Goal: Task Accomplishment & Management: Manage account settings

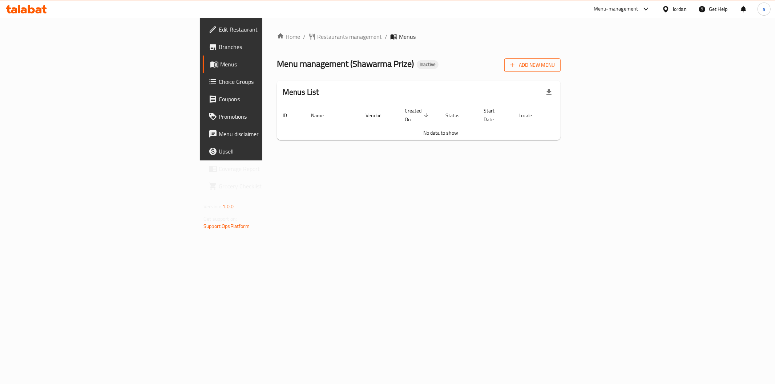
click at [560, 60] on button "Add New Menu" at bounding box center [532, 64] width 56 height 13
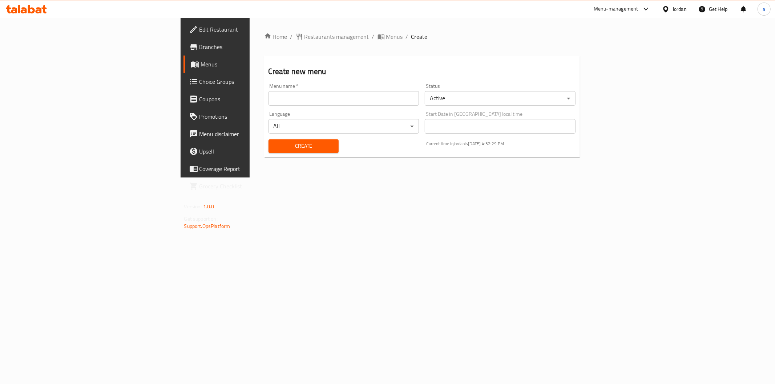
click at [273, 98] on input "text" at bounding box center [343, 98] width 151 height 15
click at [249, 178] on div "Home / Restaurants management / Menus / Create Create new menu Menu name   * 14…" at bounding box center [421, 98] width 345 height 160
click at [268, 96] on input "14" at bounding box center [343, 98] width 151 height 15
type input "14-8"
click at [274, 148] on span "Create" at bounding box center [303, 146] width 58 height 9
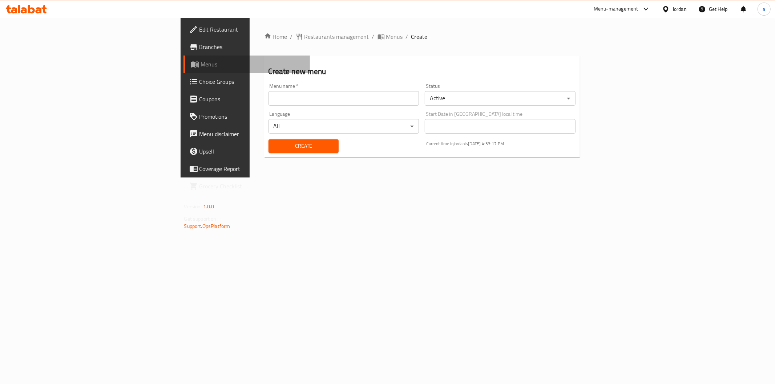
click at [183, 70] on link "Menus" at bounding box center [246, 64] width 126 height 17
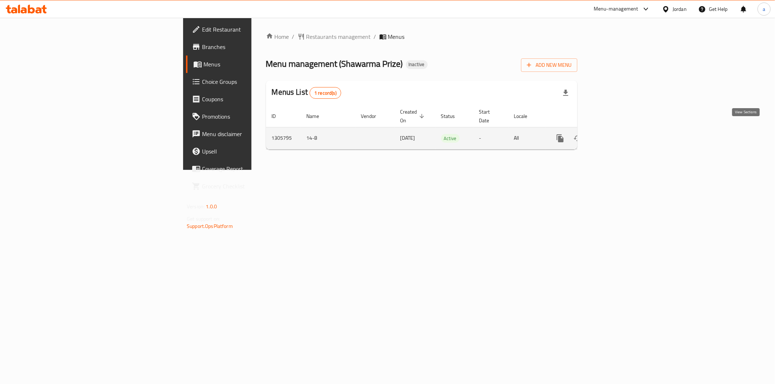
click at [621, 137] on link "enhanced table" at bounding box center [611, 138] width 17 height 17
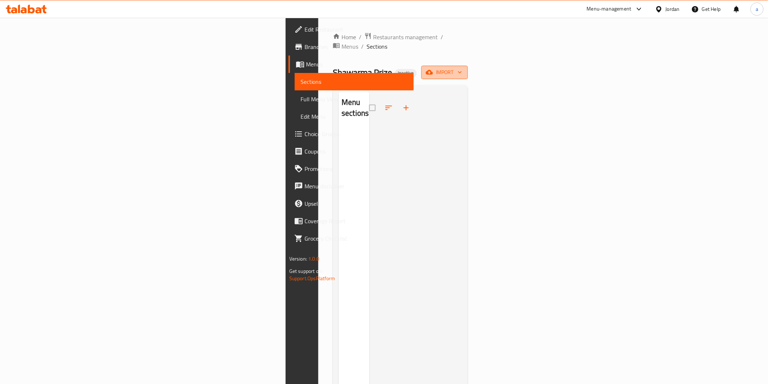
click at [462, 68] on span "import" at bounding box center [444, 72] width 35 height 9
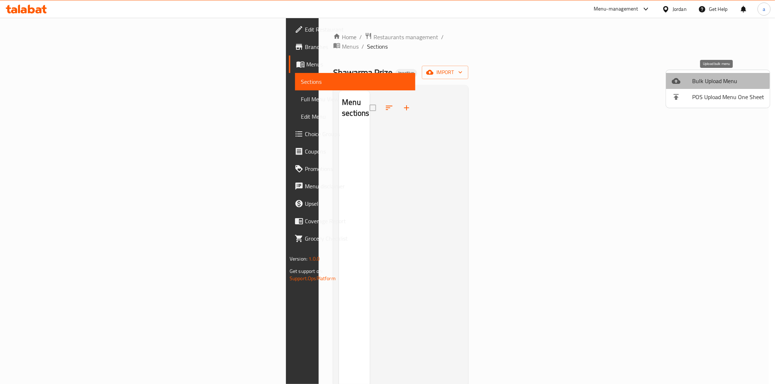
click at [712, 74] on li "Bulk Upload Menu" at bounding box center [718, 81] width 104 height 16
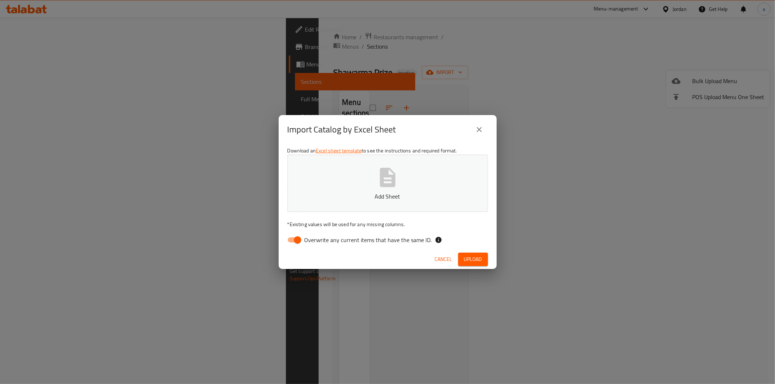
click at [334, 240] on span "Overwrite any current items that have the same ID." at bounding box center [367, 240] width 127 height 9
click at [318, 240] on input "Overwrite any current items that have the same ID." at bounding box center [297, 240] width 41 height 14
checkbox input "false"
click at [346, 206] on button "Add Sheet" at bounding box center [387, 183] width 200 height 57
click at [477, 260] on span "Upload" at bounding box center [473, 259] width 18 height 9
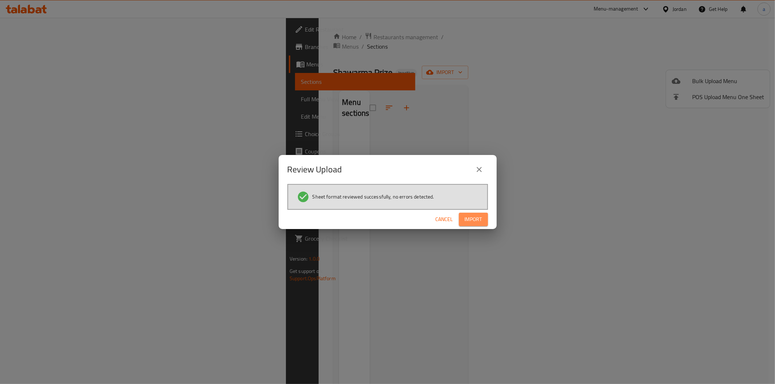
click at [481, 217] on span "Import" at bounding box center [472, 219] width 17 height 9
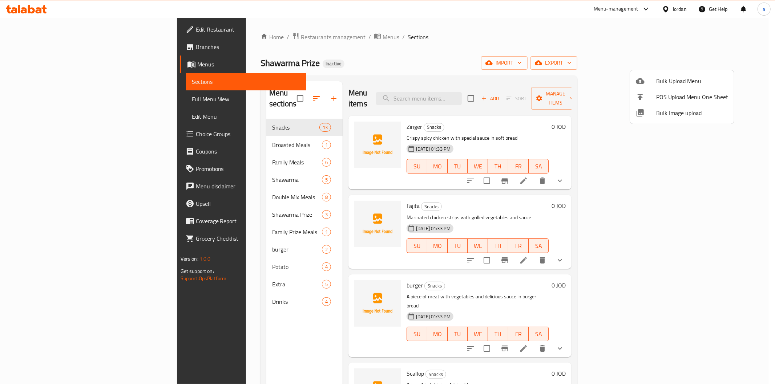
click at [243, 108] on div at bounding box center [387, 192] width 775 height 384
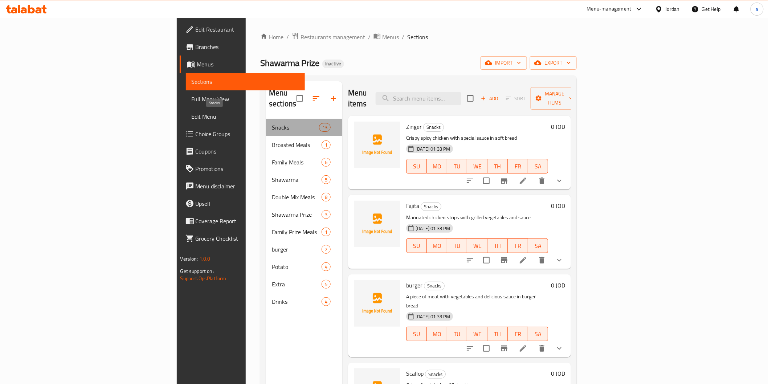
click at [272, 123] on span "Snacks" at bounding box center [295, 127] width 47 height 9
click at [192, 97] on span "Full Menu View" at bounding box center [245, 99] width 107 height 9
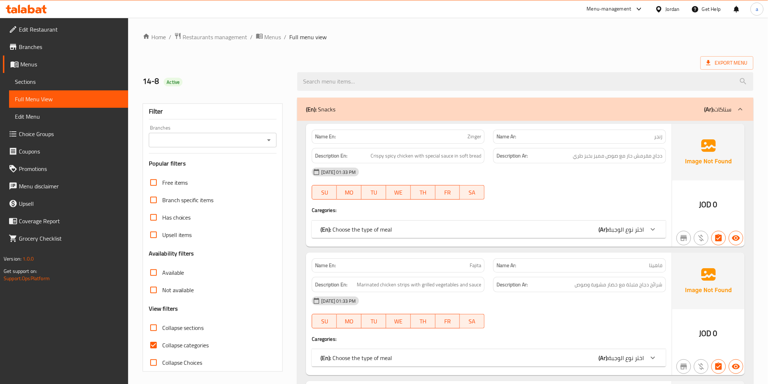
click at [59, 82] on span "Sections" at bounding box center [68, 81] width 107 height 9
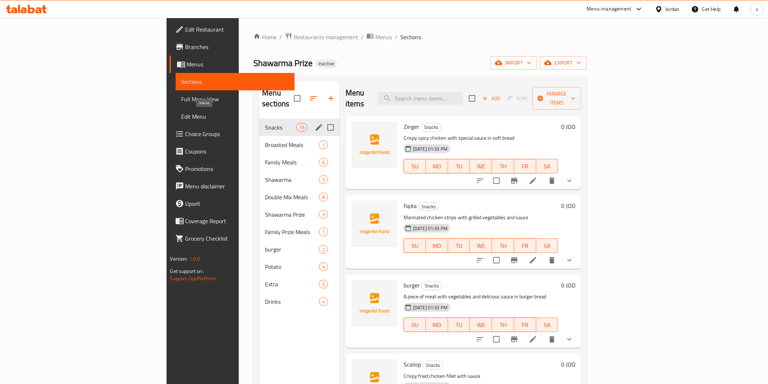
click at [265, 123] on span "Snacks" at bounding box center [280, 127] width 31 height 9
click at [315, 123] on icon "edit" at bounding box center [319, 127] width 9 height 9
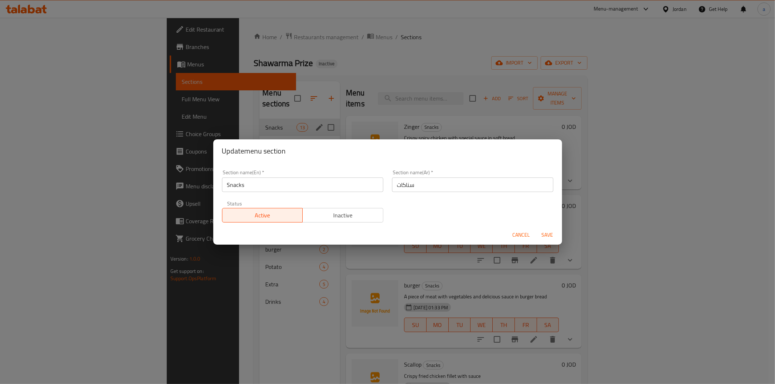
click at [392, 185] on input "سناكات" at bounding box center [472, 185] width 161 height 15
type input "سناكس"
click at [549, 239] on span "Save" at bounding box center [546, 235] width 17 height 9
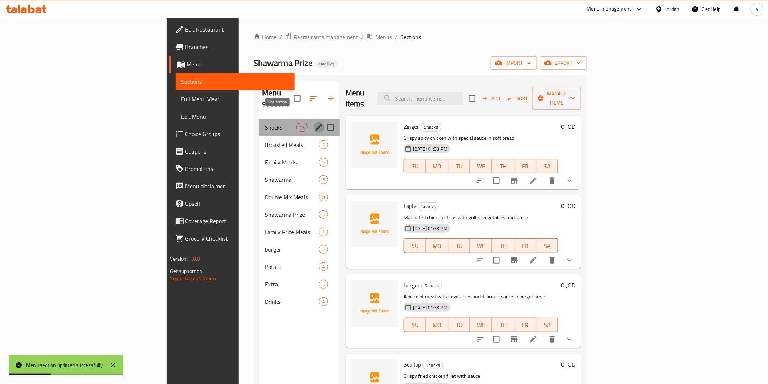
click at [316, 124] on icon "edit" at bounding box center [319, 127] width 7 height 7
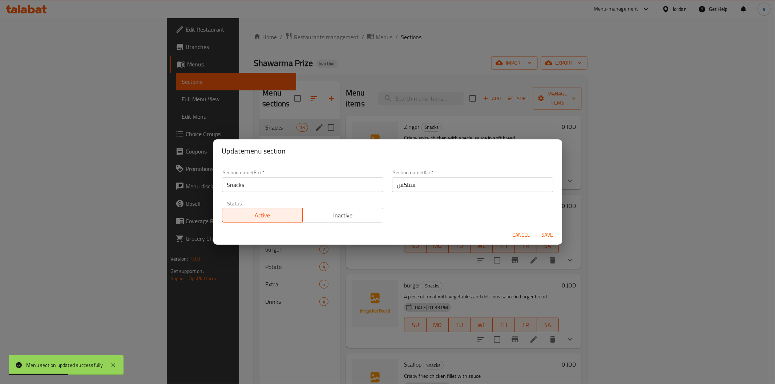
click at [395, 191] on input "سناكس" at bounding box center [472, 185] width 161 height 15
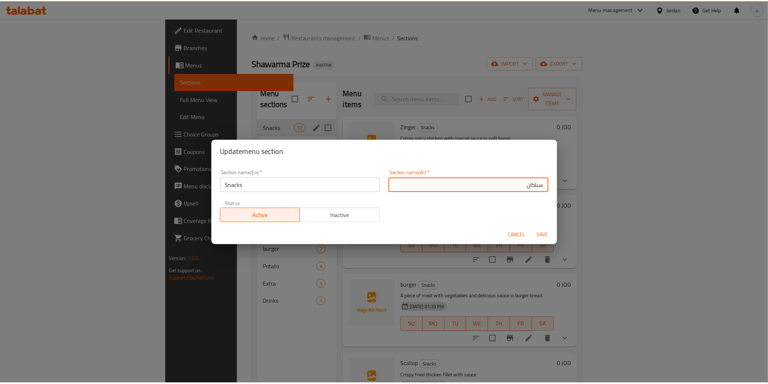
scroll to position [1, 0]
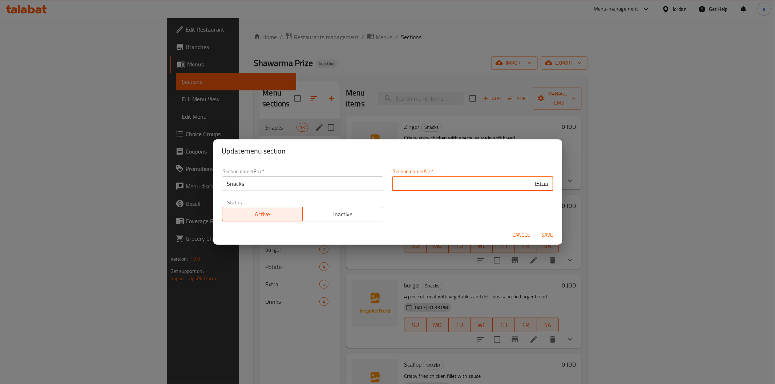
type input "سناكات"
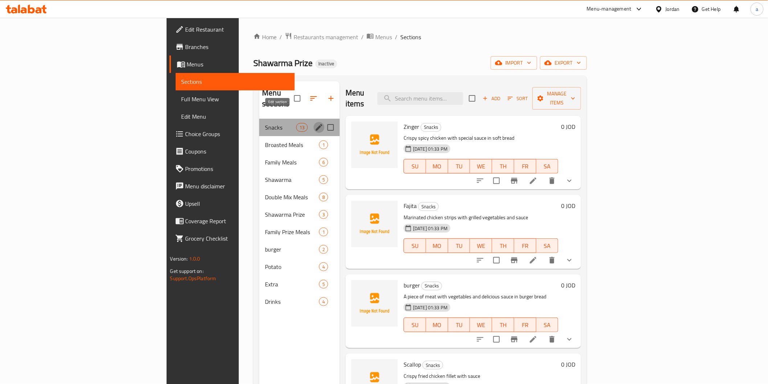
click at [315, 123] on icon "edit" at bounding box center [319, 127] width 9 height 9
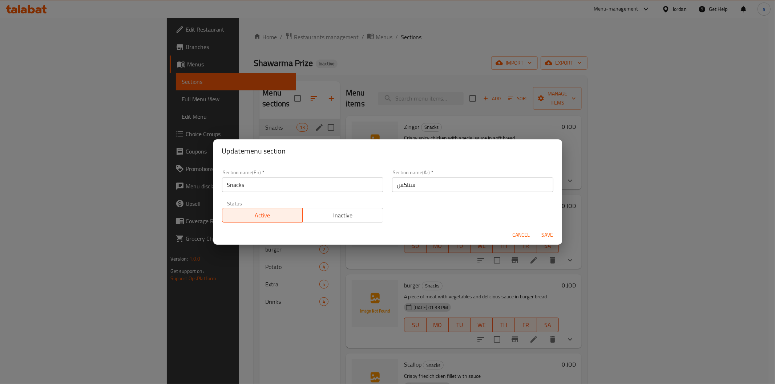
click at [395, 186] on input "سناكس" at bounding box center [472, 185] width 161 height 15
type input "سناكات"
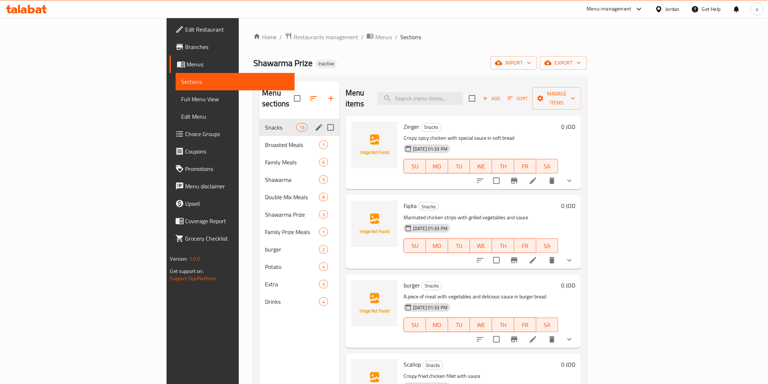
click at [265, 123] on span "Snacks" at bounding box center [280, 127] width 31 height 9
click at [315, 123] on icon "edit" at bounding box center [319, 127] width 9 height 9
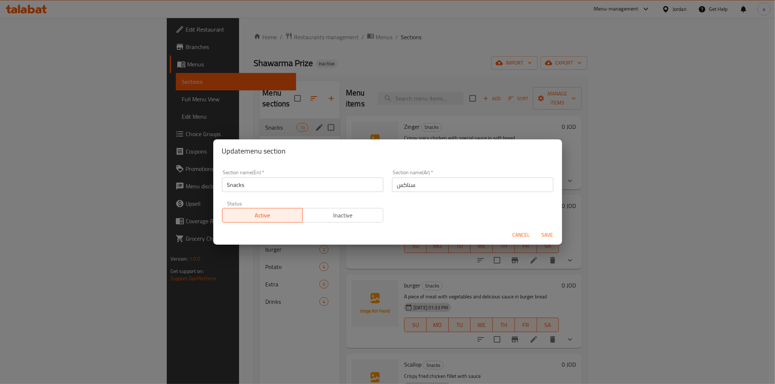
click at [395, 184] on input "سناكس" at bounding box center [472, 185] width 161 height 15
click at [511, 186] on input "سناكس" at bounding box center [472, 185] width 161 height 15
type input "سناكات"
click at [547, 229] on button "Save" at bounding box center [547, 234] width 23 height 13
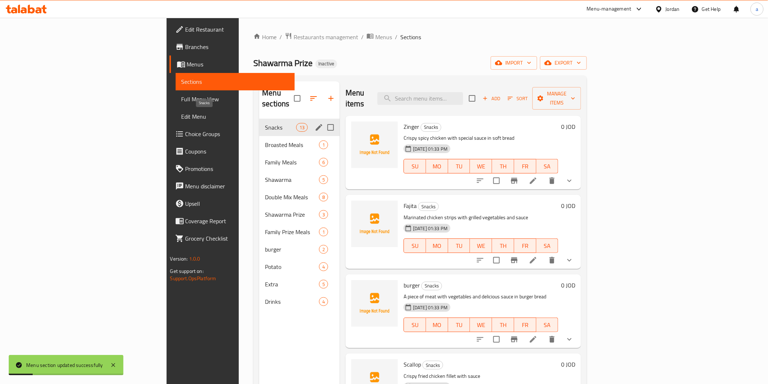
click at [265, 123] on span "Snacks" at bounding box center [280, 127] width 31 height 9
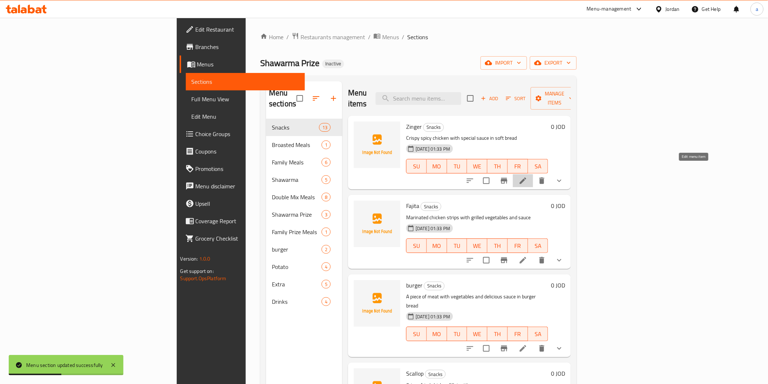
click at [528, 176] on icon at bounding box center [523, 180] width 9 height 9
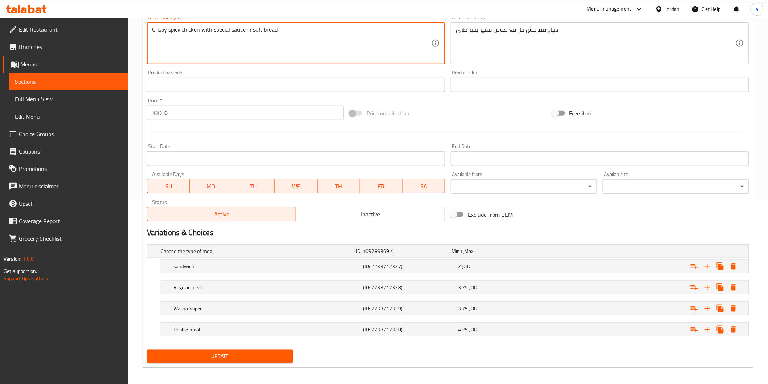
scroll to position [187, 0]
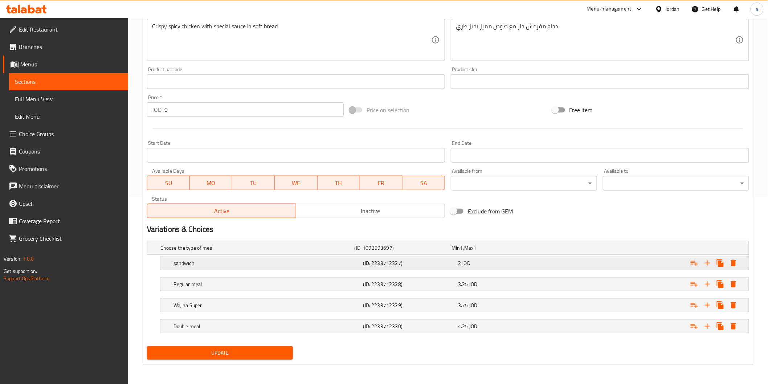
click at [261, 253] on div "sandwich" at bounding box center [256, 248] width 194 height 10
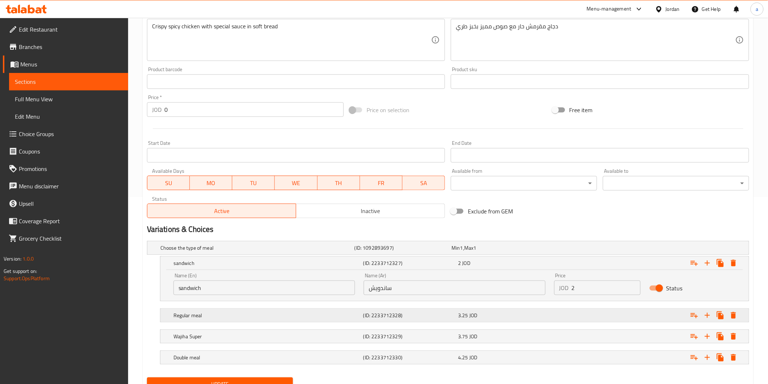
click at [274, 252] on h5 "Regular meal" at bounding box center [255, 247] width 191 height 7
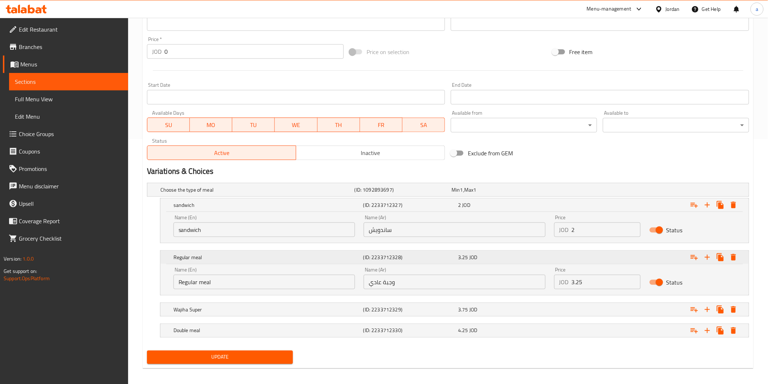
scroll to position [249, 0]
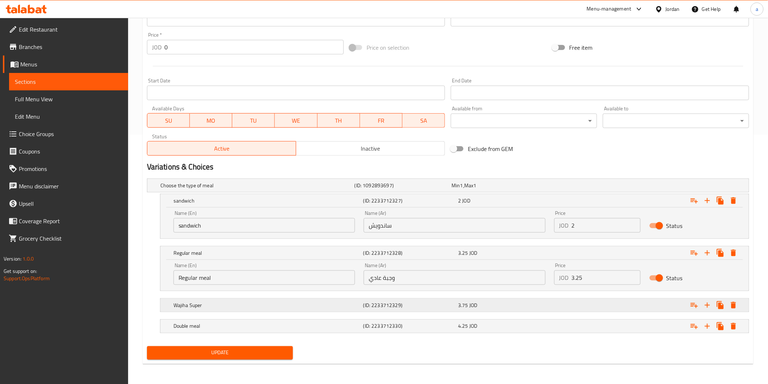
click at [293, 189] on h5 "Wajiha Super" at bounding box center [255, 185] width 191 height 7
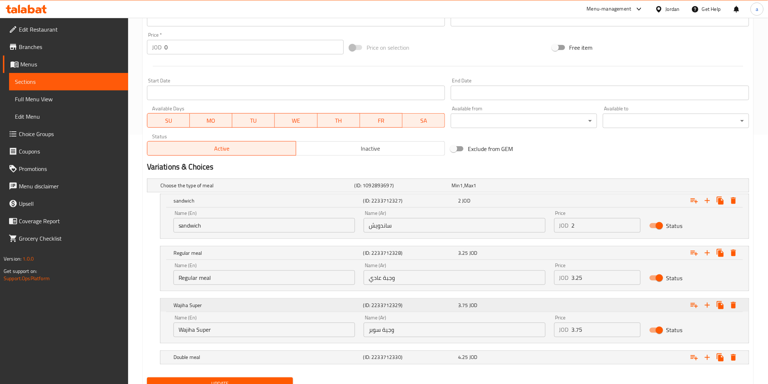
scroll to position [281, 0]
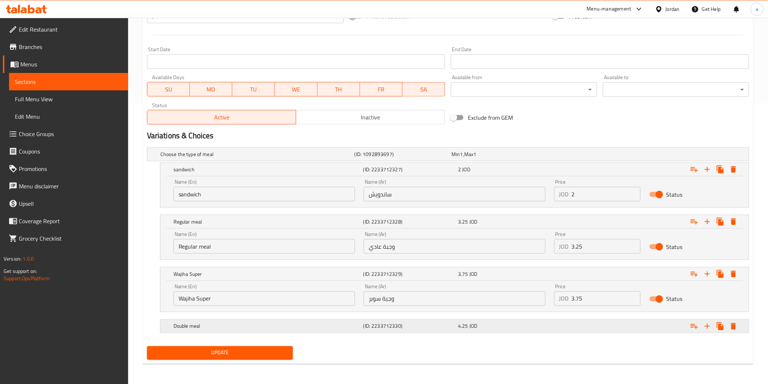
click at [336, 158] on h5 "Double meal" at bounding box center [255, 154] width 191 height 7
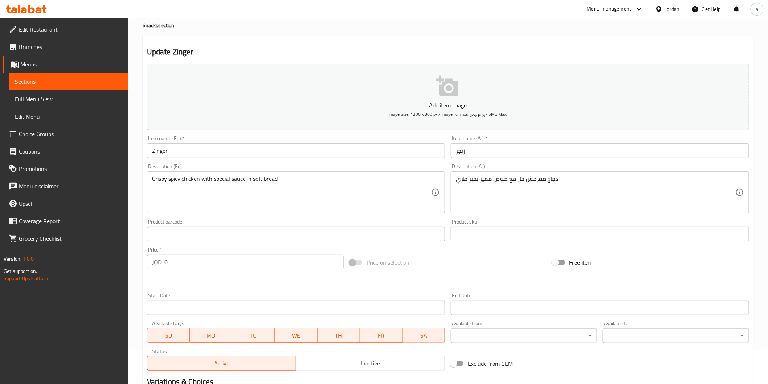
scroll to position [0, 0]
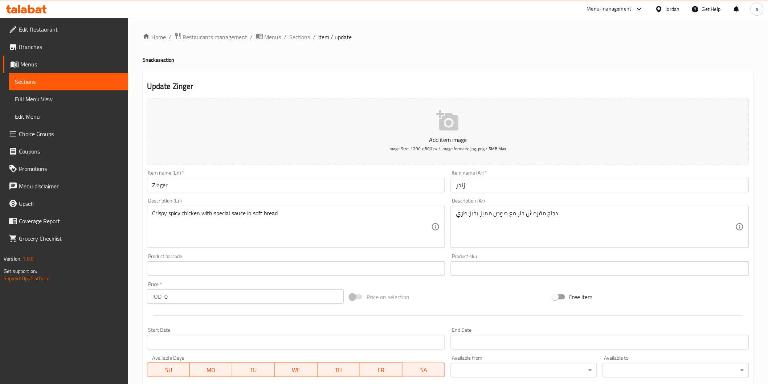
click at [68, 71] on link "Menus" at bounding box center [65, 64] width 125 height 17
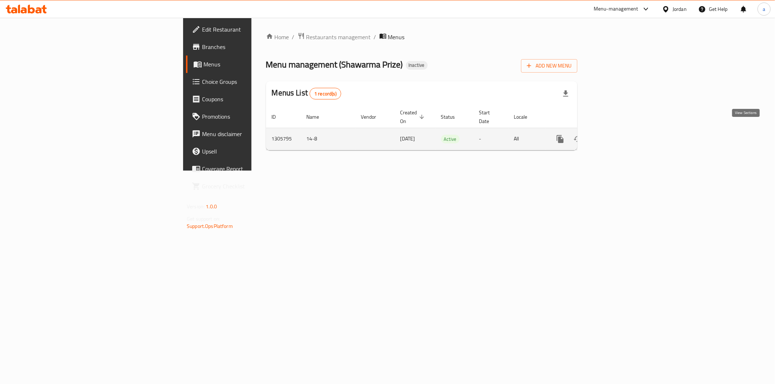
click at [617, 135] on icon "enhanced table" at bounding box center [612, 139] width 9 height 9
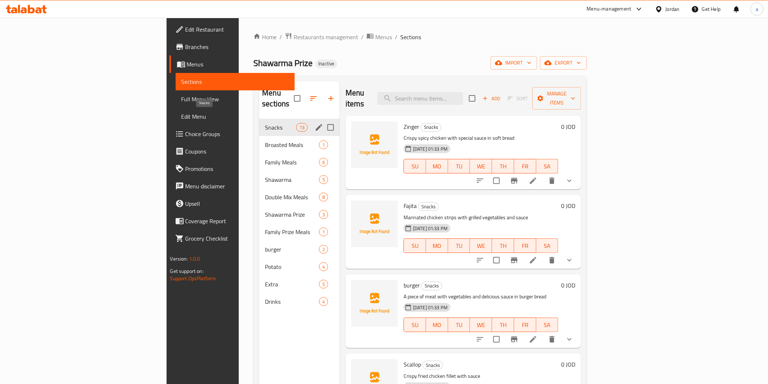
click at [265, 123] on span "Snacks" at bounding box center [280, 127] width 31 height 9
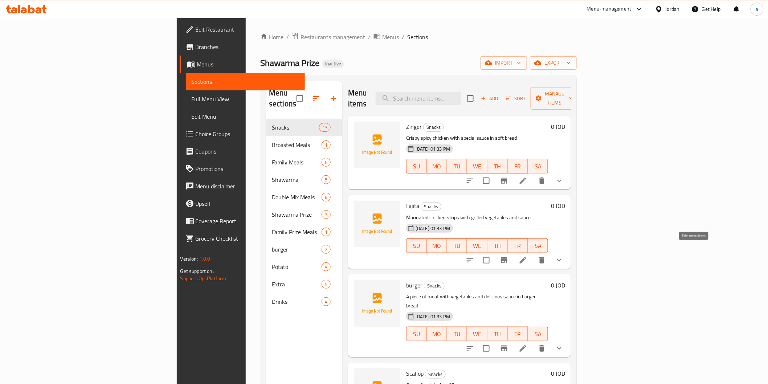
click at [527, 257] on icon at bounding box center [523, 260] width 7 height 7
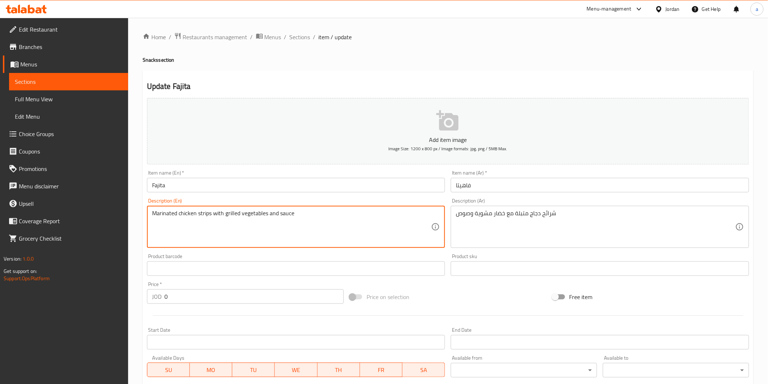
click at [207, 211] on textarea "Marinated chicken strips with grilled vegetables and sauce" at bounding box center [292, 227] width 280 height 34
click at [205, 211] on textarea "Marinated chicken strips with grilled vegetables and sauce" at bounding box center [292, 227] width 280 height 34
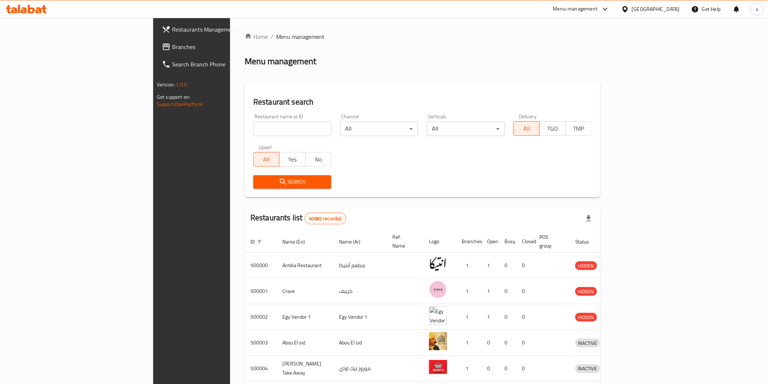
click at [674, 9] on div "[GEOGRAPHIC_DATA]" at bounding box center [656, 9] width 48 height 8
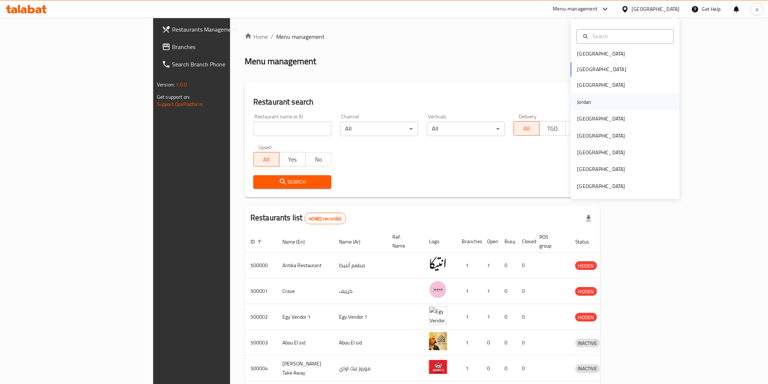
click at [586, 100] on div "Jordan" at bounding box center [585, 102] width 26 height 17
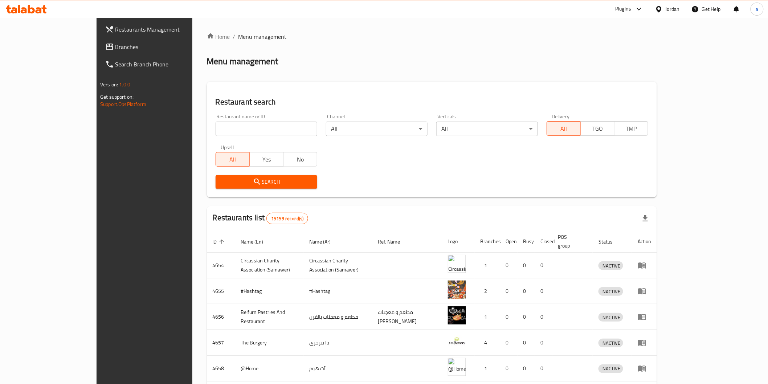
click at [115, 47] on span "Branches" at bounding box center [166, 46] width 103 height 9
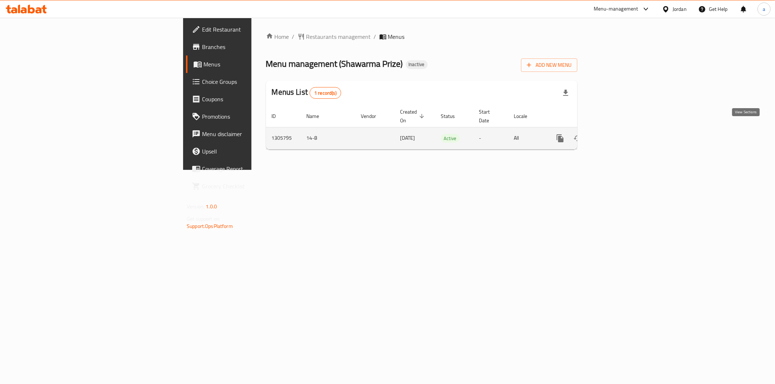
click at [617, 134] on icon "enhanced table" at bounding box center [612, 138] width 9 height 9
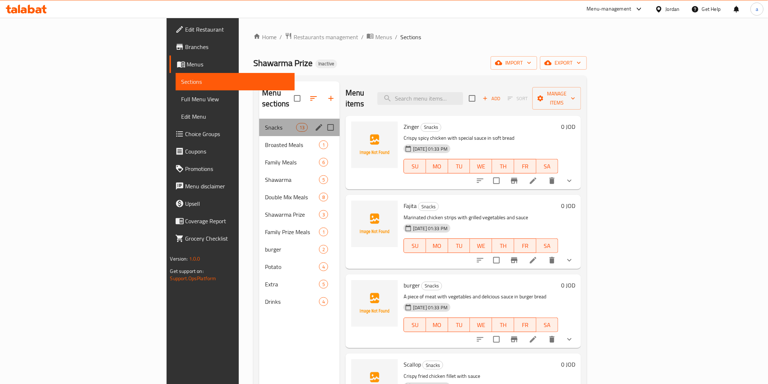
click at [259, 119] on div "Snacks 13" at bounding box center [299, 127] width 81 height 17
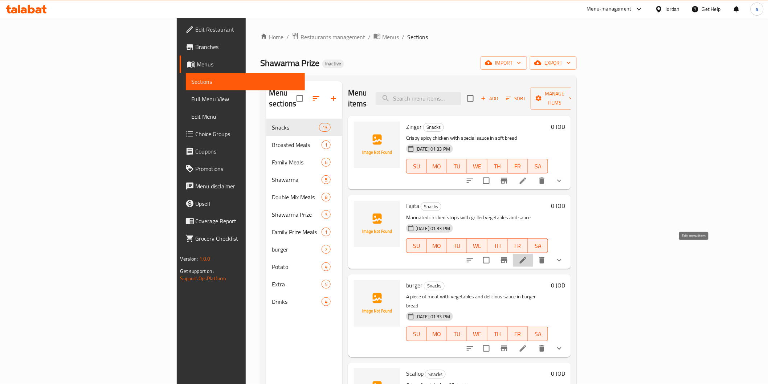
click at [528, 256] on icon at bounding box center [523, 260] width 9 height 9
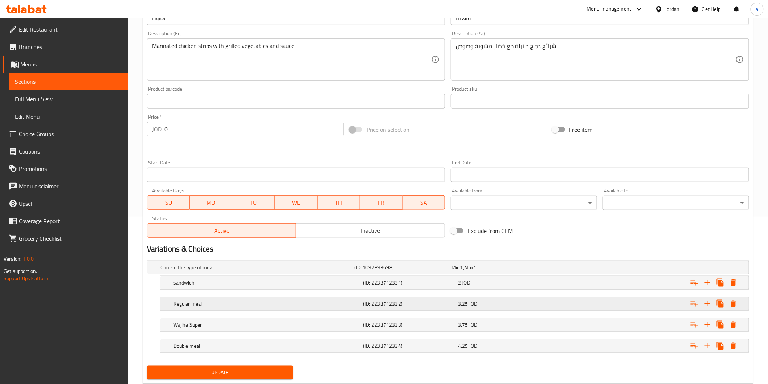
scroll to position [187, 0]
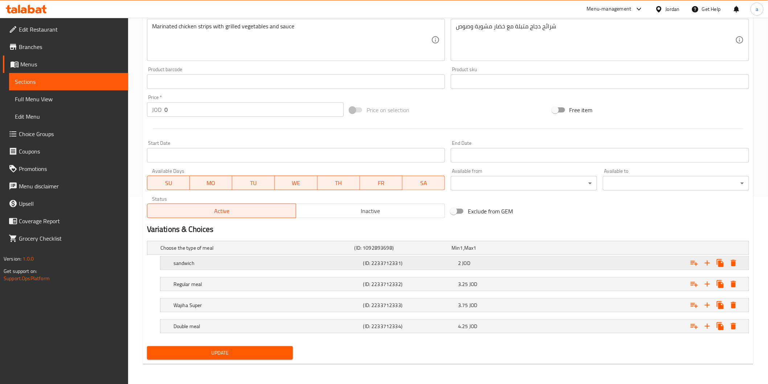
click at [250, 256] on div "sandwich (ID: 2233712331) 2 JOD" at bounding box center [450, 248] width 583 height 16
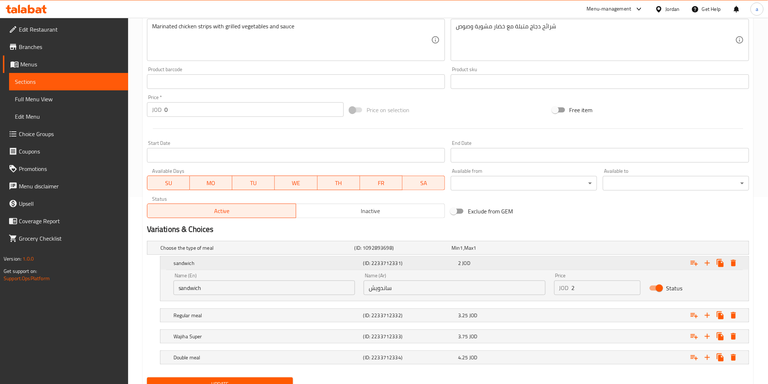
scroll to position [218, 0]
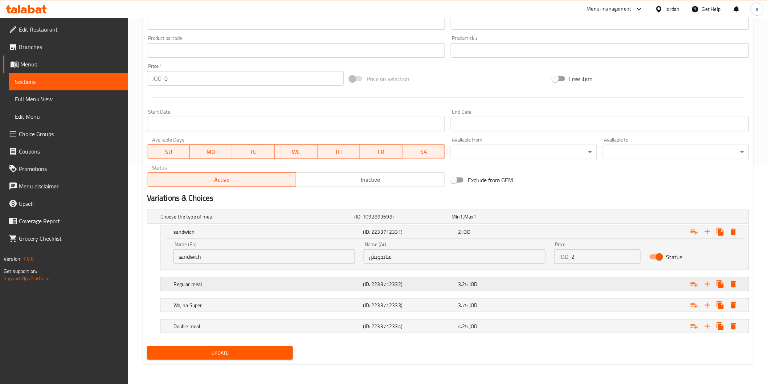
click at [256, 220] on h5 "Regular meal" at bounding box center [255, 216] width 191 height 7
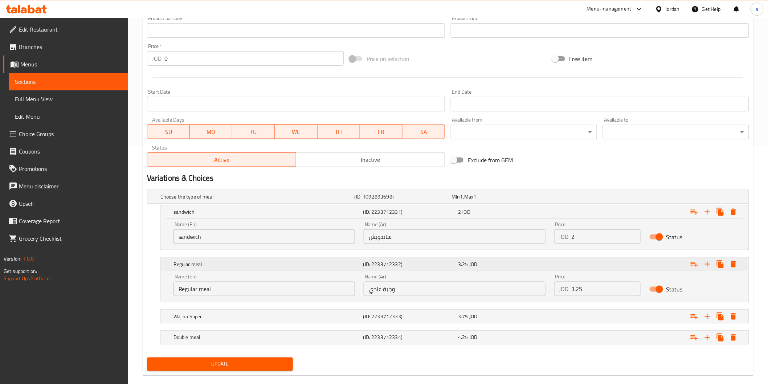
scroll to position [249, 0]
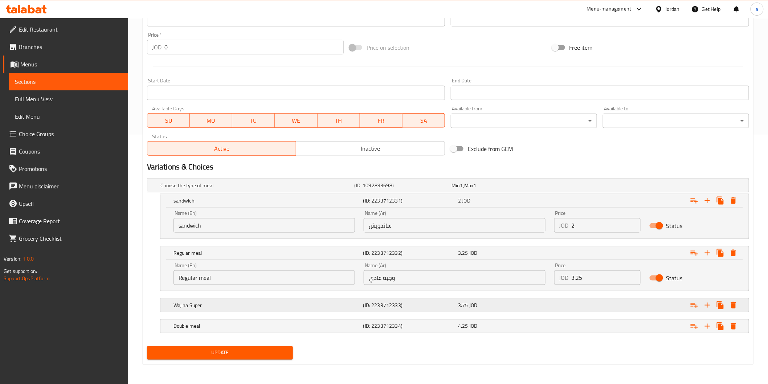
click at [272, 191] on div "Wajiha Super" at bounding box center [256, 185] width 194 height 10
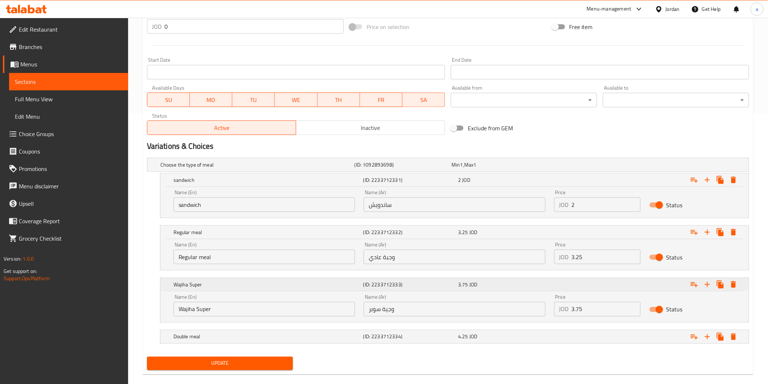
scroll to position [281, 0]
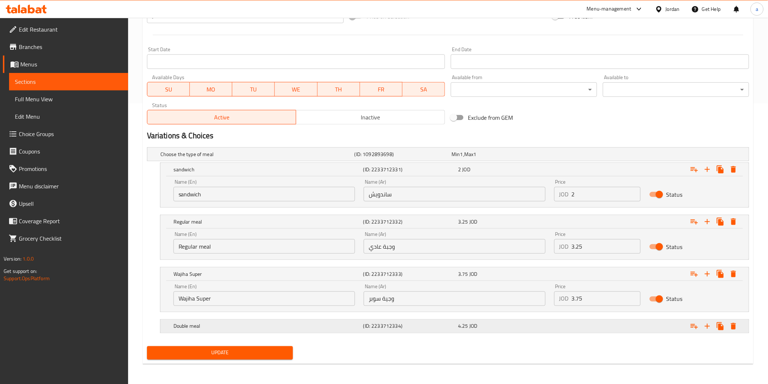
click at [277, 158] on h5 "Double meal" at bounding box center [255, 154] width 191 height 7
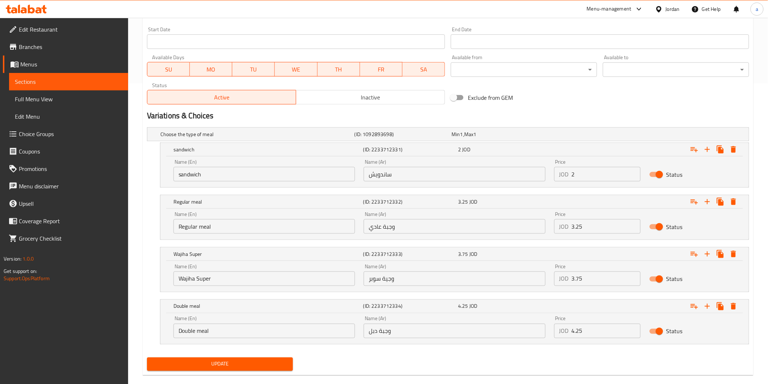
scroll to position [312, 0]
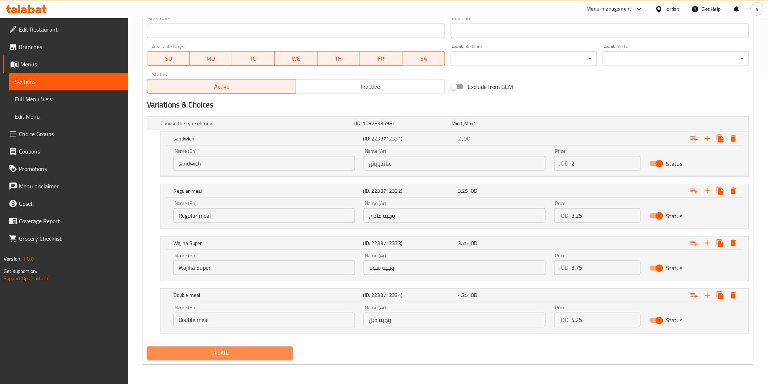
click at [252, 356] on span "Update" at bounding box center [220, 353] width 135 height 9
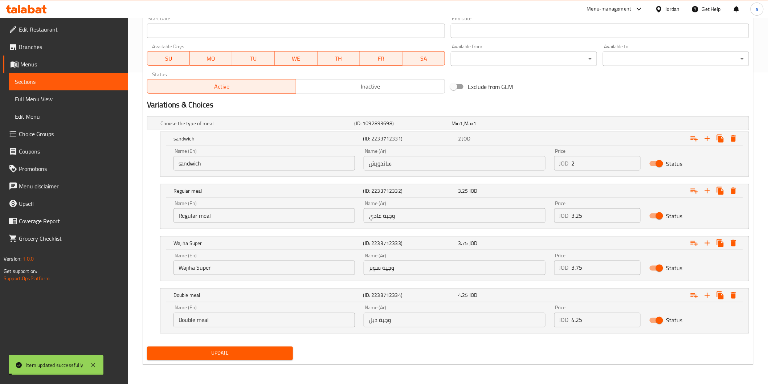
click at [39, 78] on span "Sections" at bounding box center [68, 81] width 107 height 9
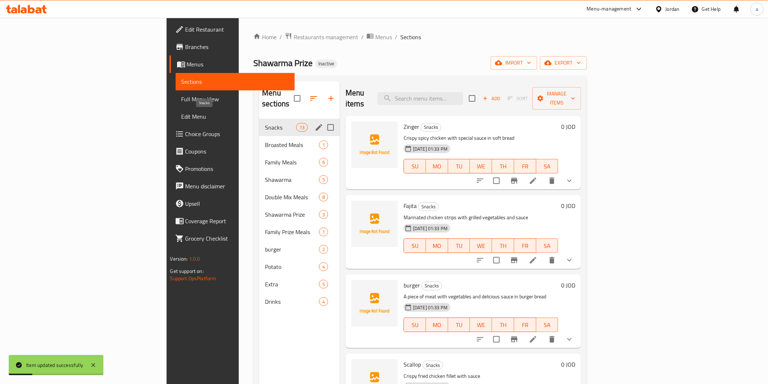
click at [265, 123] on span "Snacks" at bounding box center [280, 127] width 31 height 9
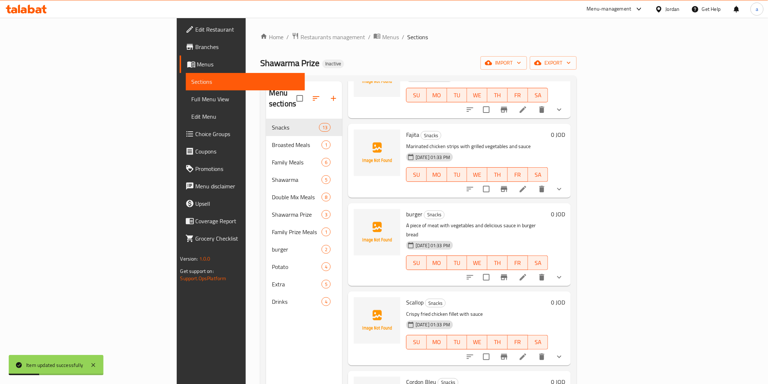
scroll to position [81, 0]
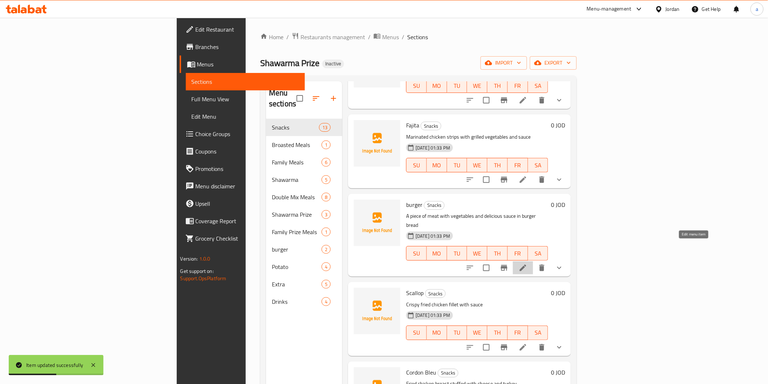
click at [528, 264] on icon at bounding box center [523, 268] width 9 height 9
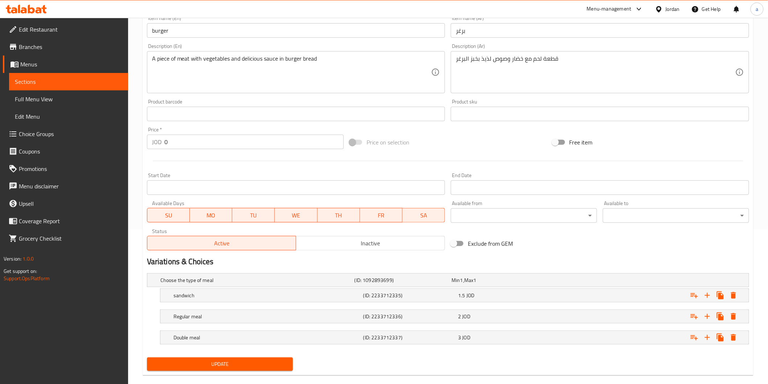
scroll to position [166, 0]
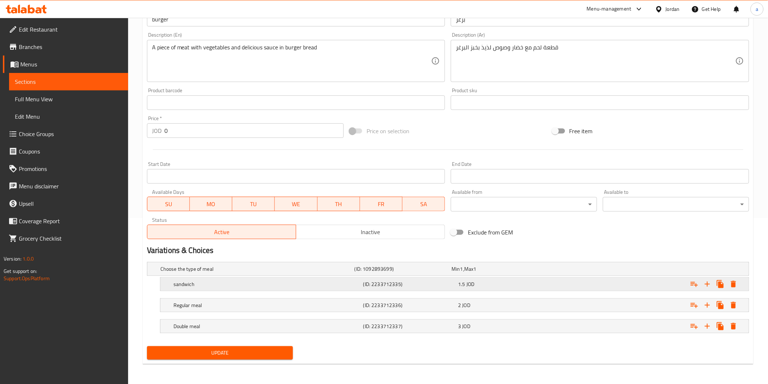
click at [293, 274] on div "sandwich" at bounding box center [256, 269] width 194 height 10
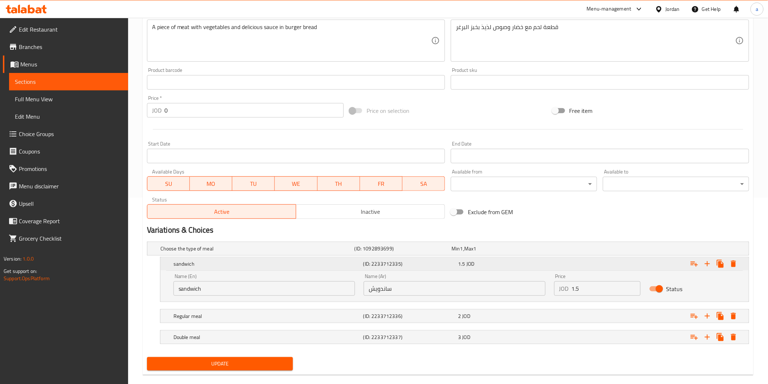
scroll to position [197, 0]
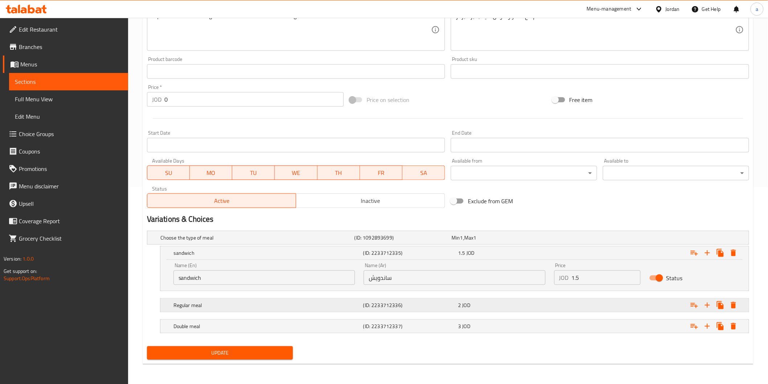
click at [294, 241] on h5 "Regular meal" at bounding box center [255, 237] width 191 height 7
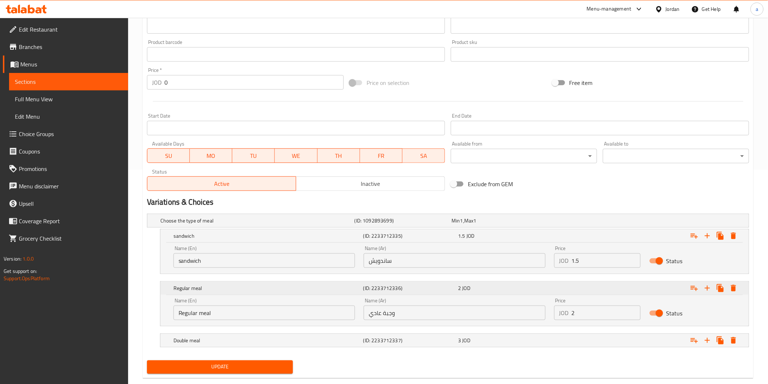
scroll to position [228, 0]
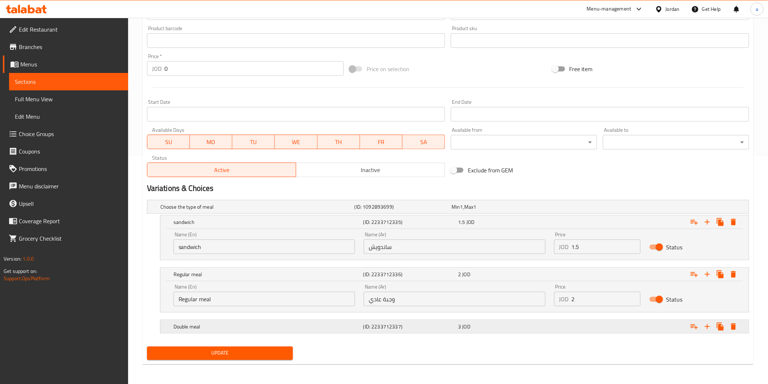
click at [298, 211] on h5 "Double meal" at bounding box center [255, 206] width 191 height 7
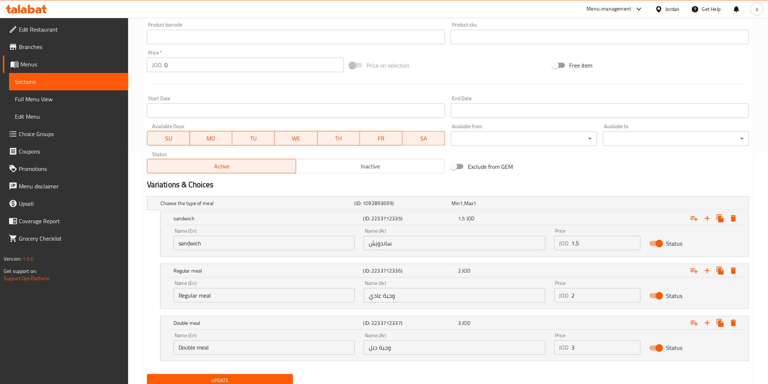
scroll to position [260, 0]
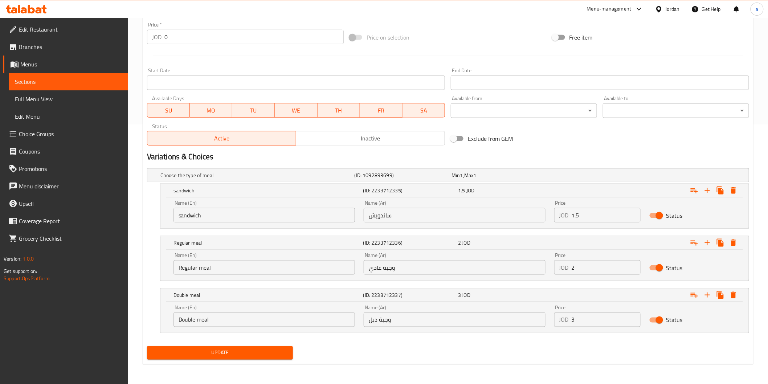
click at [252, 356] on span "Update" at bounding box center [220, 353] width 135 height 9
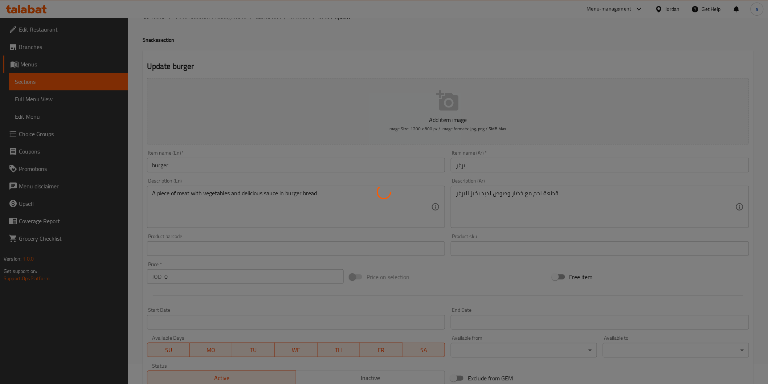
scroll to position [0, 0]
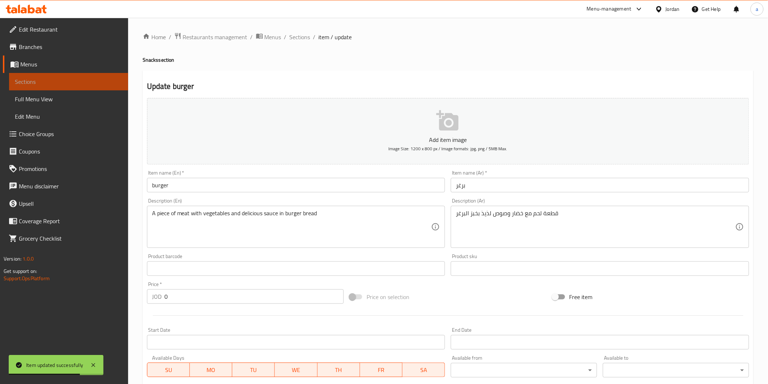
click at [114, 77] on span "Sections" at bounding box center [68, 81] width 107 height 9
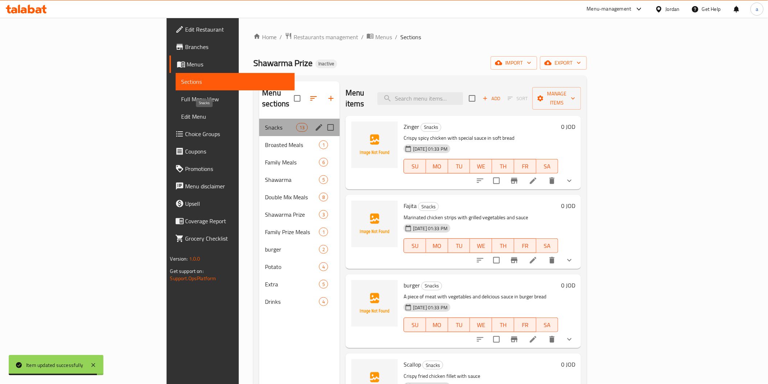
click at [265, 123] on span "Snacks" at bounding box center [280, 127] width 31 height 9
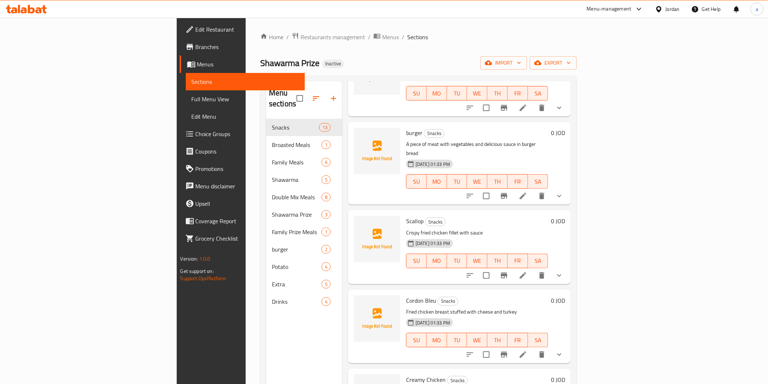
scroll to position [161, 0]
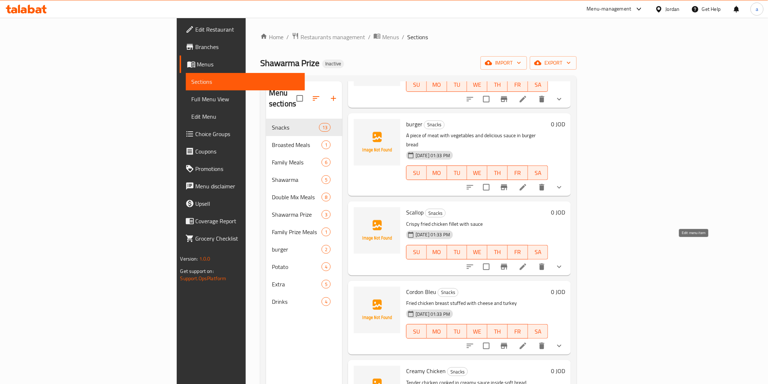
click at [528, 263] on icon at bounding box center [523, 267] width 9 height 9
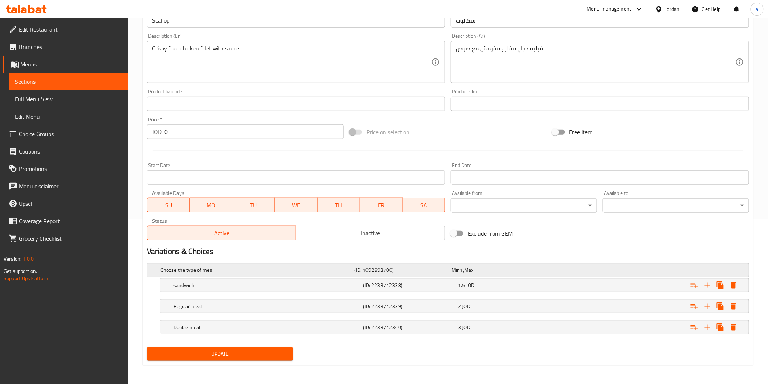
scroll to position [166, 0]
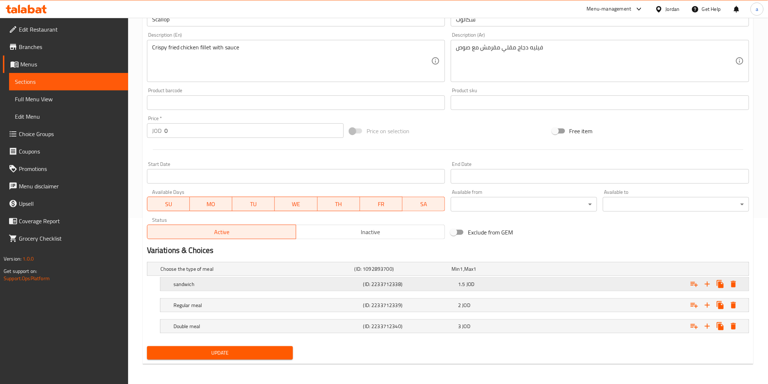
click at [320, 273] on h5 "sandwich" at bounding box center [255, 268] width 191 height 7
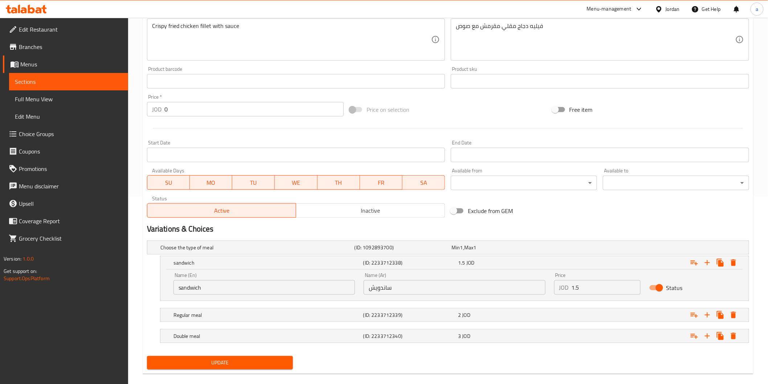
scroll to position [197, 0]
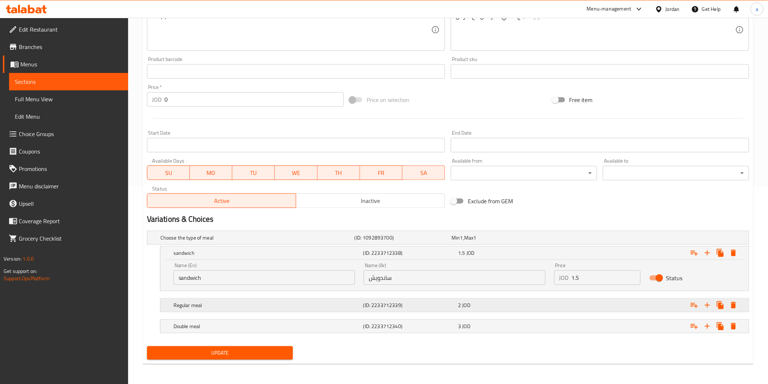
click at [329, 241] on h5 "Regular meal" at bounding box center [255, 237] width 191 height 7
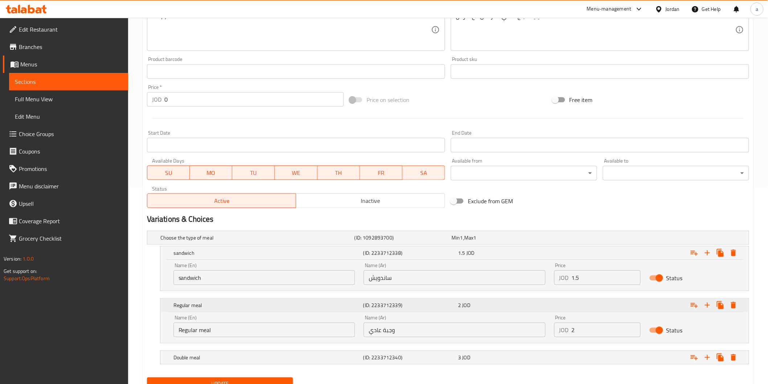
scroll to position [228, 0]
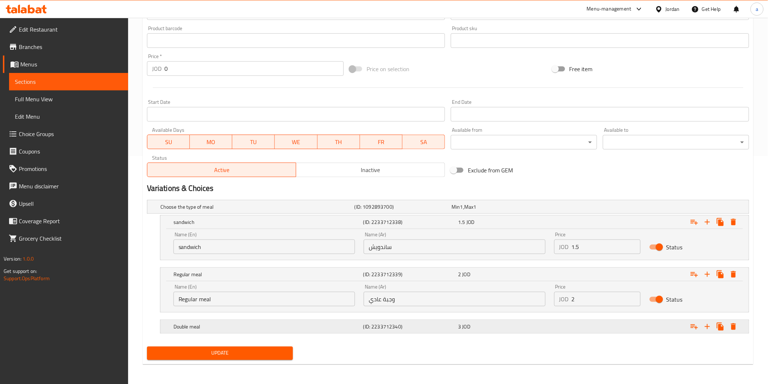
click at [322, 211] on h5 "Double meal" at bounding box center [255, 206] width 191 height 7
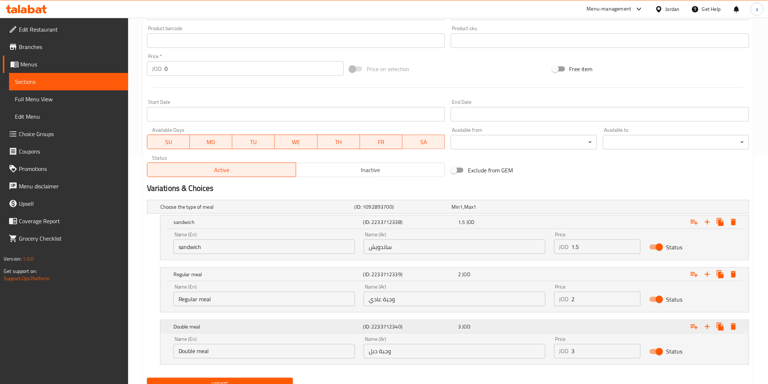
scroll to position [260, 0]
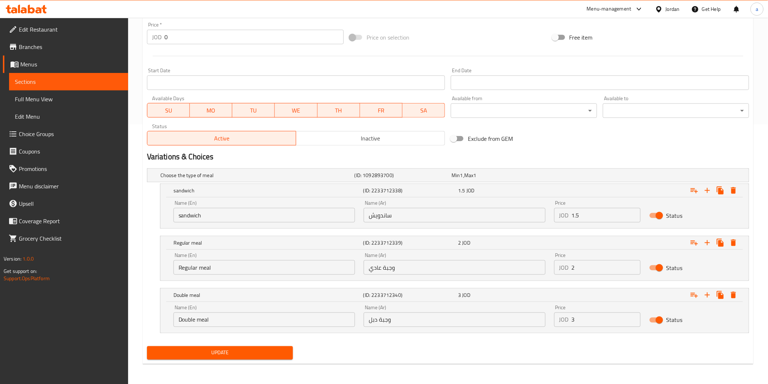
click at [233, 350] on span "Update" at bounding box center [220, 353] width 135 height 9
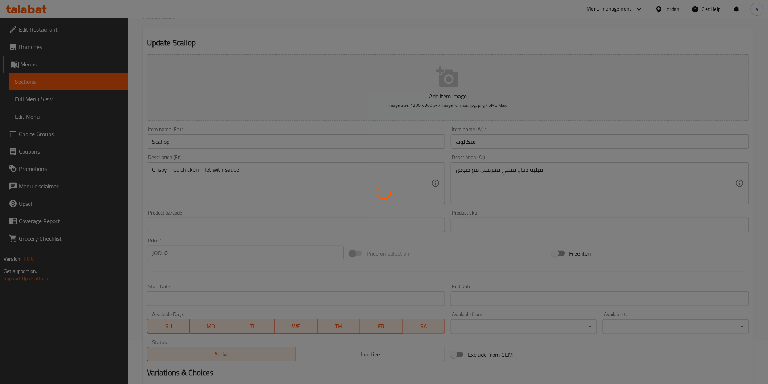
scroll to position [17, 0]
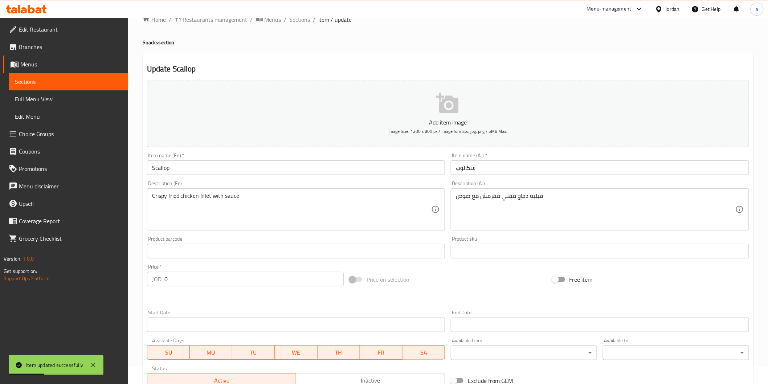
click at [24, 82] on span "Sections" at bounding box center [68, 81] width 107 height 9
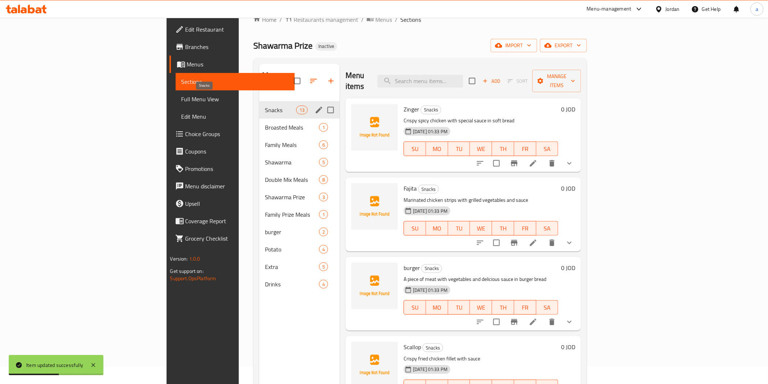
click at [265, 106] on span "Snacks" at bounding box center [280, 110] width 31 height 9
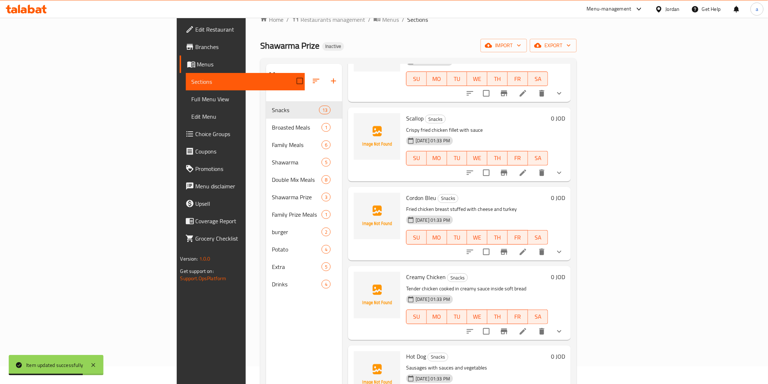
scroll to position [242, 0]
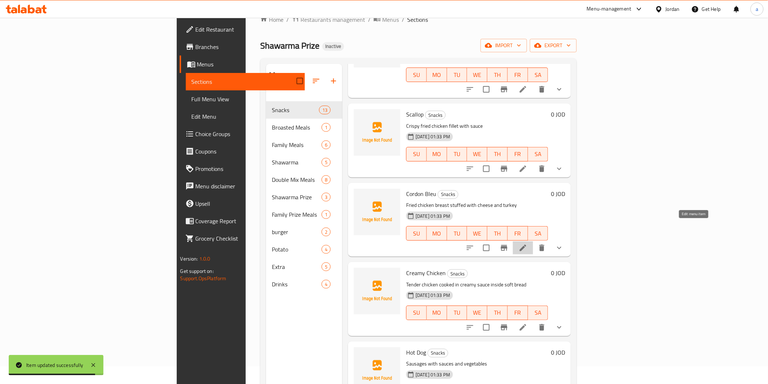
click at [528, 244] on icon at bounding box center [523, 248] width 9 height 9
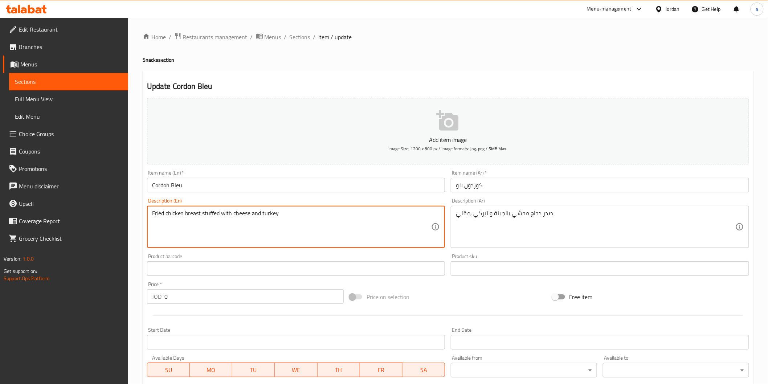
click at [271, 213] on textarea "Fried chicken breast stuffed with cheese and turkey" at bounding box center [292, 227] width 280 height 34
click at [385, 227] on textarea "Fried chicken breast stuffed with cheese and turkey" at bounding box center [292, 227] width 280 height 34
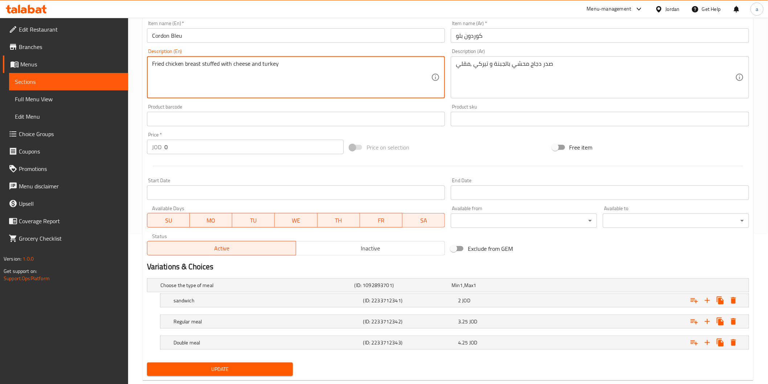
scroll to position [166, 0]
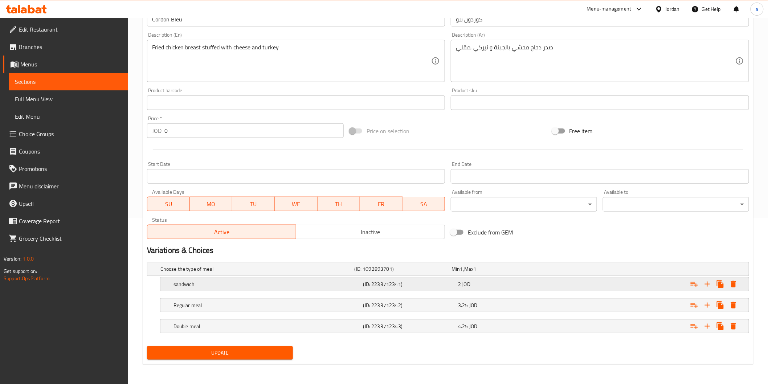
click at [353, 274] on div "sandwich" at bounding box center [256, 269] width 194 height 10
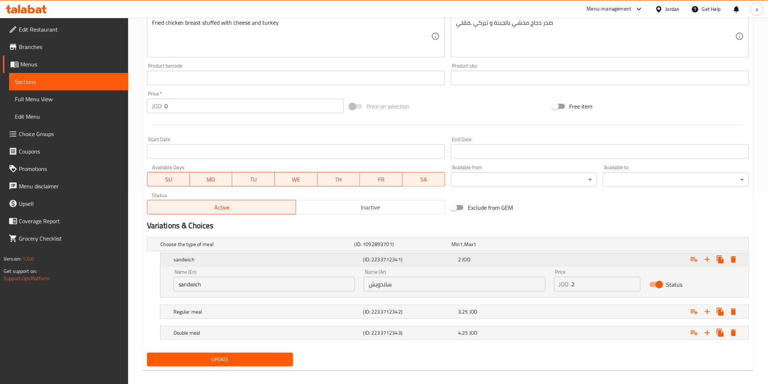
scroll to position [197, 0]
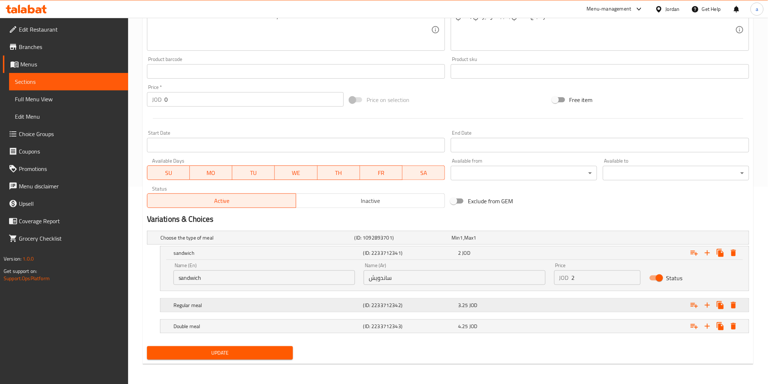
click at [362, 243] on div "(ID: 2233712342)" at bounding box center [401, 238] width 97 height 10
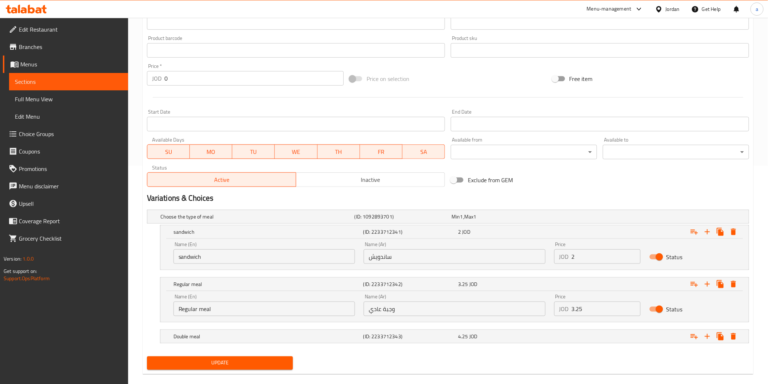
scroll to position [228, 0]
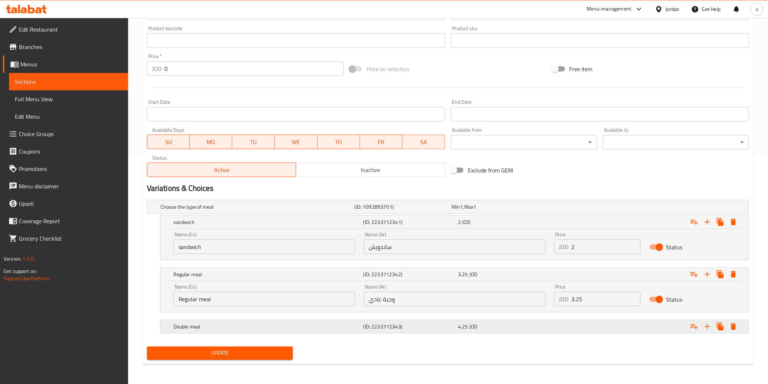
click at [352, 211] on h5 "Double meal" at bounding box center [255, 206] width 191 height 7
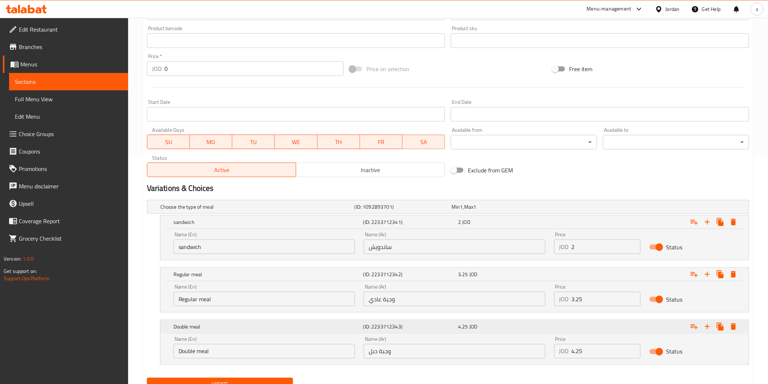
scroll to position [260, 0]
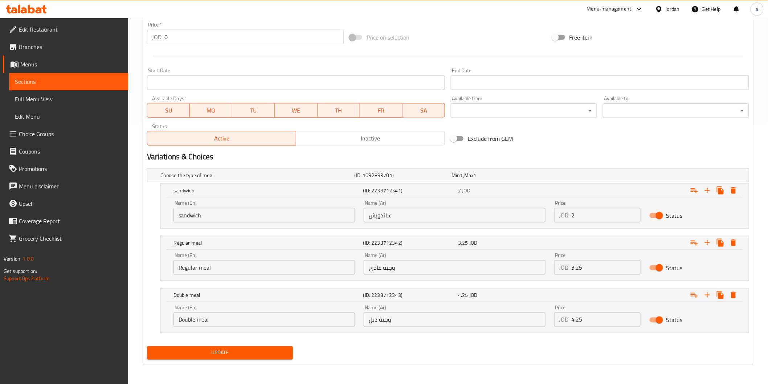
click at [218, 355] on span "Update" at bounding box center [220, 353] width 135 height 9
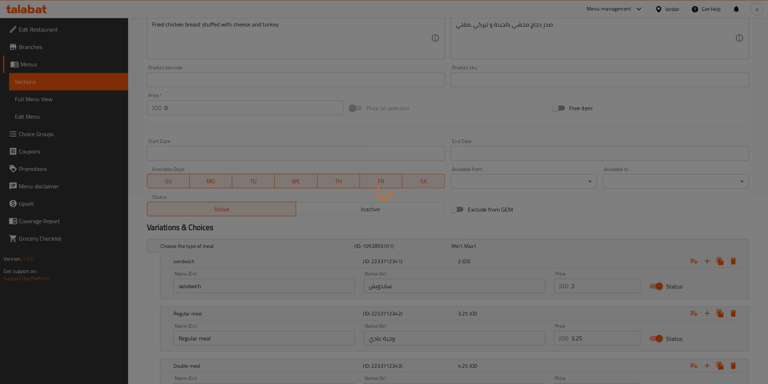
scroll to position [98, 0]
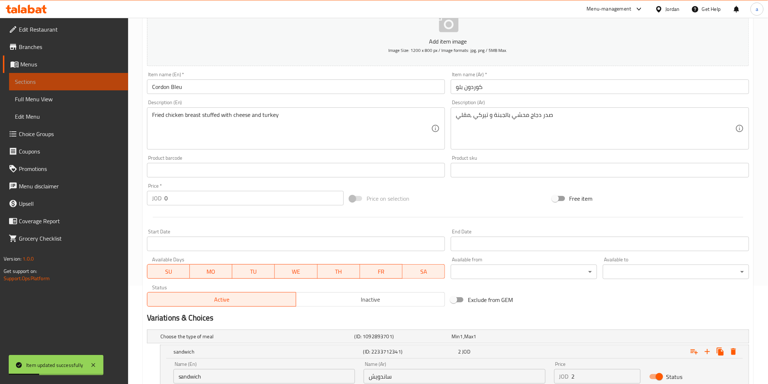
click at [88, 84] on span "Sections" at bounding box center [68, 81] width 107 height 9
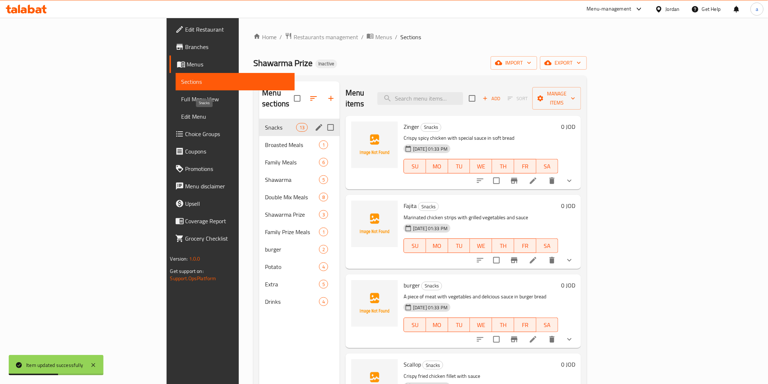
click at [265, 123] on span "Snacks" at bounding box center [280, 127] width 31 height 9
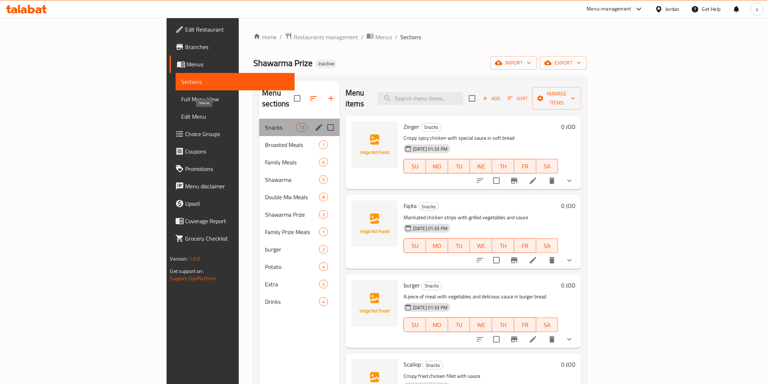
click at [265, 123] on span "Snacks" at bounding box center [280, 127] width 31 height 9
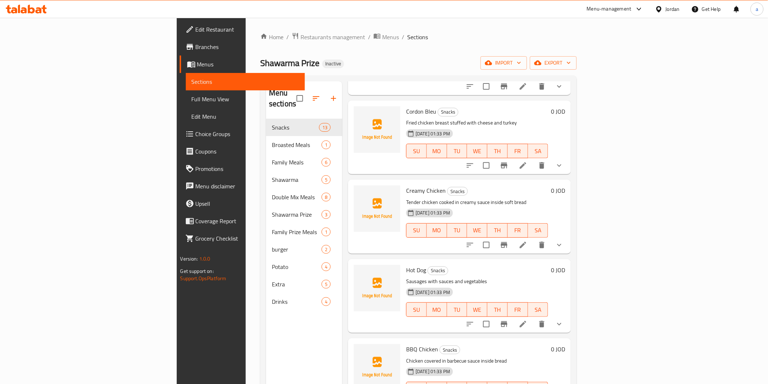
scroll to position [363, 0]
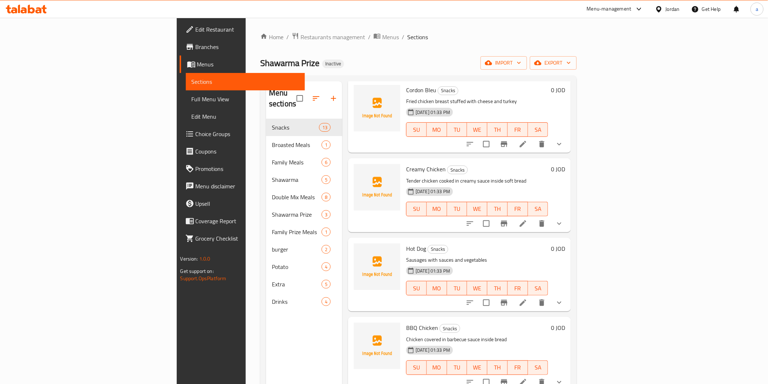
click at [533, 217] on li at bounding box center [523, 223] width 20 height 13
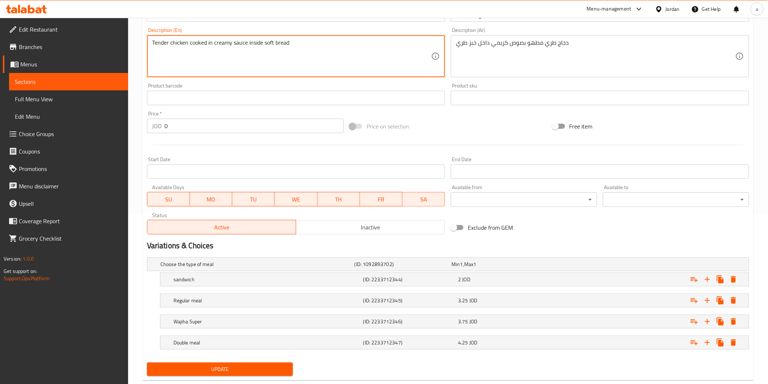
scroll to position [187, 0]
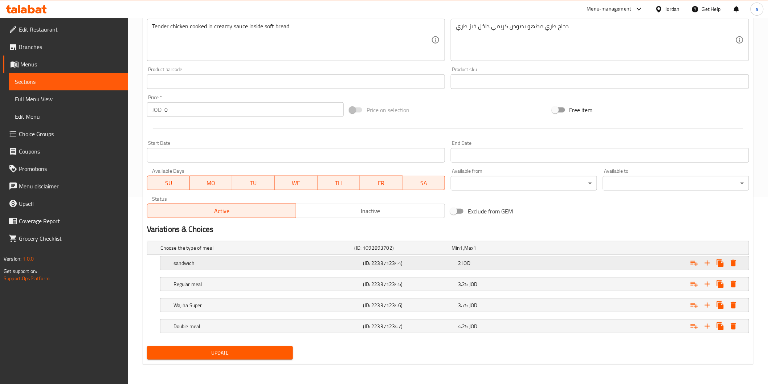
click at [377, 252] on h5 "(ID: 2233712344)" at bounding box center [402, 247] width 94 height 7
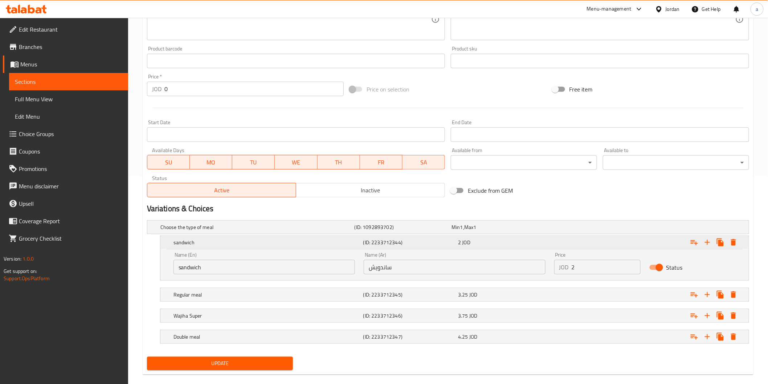
scroll to position [218, 0]
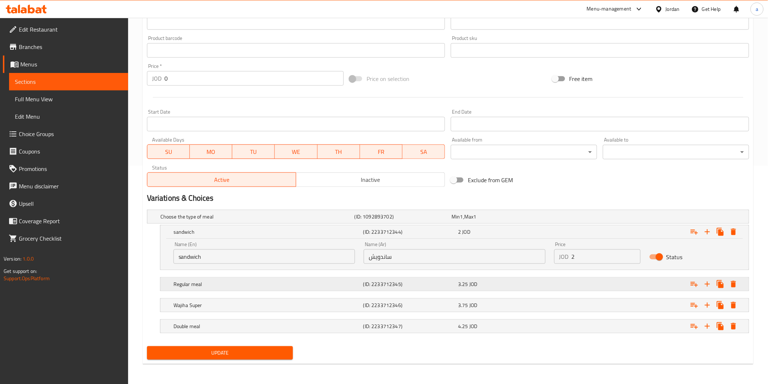
click at [375, 220] on h5 "(ID: 2233712345)" at bounding box center [402, 216] width 94 height 7
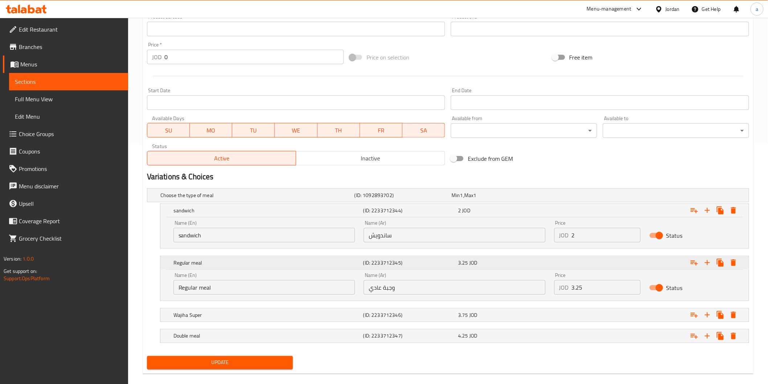
scroll to position [249, 0]
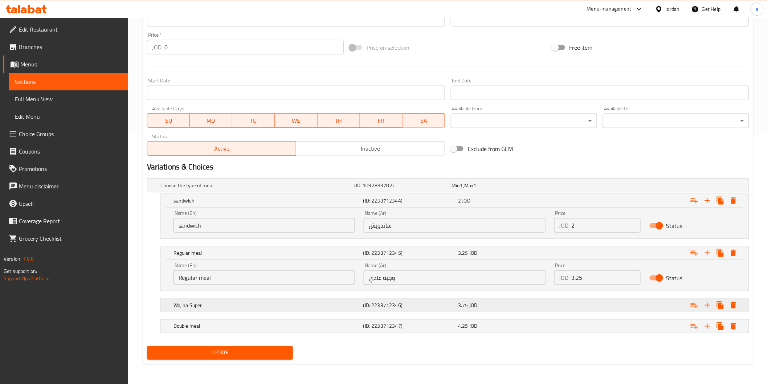
click at [378, 189] on h5 "(ID: 2233712346)" at bounding box center [402, 185] width 94 height 7
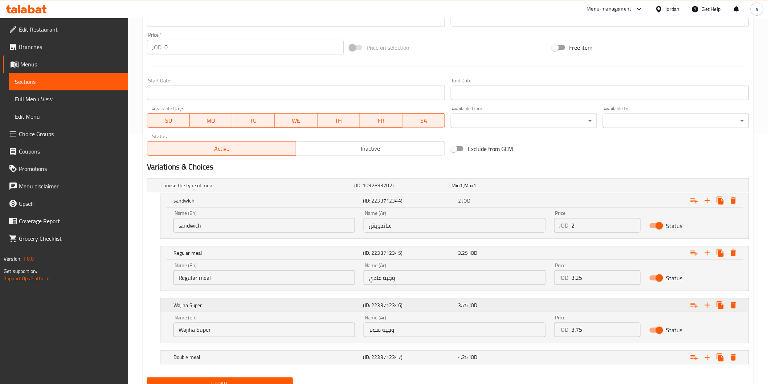
scroll to position [281, 0]
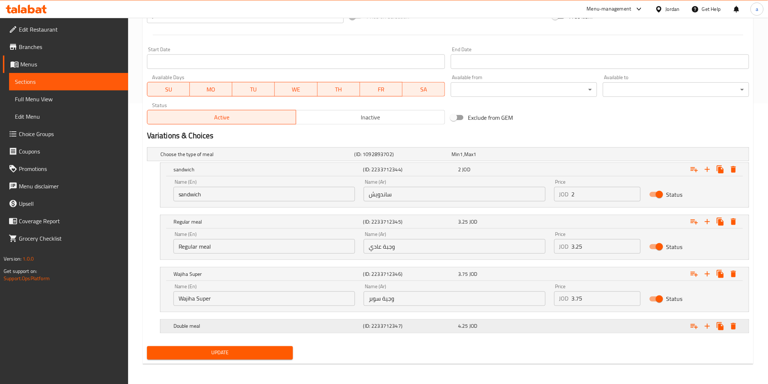
click at [375, 158] on h5 "(ID: 2233712347)" at bounding box center [402, 154] width 94 height 7
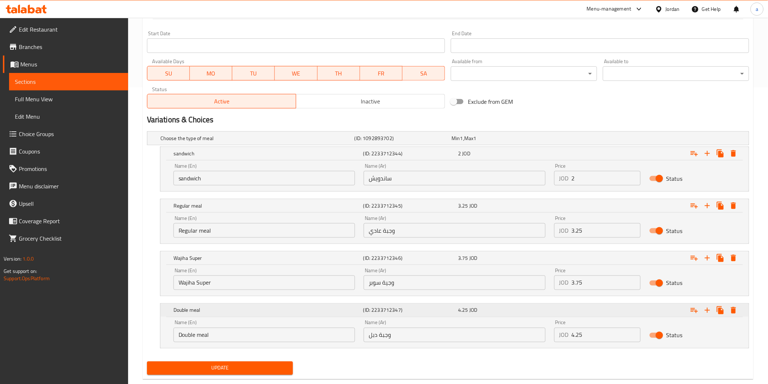
scroll to position [312, 0]
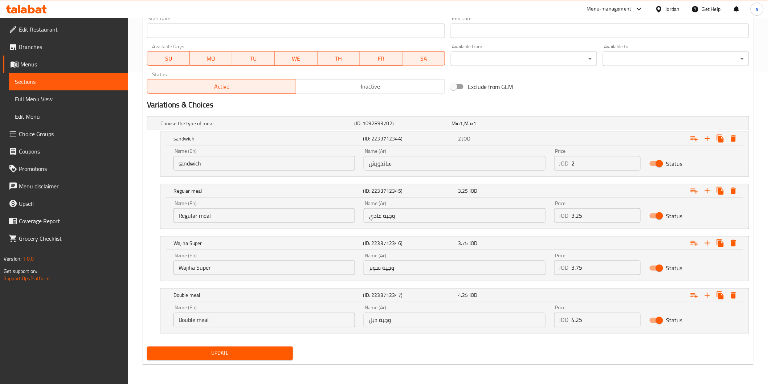
click at [274, 352] on span "Update" at bounding box center [220, 353] width 135 height 9
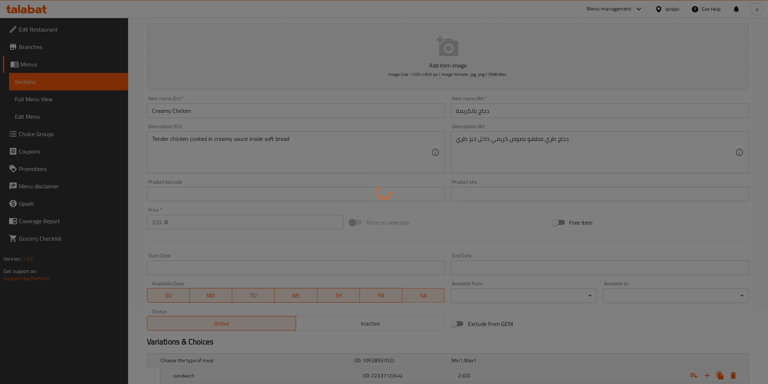
scroll to position [70, 0]
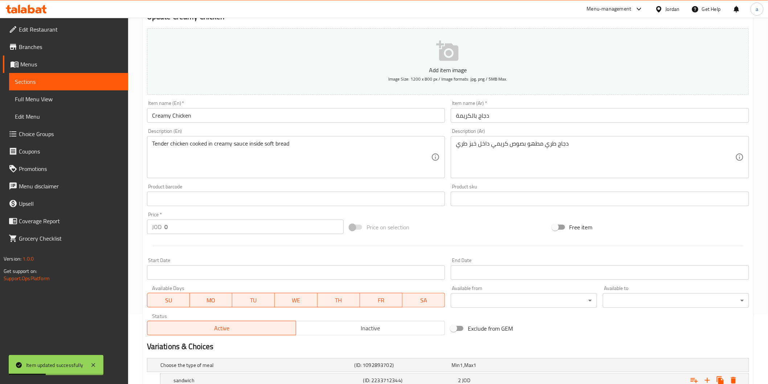
click at [73, 77] on span "Sections" at bounding box center [68, 81] width 107 height 9
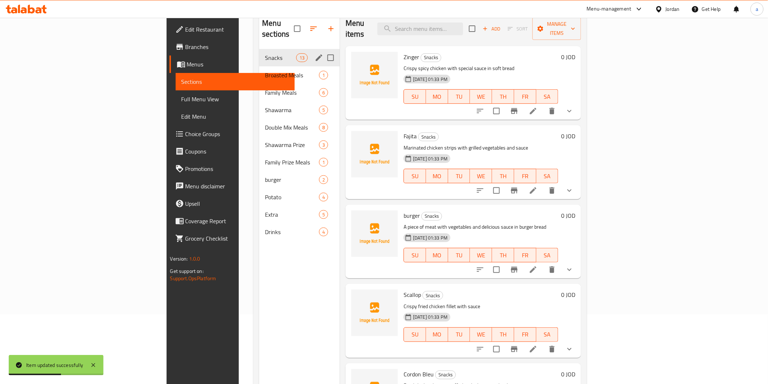
click at [259, 49] on div "Snacks 13" at bounding box center [299, 57] width 81 height 17
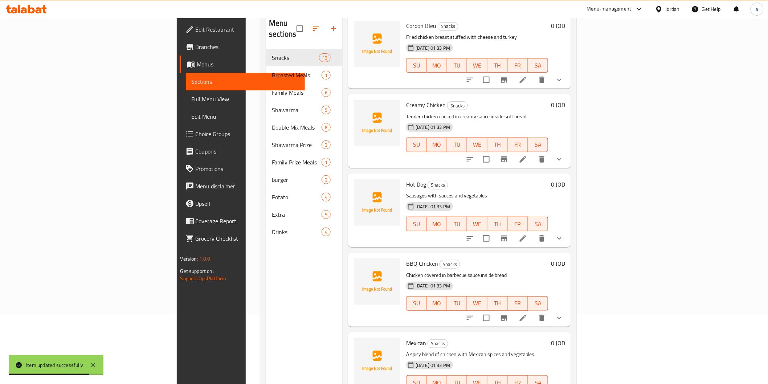
scroll to position [363, 0]
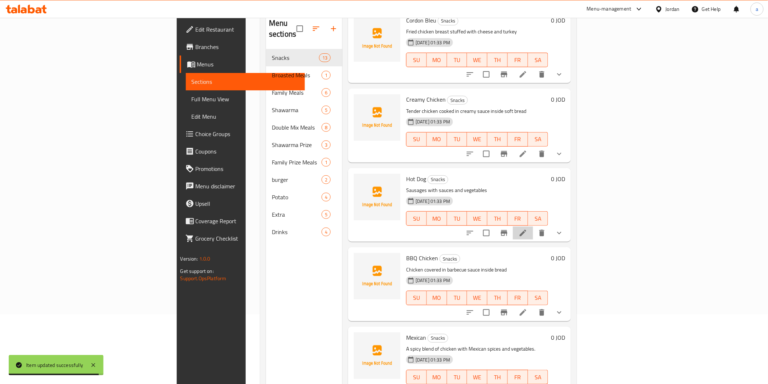
click at [528, 229] on icon at bounding box center [523, 233] width 9 height 9
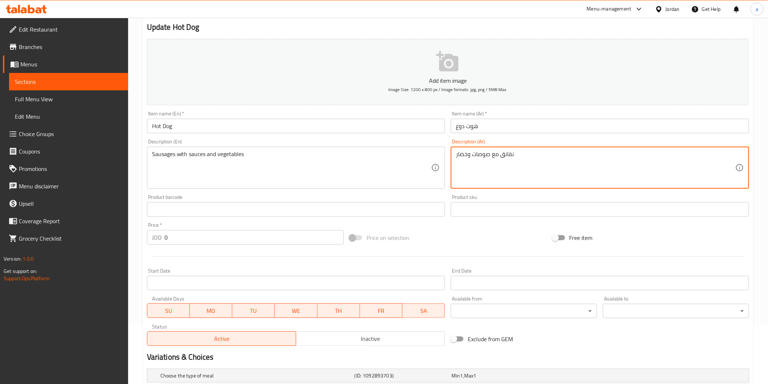
scroll to position [161, 0]
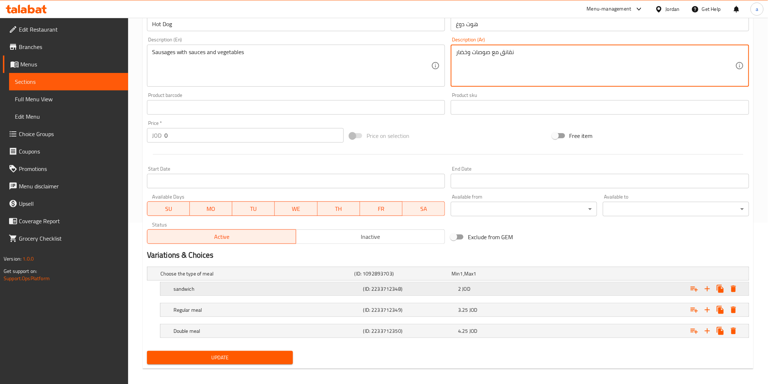
type textarea "نقانق مع صوصات وخضار"
click at [351, 277] on h5 "sandwich" at bounding box center [255, 273] width 191 height 7
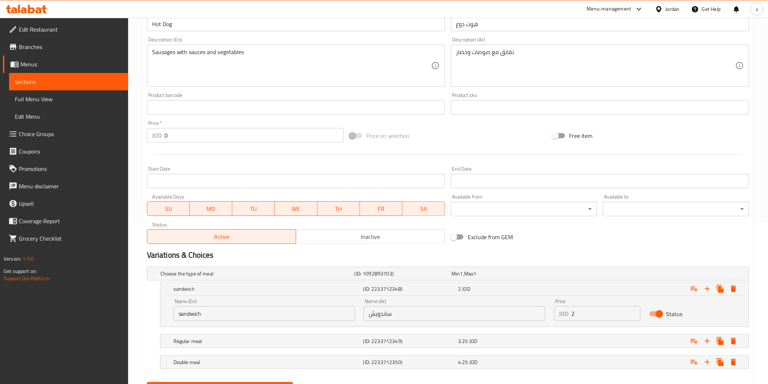
scroll to position [197, 0]
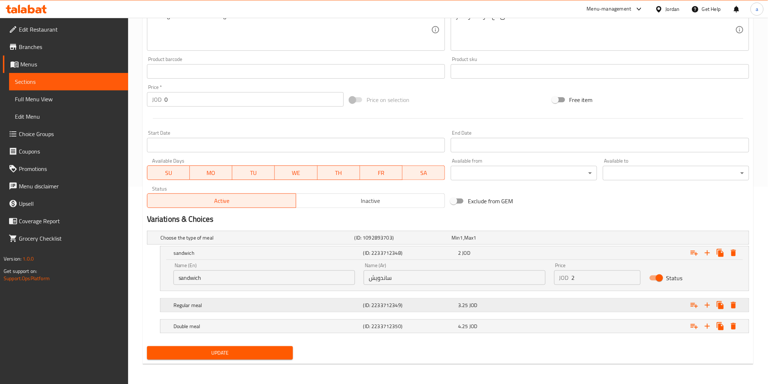
click at [262, 241] on h5 "Regular meal" at bounding box center [255, 237] width 191 height 7
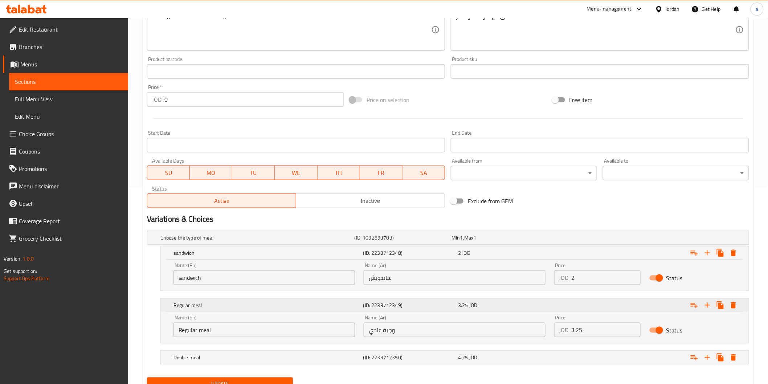
scroll to position [228, 0]
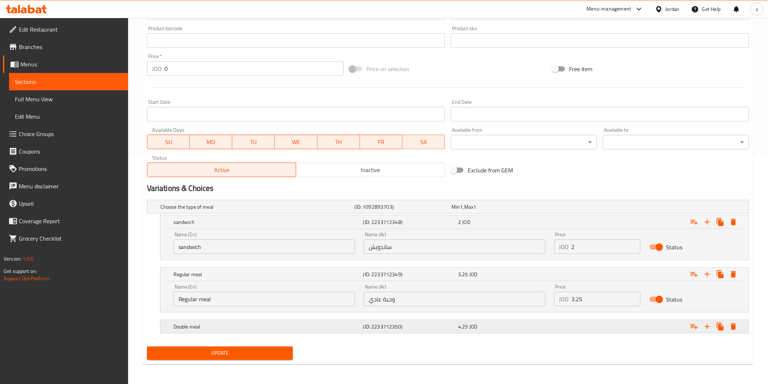
click at [307, 211] on h5 "Double meal" at bounding box center [255, 206] width 191 height 7
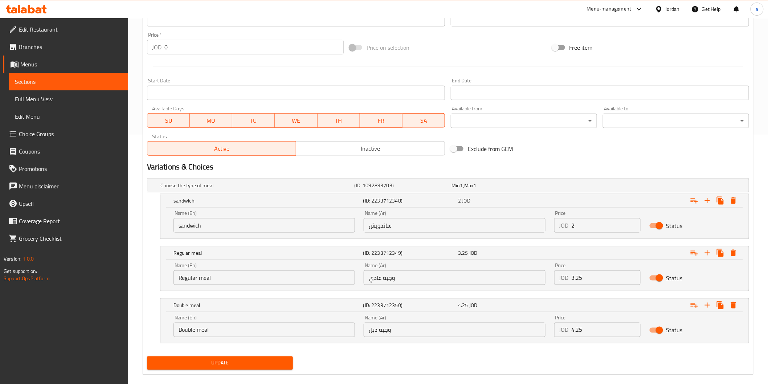
scroll to position [260, 0]
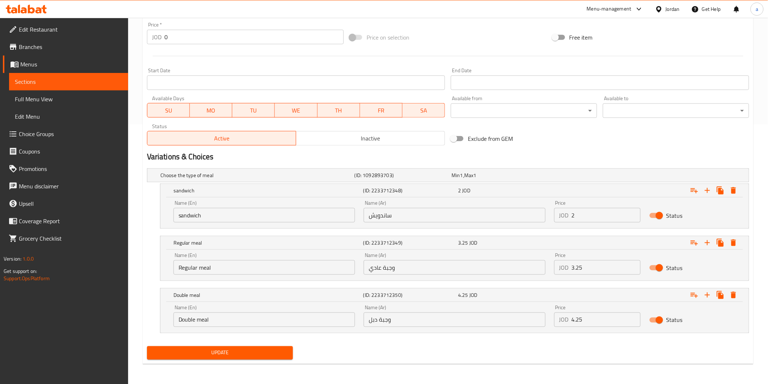
click at [285, 354] on span "Update" at bounding box center [220, 353] width 135 height 9
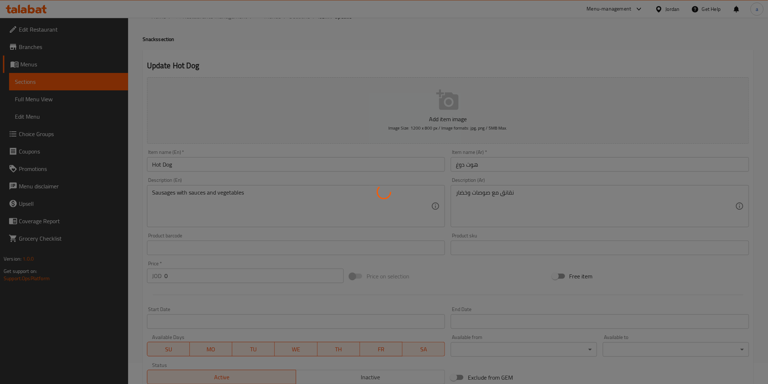
scroll to position [0, 0]
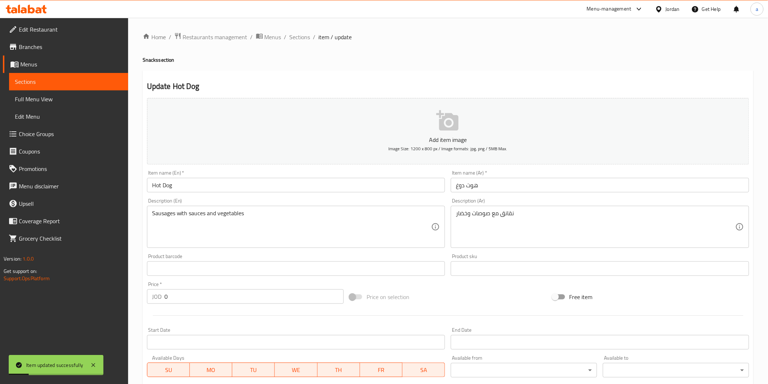
click at [44, 79] on span "Sections" at bounding box center [68, 81] width 107 height 9
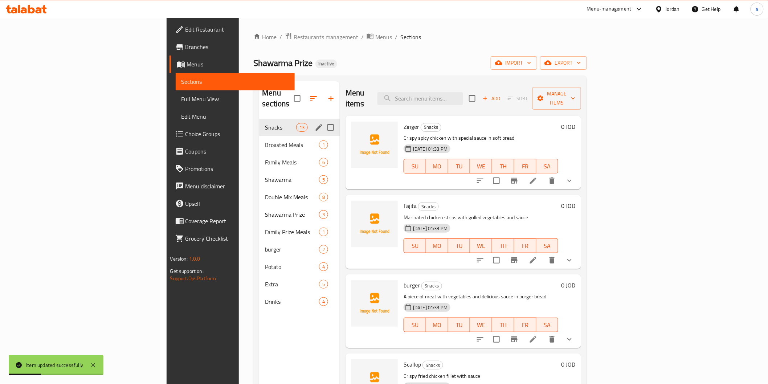
click at [259, 119] on div "Snacks 13" at bounding box center [299, 127] width 81 height 17
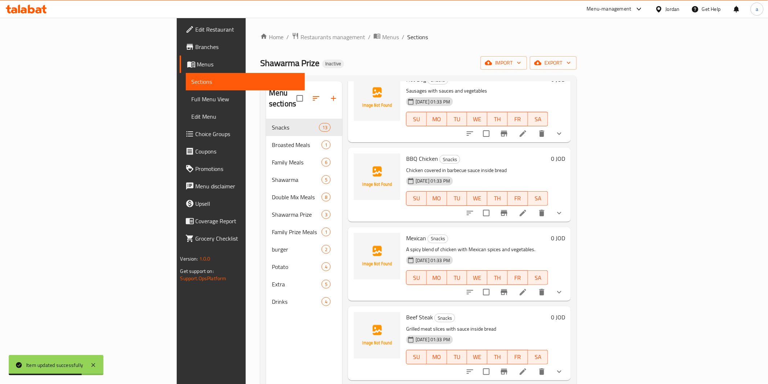
scroll to position [565, 0]
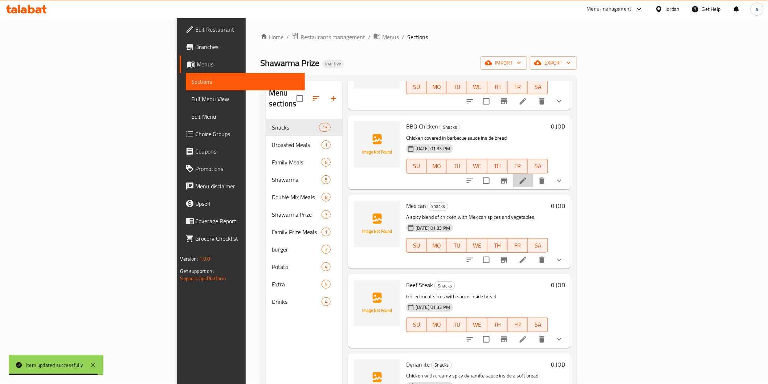
click at [533, 174] on li at bounding box center [523, 180] width 20 height 13
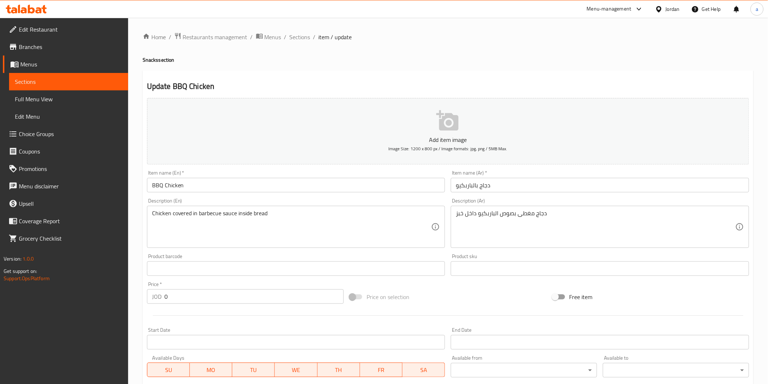
click at [455, 216] on div "دجاج مغطى بصوص الباربكيو داخل خبز Description (Ar)" at bounding box center [600, 227] width 298 height 42
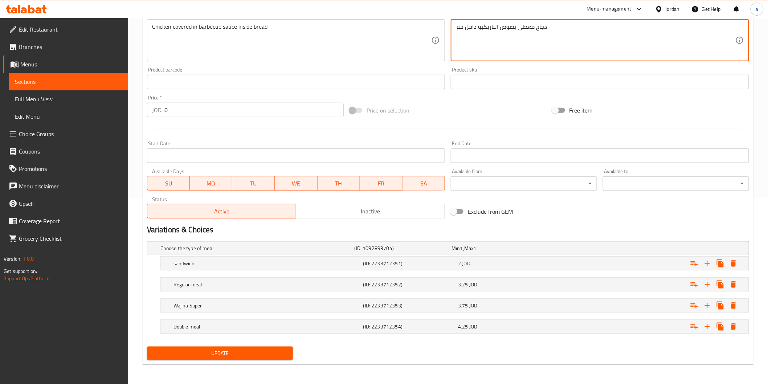
scroll to position [187, 0]
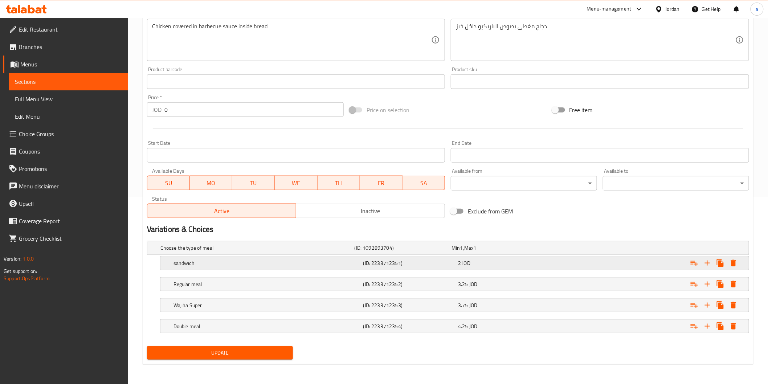
click at [318, 252] on h5 "sandwich" at bounding box center [255, 247] width 191 height 7
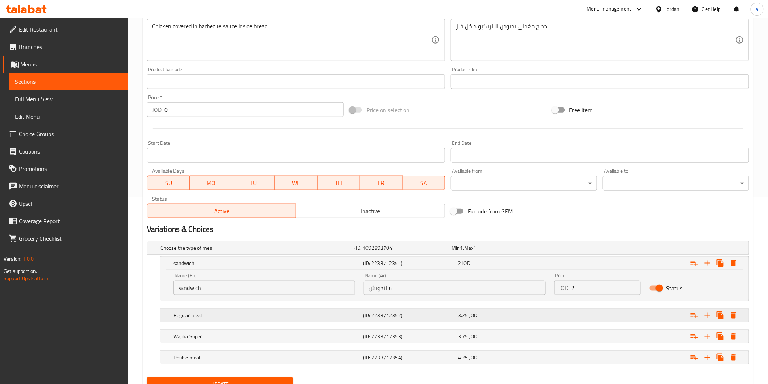
click at [330, 252] on h5 "Regular meal" at bounding box center [255, 247] width 191 height 7
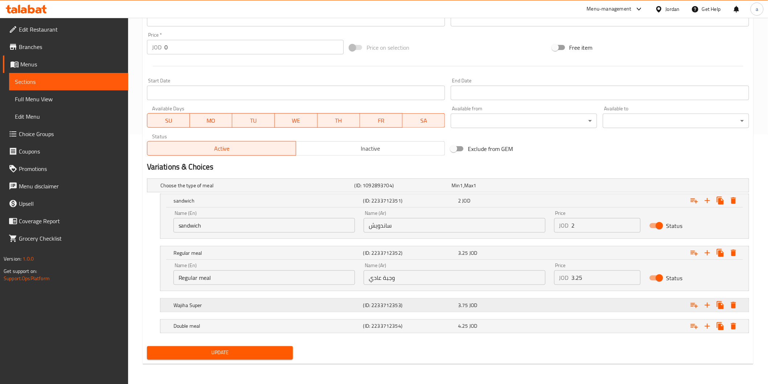
click at [327, 189] on h5 "Wajiha Super" at bounding box center [255, 185] width 191 height 7
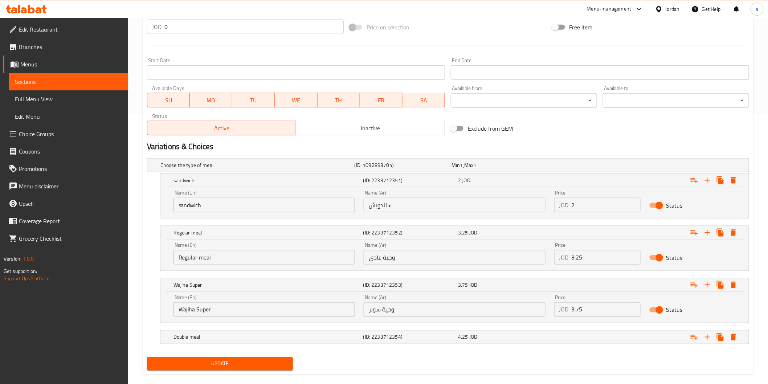
scroll to position [281, 0]
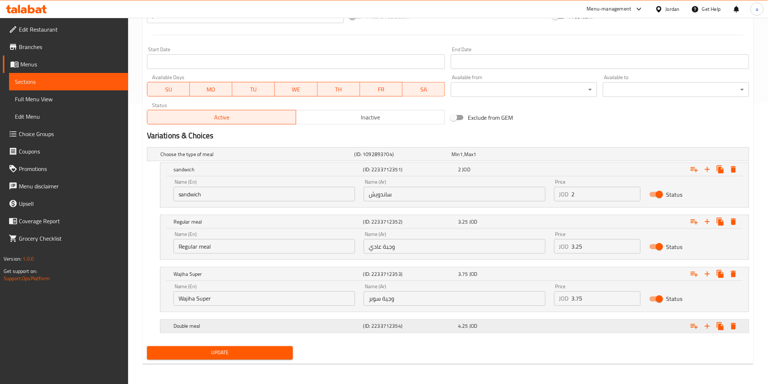
click at [329, 162] on div "Double meal (ID: 2233712354) 4.25 JOD" at bounding box center [450, 154] width 583 height 16
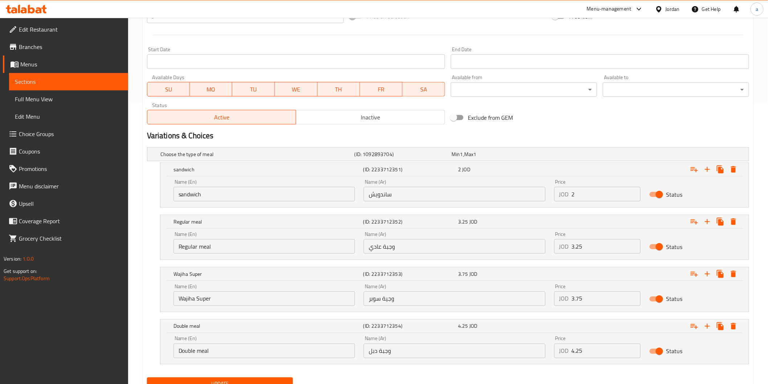
scroll to position [312, 0]
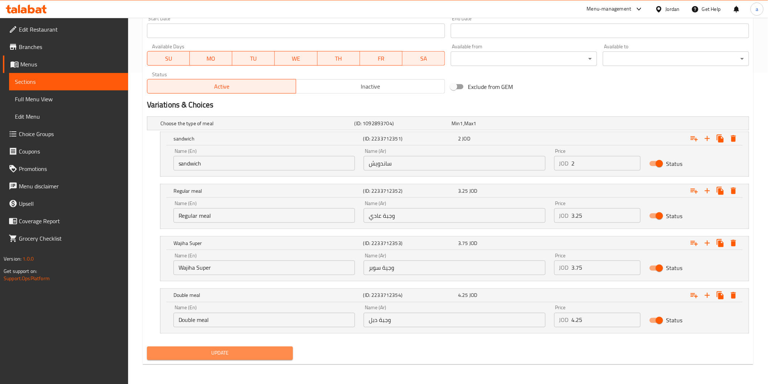
click at [235, 356] on span "Update" at bounding box center [220, 353] width 135 height 9
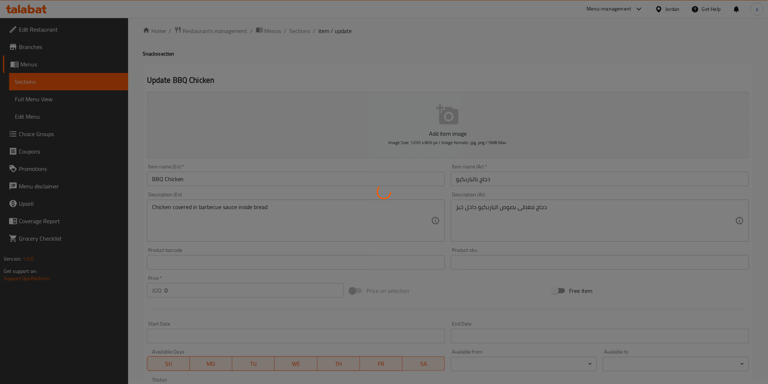
scroll to position [0, 0]
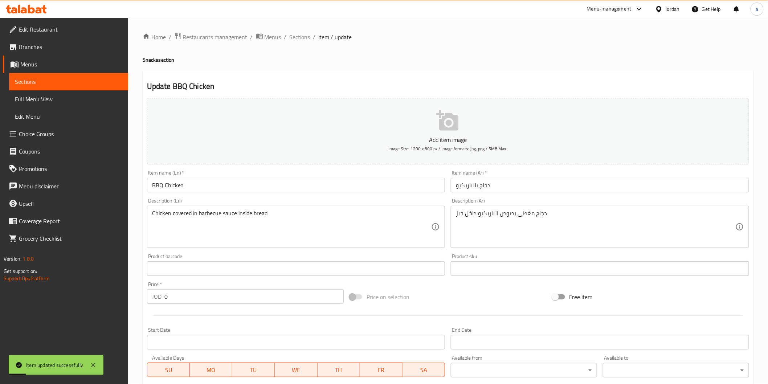
click at [52, 84] on span "Sections" at bounding box center [68, 81] width 107 height 9
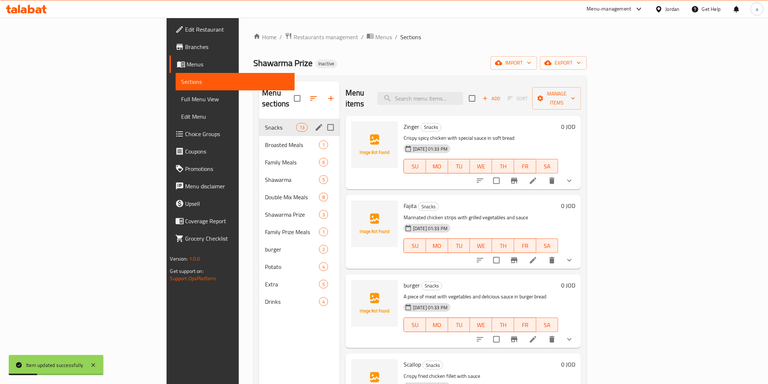
click at [265, 123] on span "Snacks" at bounding box center [280, 127] width 31 height 9
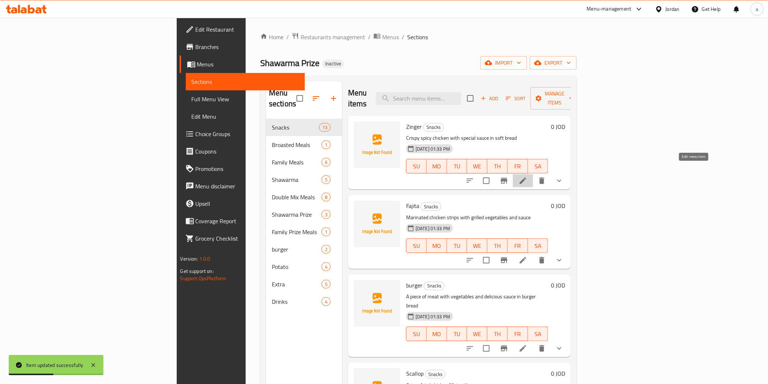
click at [528, 176] on icon at bounding box center [523, 180] width 9 height 9
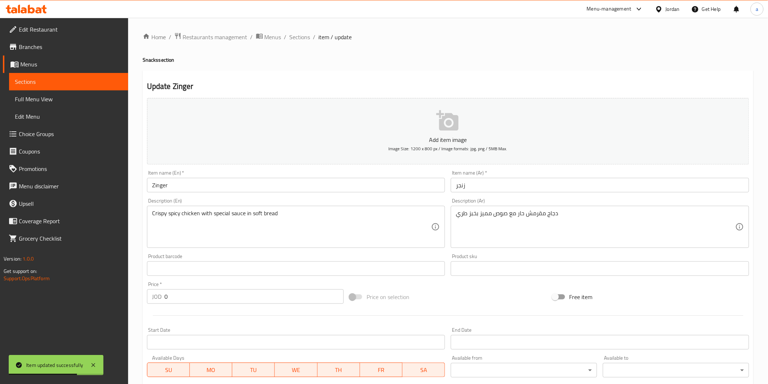
click at [25, 80] on span "Sections" at bounding box center [68, 81] width 107 height 9
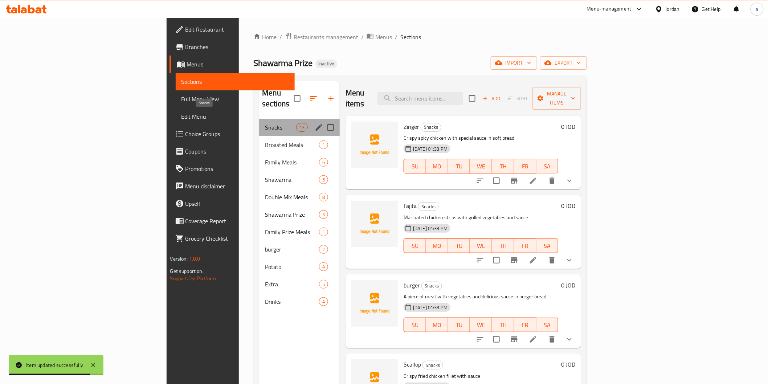
click at [265, 123] on span "Snacks" at bounding box center [280, 127] width 31 height 9
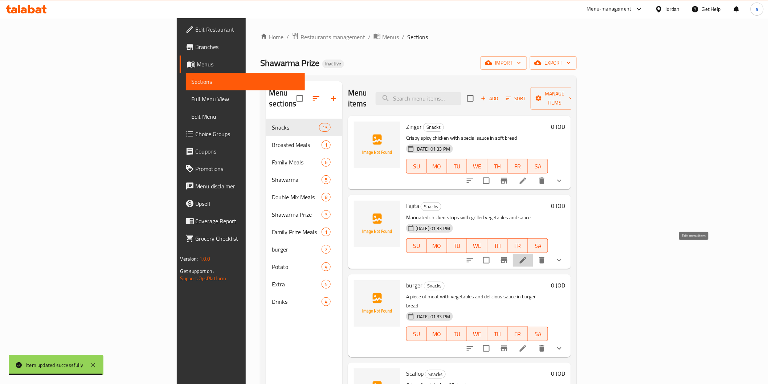
click at [527, 257] on icon at bounding box center [523, 260] width 7 height 7
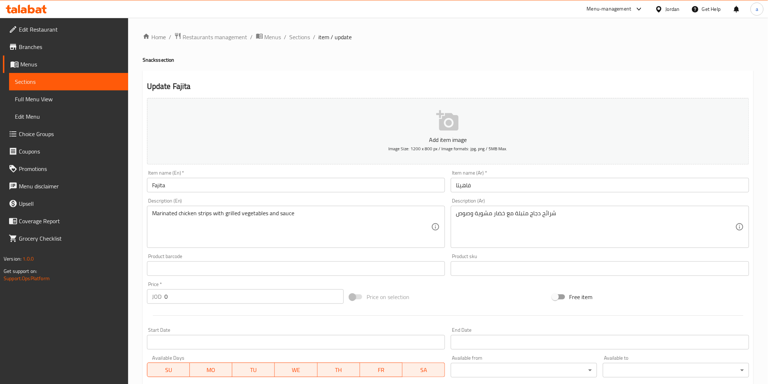
click at [16, 74] on link "Sections" at bounding box center [68, 81] width 119 height 17
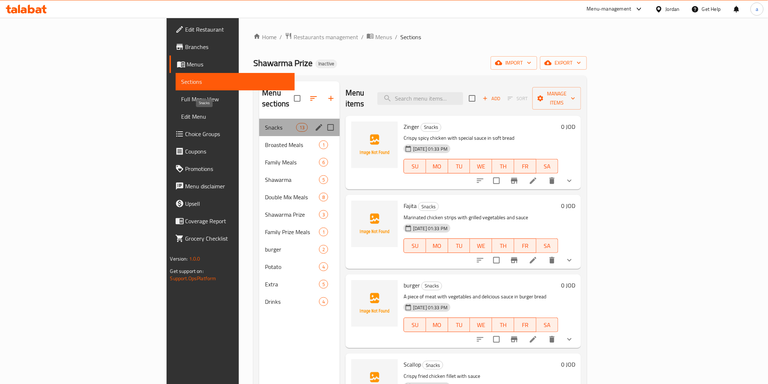
click at [265, 123] on span "Snacks" at bounding box center [280, 127] width 31 height 9
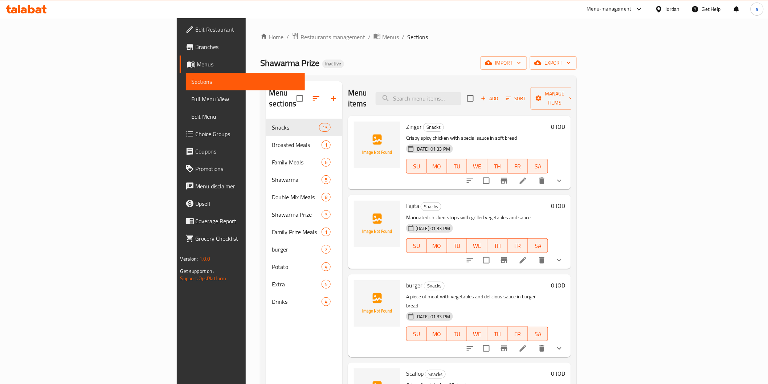
click at [528, 344] on icon at bounding box center [523, 348] width 9 height 9
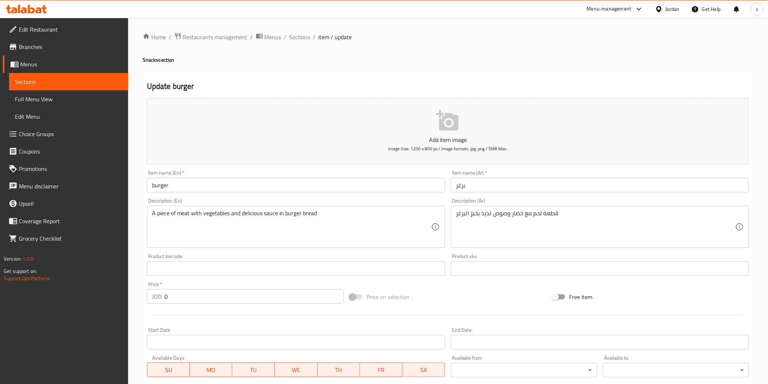
click at [58, 77] on span "Sections" at bounding box center [68, 81] width 107 height 9
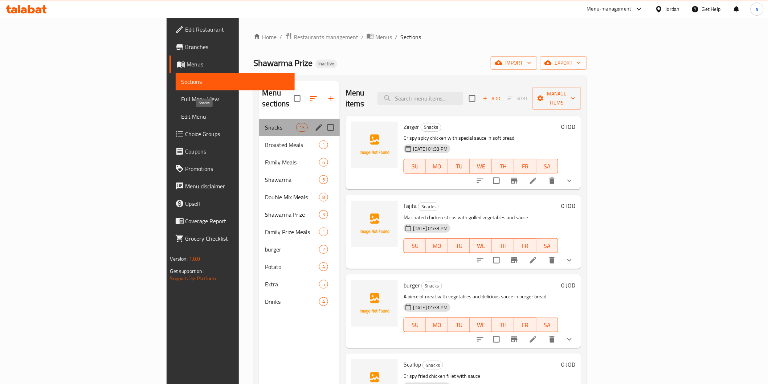
click at [265, 123] on span "Snacks" at bounding box center [280, 127] width 31 height 9
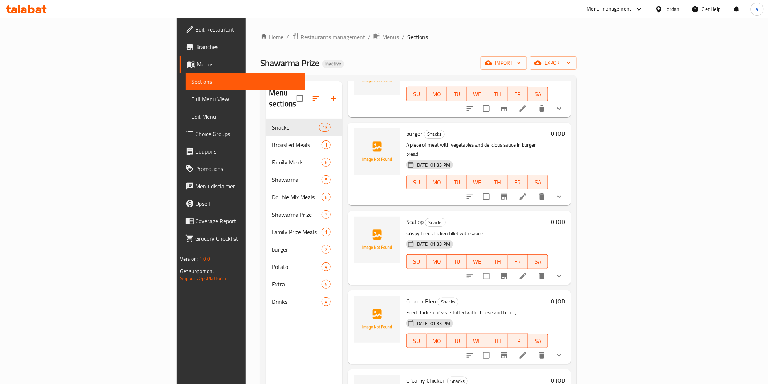
scroll to position [161, 0]
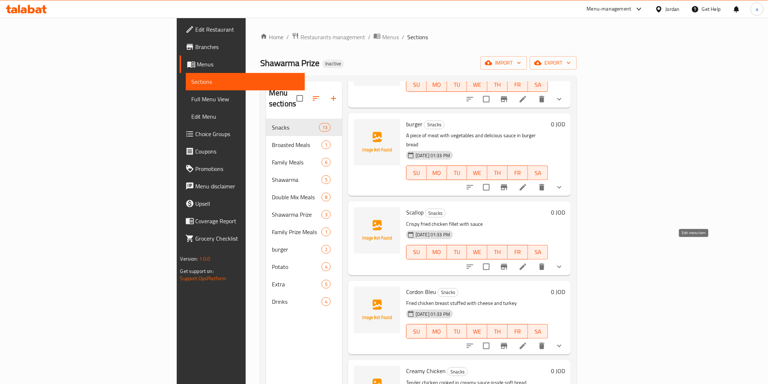
click at [528, 263] on icon at bounding box center [523, 267] width 9 height 9
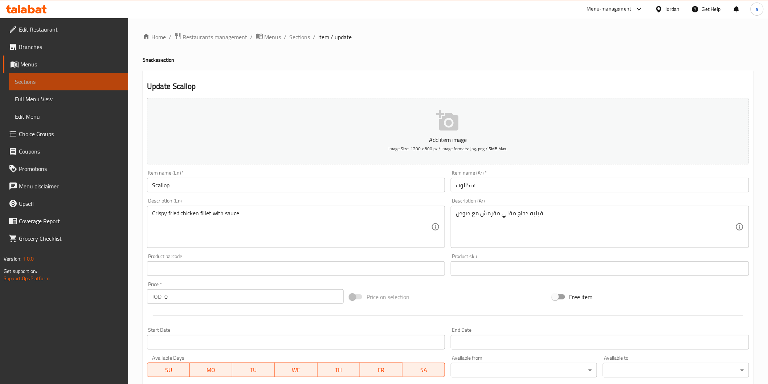
click at [20, 79] on span "Sections" at bounding box center [68, 81] width 107 height 9
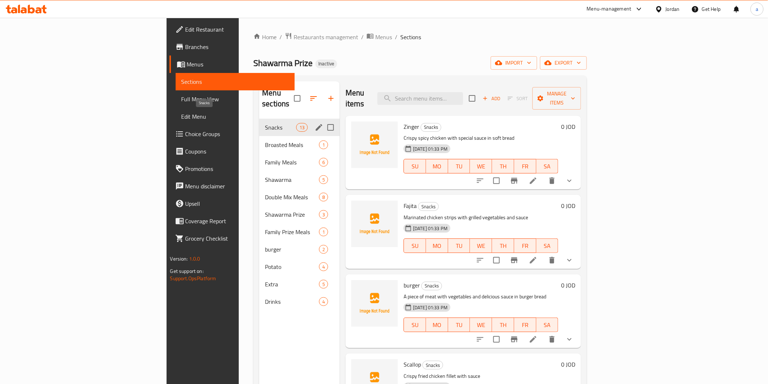
click at [265, 123] on span "Snacks" at bounding box center [280, 127] width 31 height 9
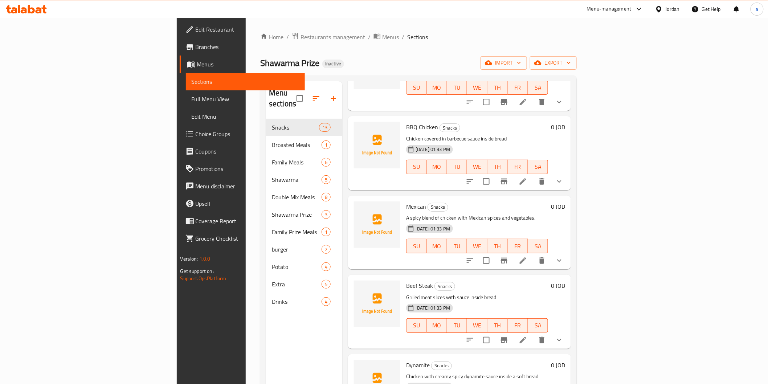
scroll to position [565, 0]
click at [528, 256] on icon at bounding box center [523, 260] width 9 height 9
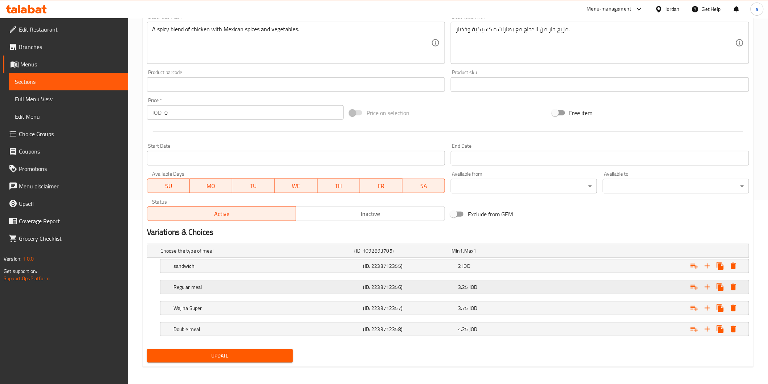
scroll to position [187, 0]
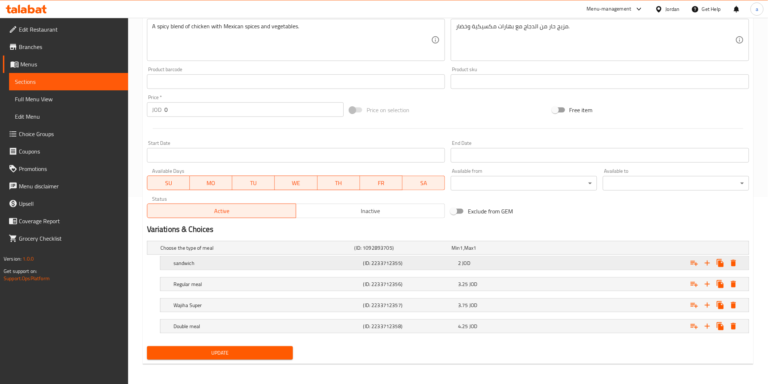
click at [370, 252] on h5 "(ID: 2233712355)" at bounding box center [402, 247] width 94 height 7
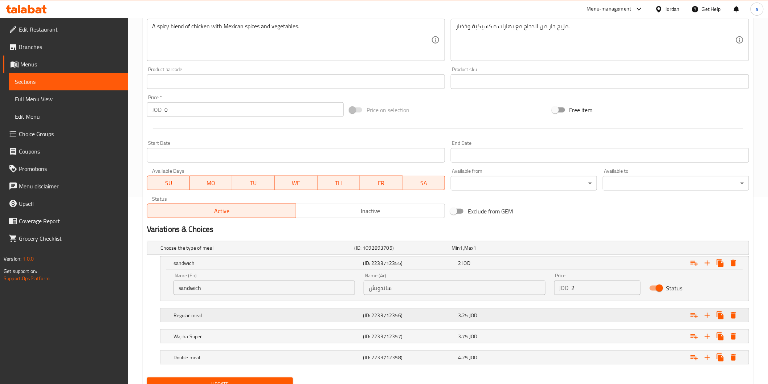
click at [378, 252] on h5 "(ID: 2233712356)" at bounding box center [402, 247] width 94 height 7
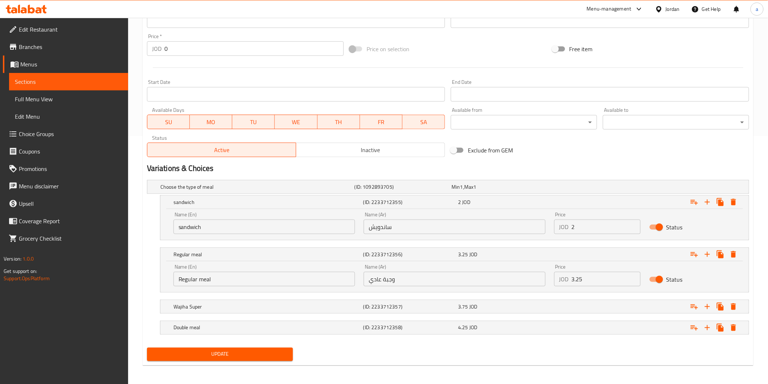
scroll to position [249, 0]
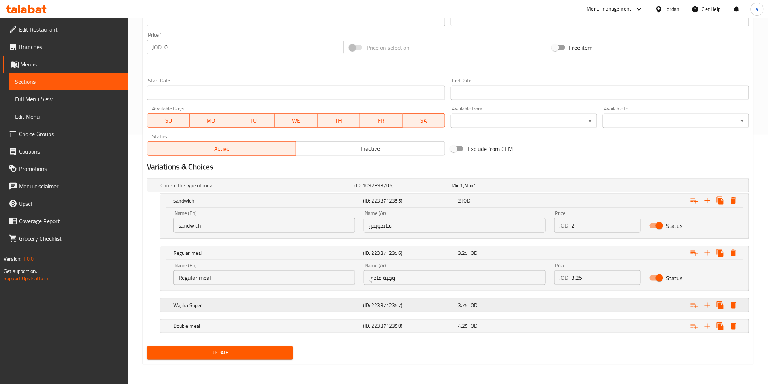
click at [383, 189] on h5 "(ID: 2233712357)" at bounding box center [402, 185] width 94 height 7
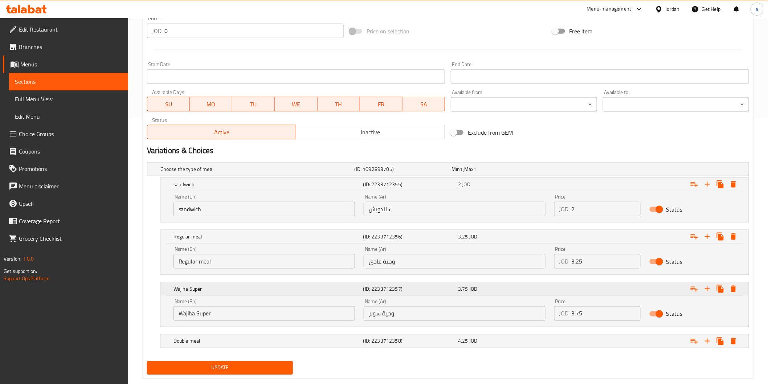
scroll to position [281, 0]
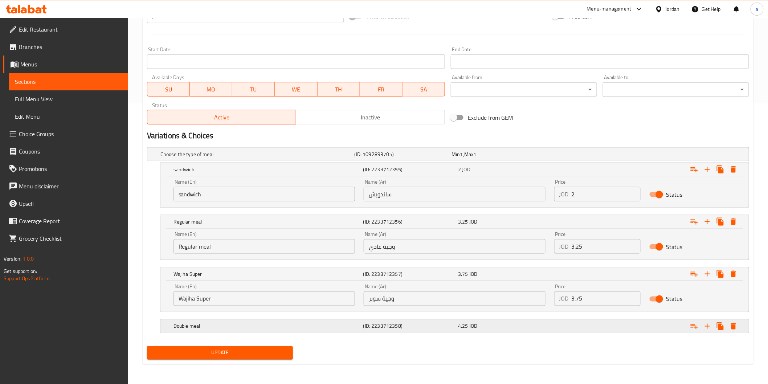
click at [383, 158] on h5 "(ID: 2233712358)" at bounding box center [402, 154] width 94 height 7
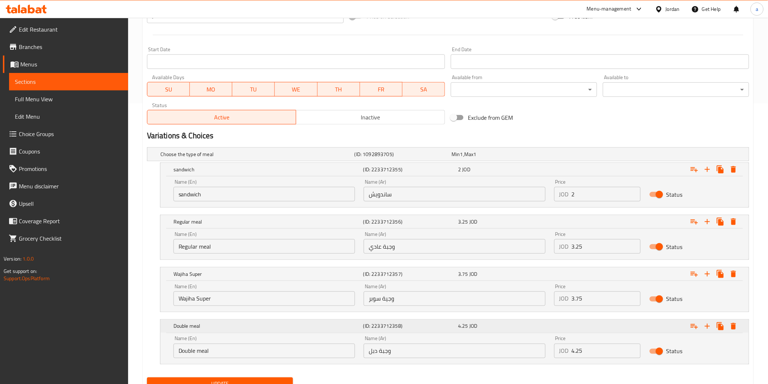
scroll to position [312, 0]
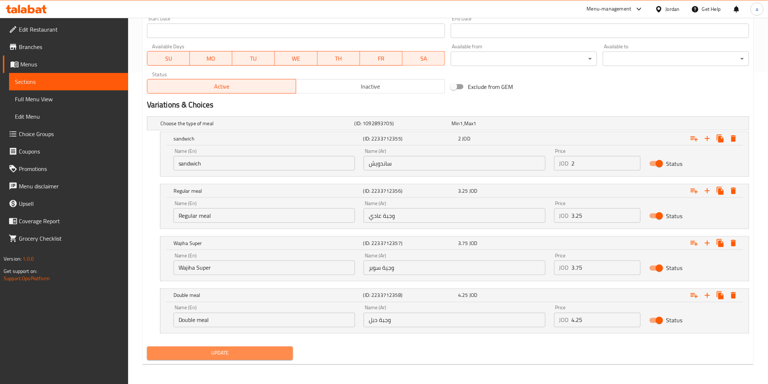
click at [266, 355] on span "Update" at bounding box center [220, 353] width 135 height 9
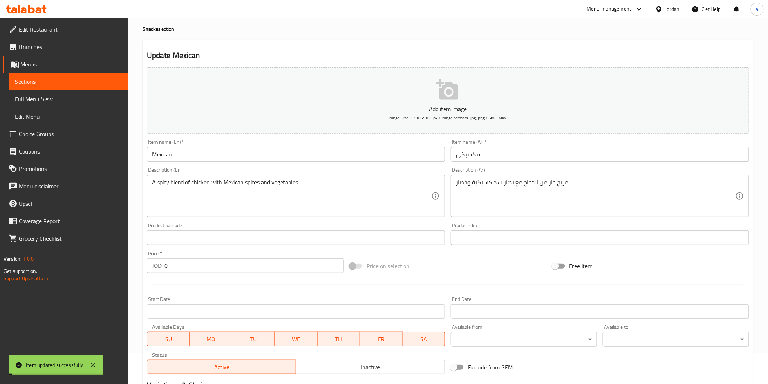
scroll to position [29, 0]
click at [80, 78] on span "Sections" at bounding box center [68, 81] width 107 height 9
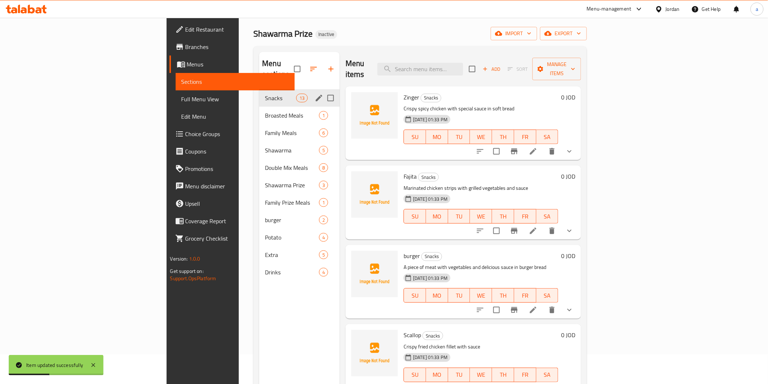
click at [259, 89] on div "Snacks 13" at bounding box center [299, 97] width 81 height 17
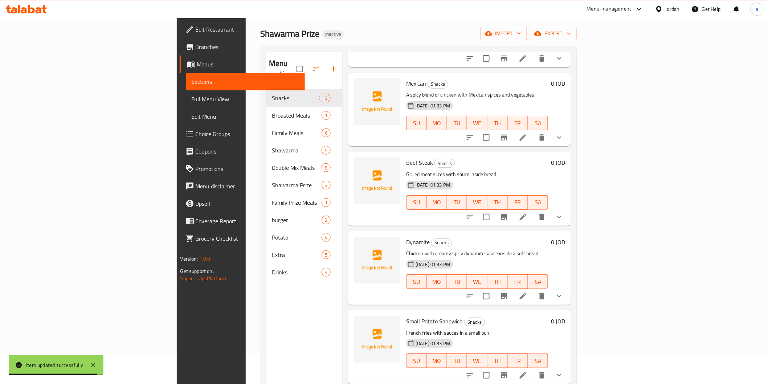
scroll to position [664, 0]
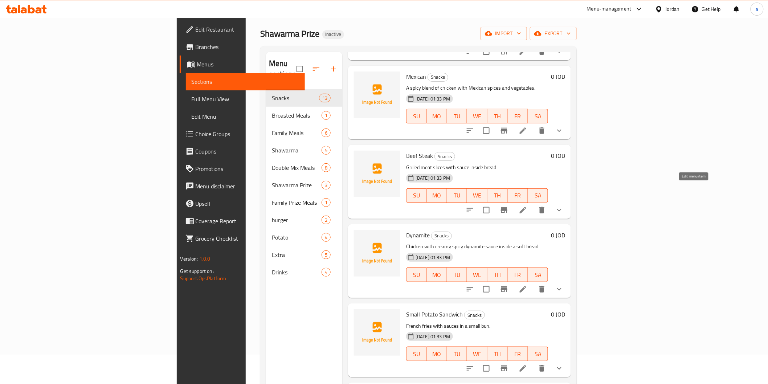
click at [528, 206] on icon at bounding box center [523, 210] width 9 height 9
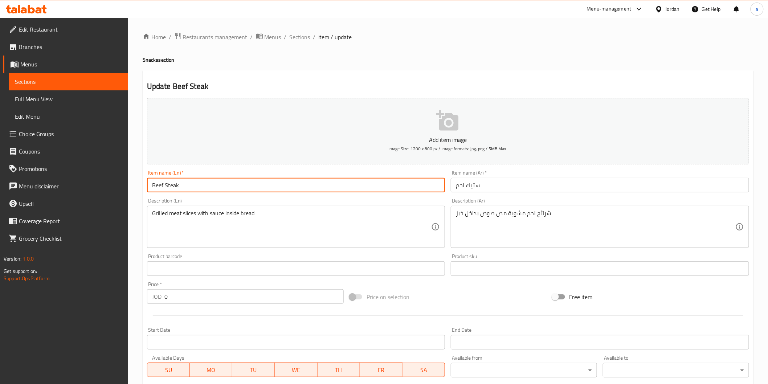
drag, startPoint x: 162, startPoint y: 189, endPoint x: 136, endPoint y: 198, distance: 27.8
click at [136, 198] on div "Home / Restaurants management / Menus / Sections / item / update Snacks section…" at bounding box center [448, 295] width 640 height 554
type input "Meat Steak"
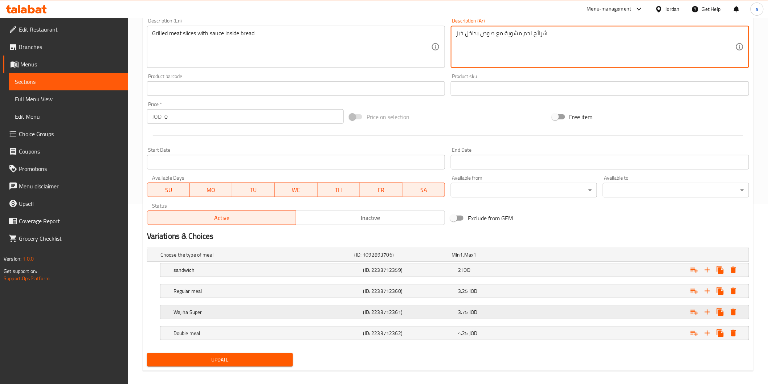
scroll to position [187, 0]
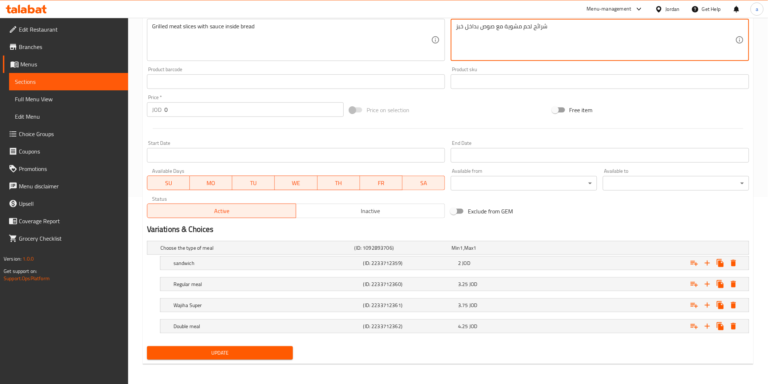
type textarea "شرائح لحم مشوية مع صوص بداخل خبز"
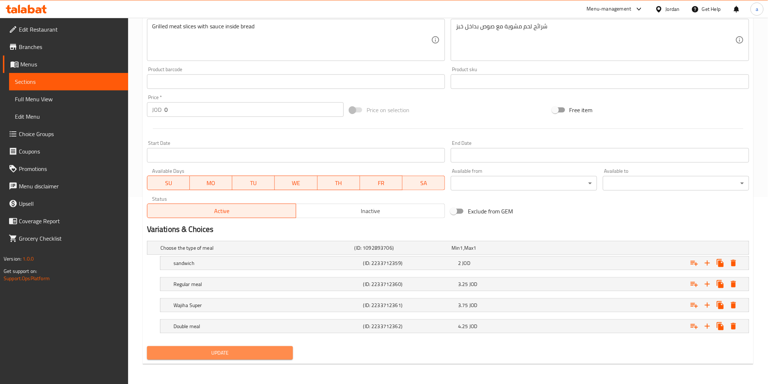
click at [241, 354] on span "Update" at bounding box center [220, 353] width 135 height 9
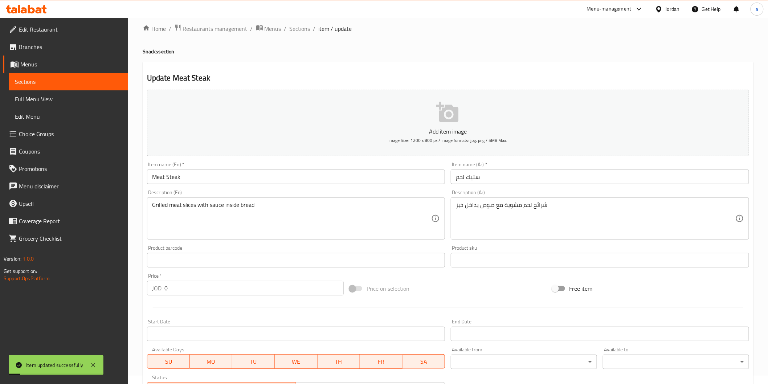
scroll to position [0, 0]
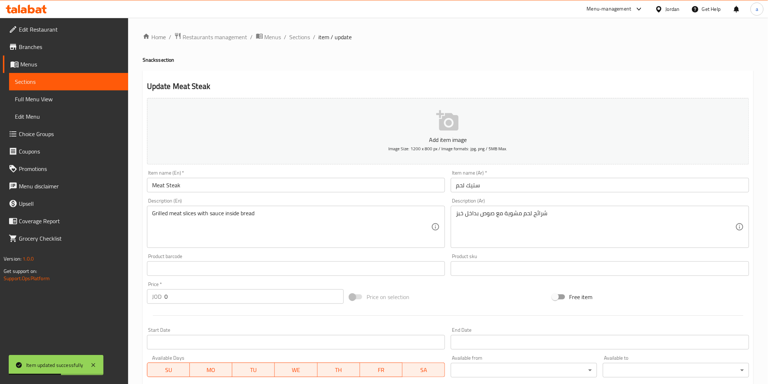
click at [73, 81] on span "Sections" at bounding box center [68, 81] width 107 height 9
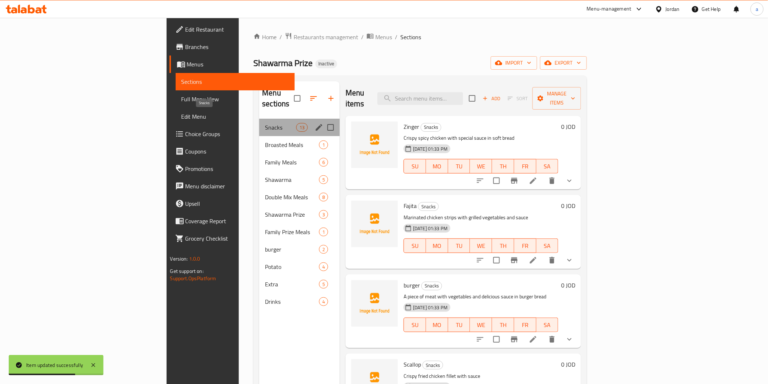
click at [265, 123] on span "Snacks" at bounding box center [280, 127] width 31 height 9
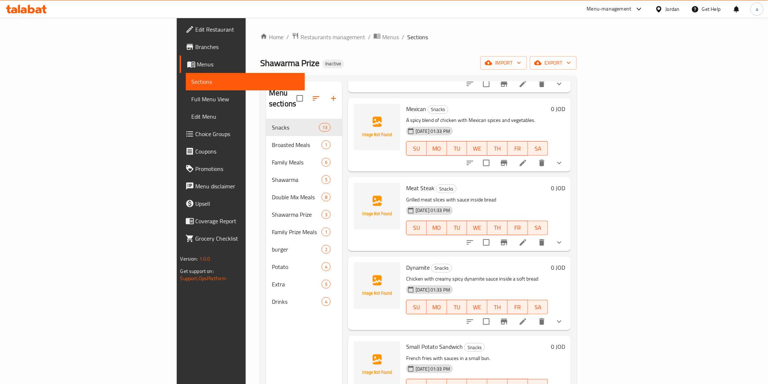
scroll to position [664, 0]
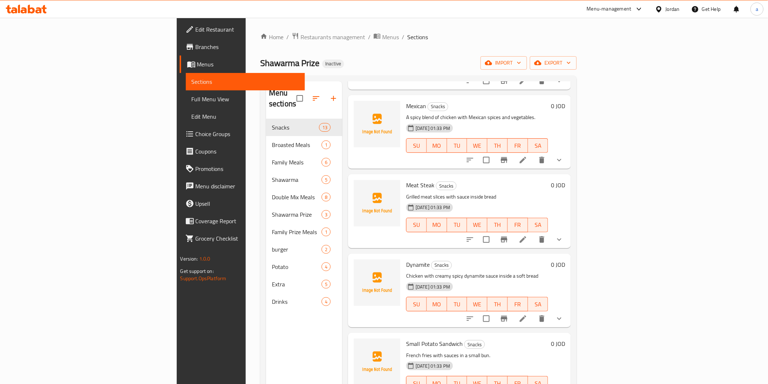
click at [533, 312] on li at bounding box center [523, 318] width 20 height 13
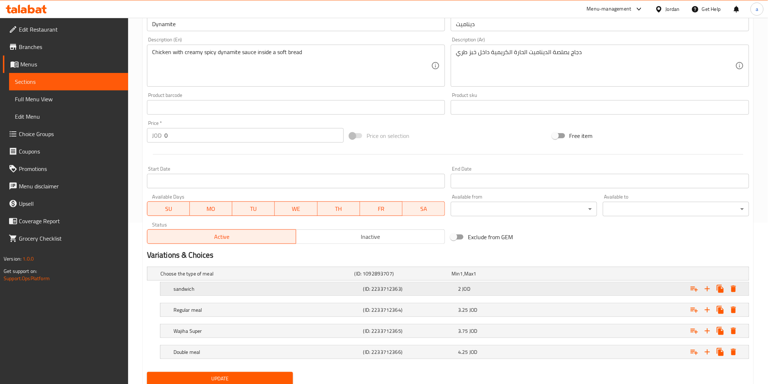
scroll to position [187, 0]
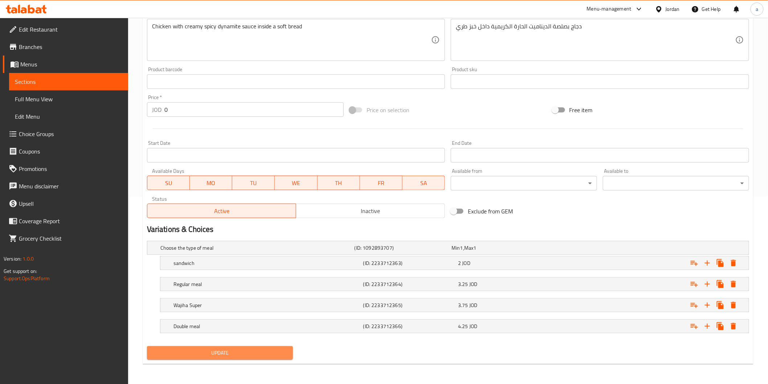
click at [242, 354] on span "Update" at bounding box center [220, 353] width 135 height 9
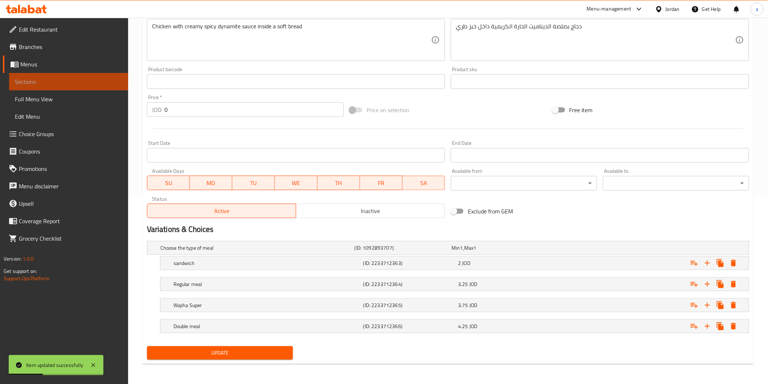
click at [82, 76] on link "Sections" at bounding box center [68, 81] width 119 height 17
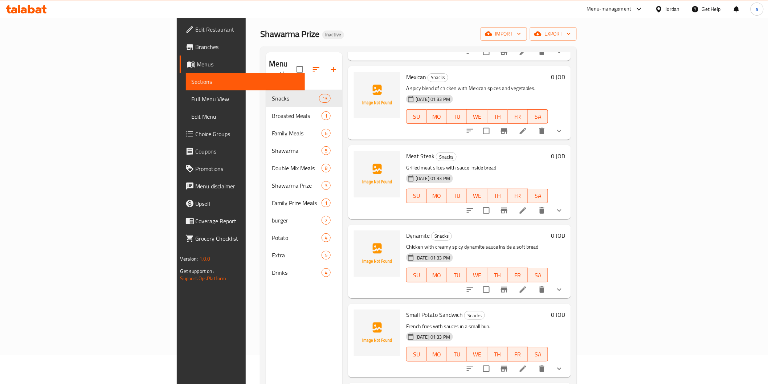
scroll to position [102, 0]
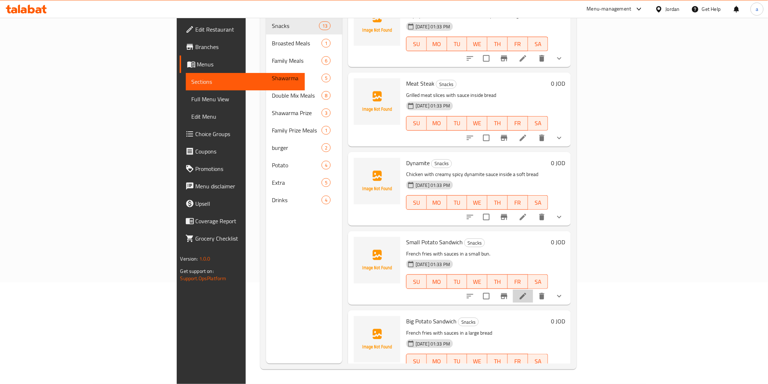
click at [533, 290] on li at bounding box center [523, 296] width 20 height 13
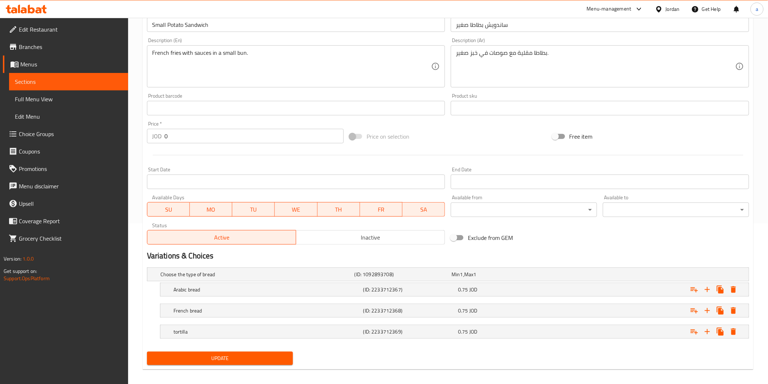
scroll to position [166, 0]
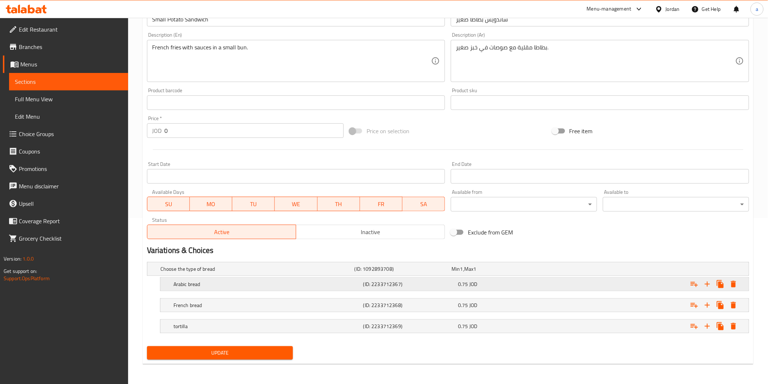
click at [441, 273] on h5 "(ID: 2233712367)" at bounding box center [402, 268] width 94 height 7
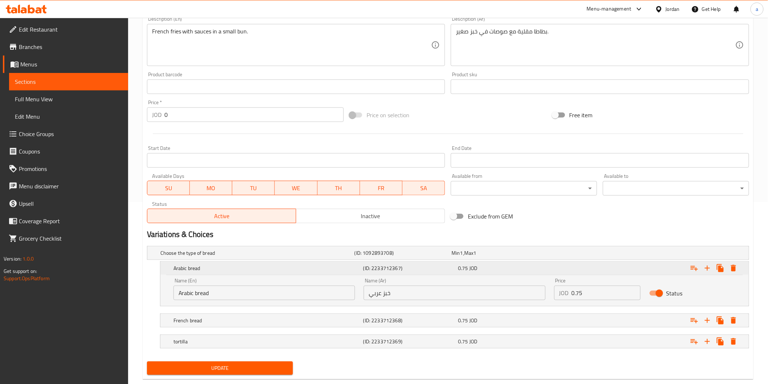
scroll to position [197, 0]
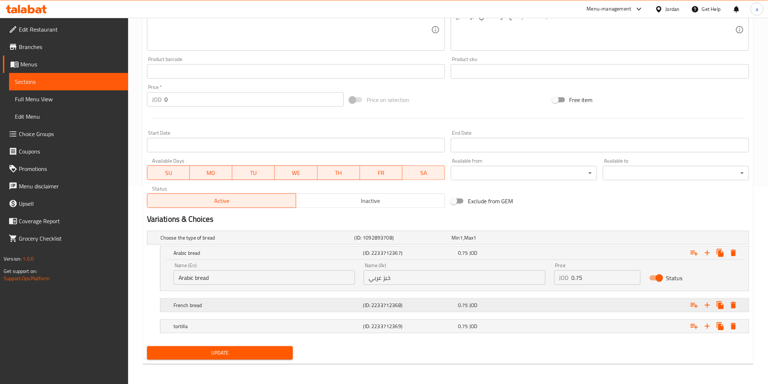
click at [442, 241] on h5 "(ID: 2233712368)" at bounding box center [402, 237] width 94 height 7
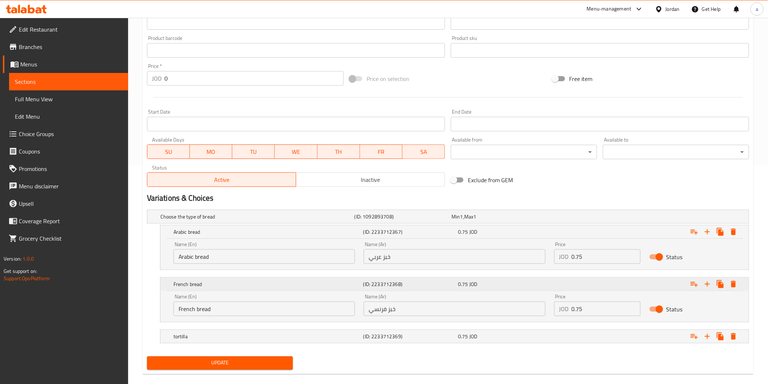
scroll to position [228, 0]
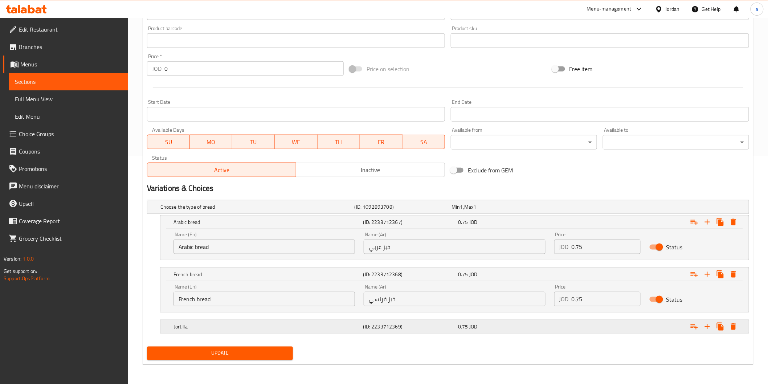
click at [449, 211] on h5 "(ID: 2233712369)" at bounding box center [402, 206] width 94 height 7
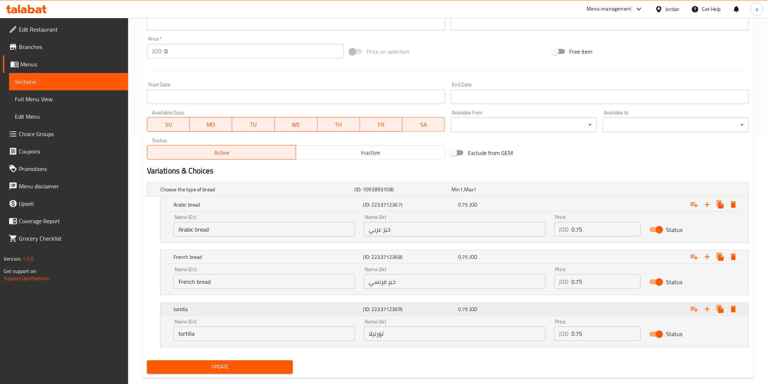
scroll to position [260, 0]
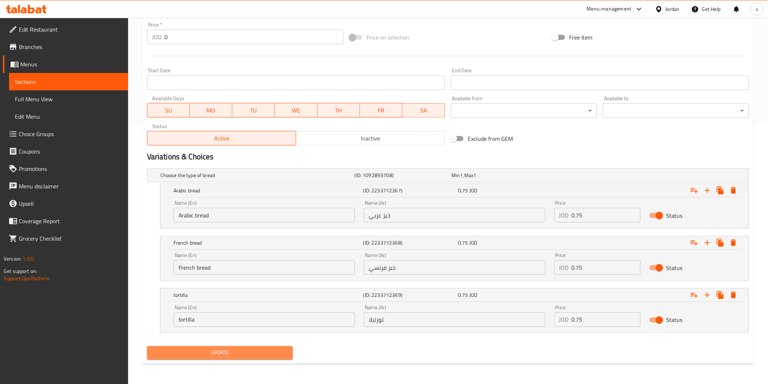
click at [246, 356] on span "Update" at bounding box center [220, 353] width 135 height 9
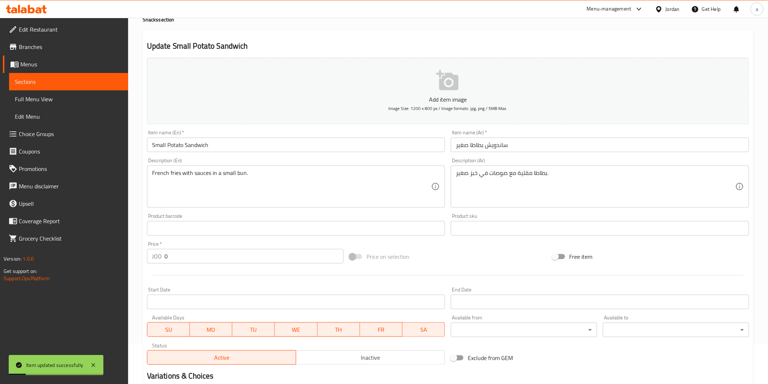
scroll to position [0, 0]
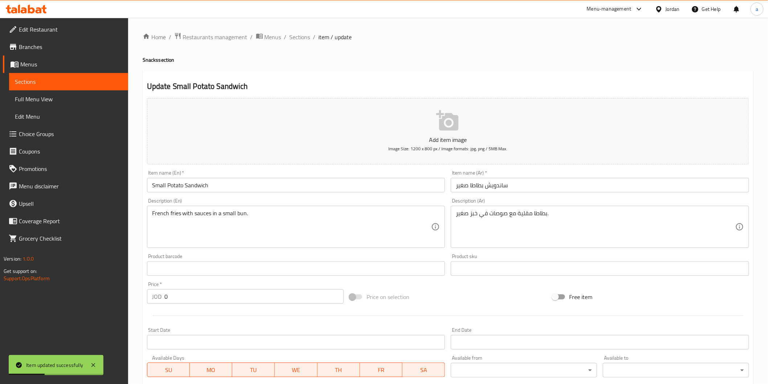
click at [63, 74] on link "Sections" at bounding box center [68, 81] width 119 height 17
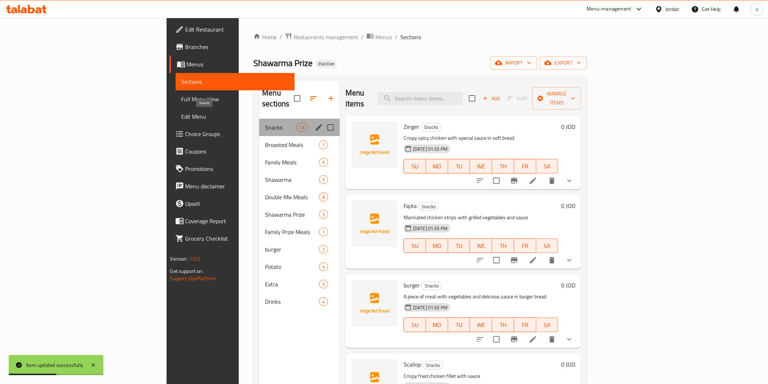
click at [265, 123] on span "Snacks" at bounding box center [280, 127] width 31 height 9
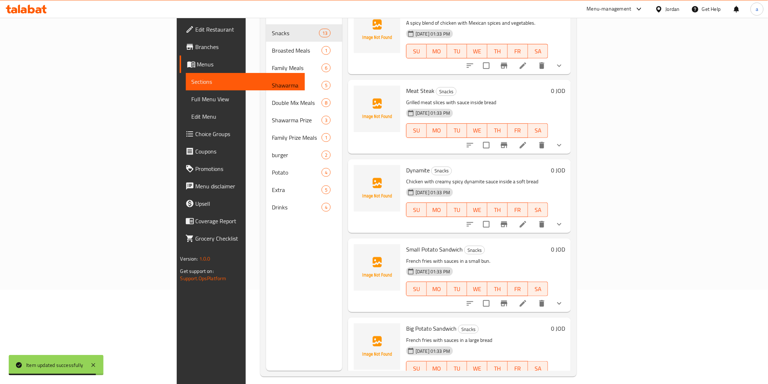
scroll to position [102, 0]
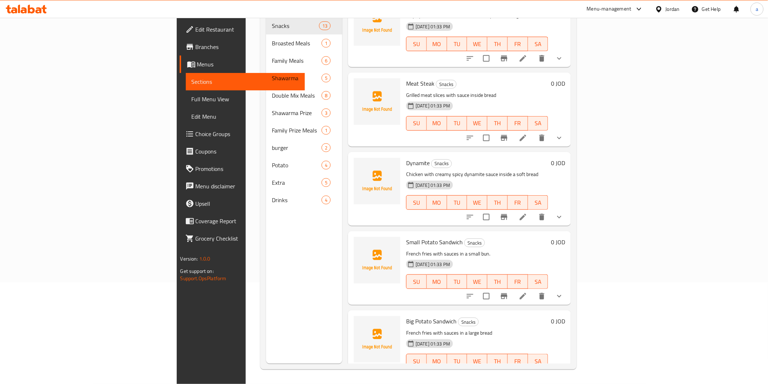
click at [533, 369] on li at bounding box center [523, 375] width 20 height 13
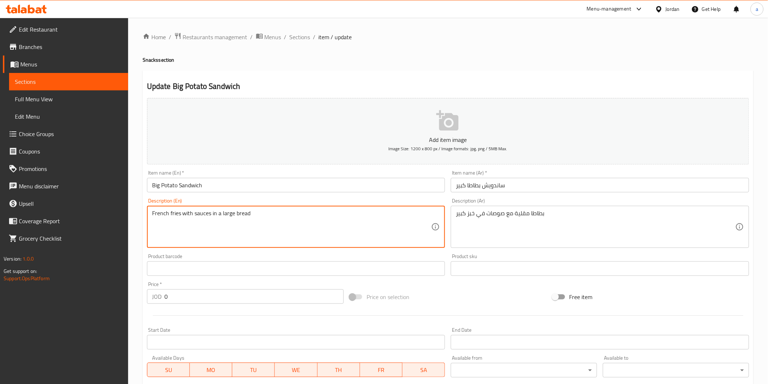
drag, startPoint x: 170, startPoint y: 214, endPoint x: 121, endPoint y: 231, distance: 52.2
type textarea "fries with sauces in a large bread"
click at [88, 81] on span "Sections" at bounding box center [68, 81] width 107 height 9
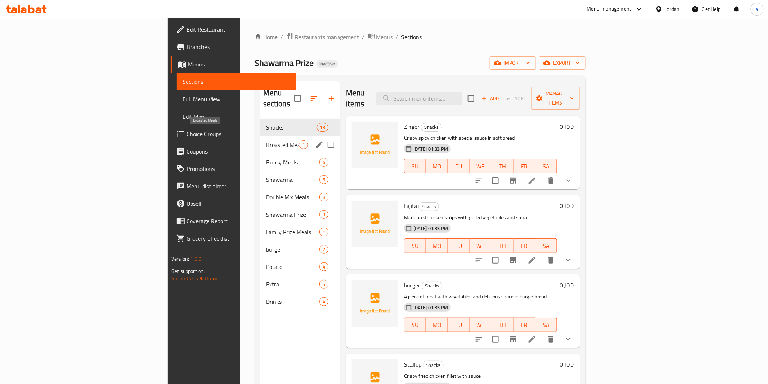
click at [266, 141] on span "Broasted Meals" at bounding box center [282, 145] width 33 height 9
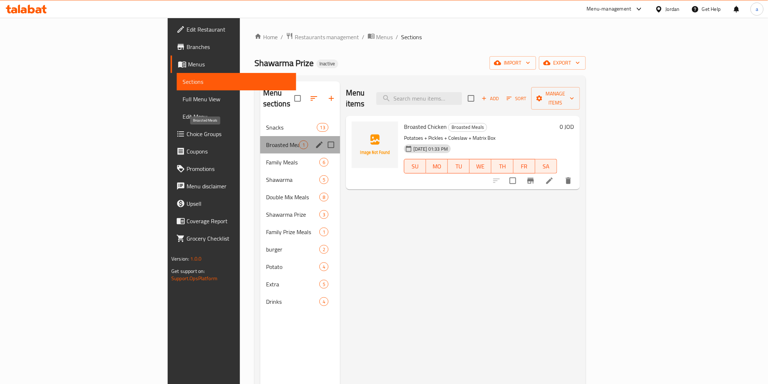
click at [266, 141] on span "Broasted Meals" at bounding box center [282, 145] width 33 height 9
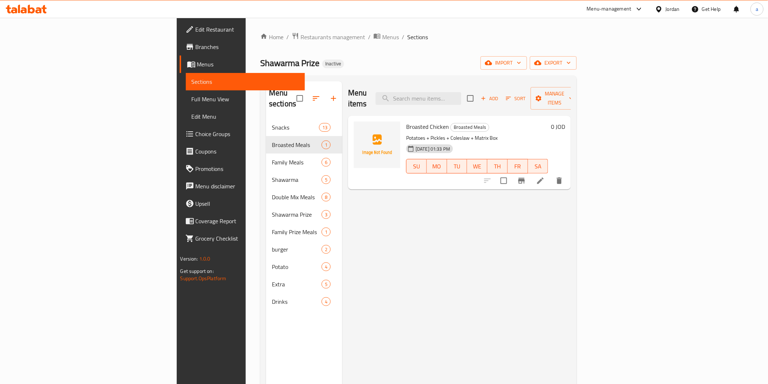
click at [545, 176] on icon at bounding box center [540, 180] width 9 height 9
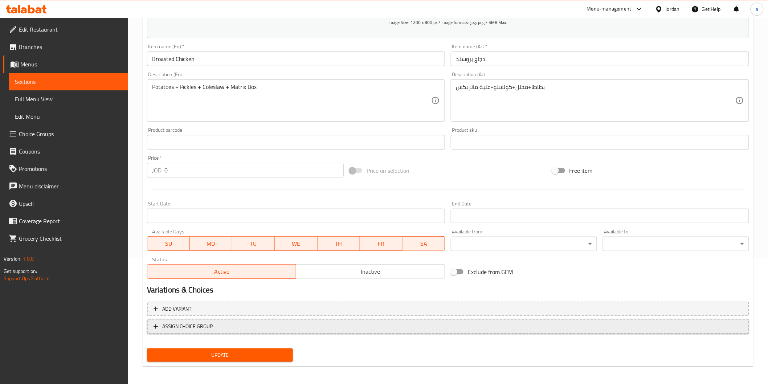
scroll to position [127, 0]
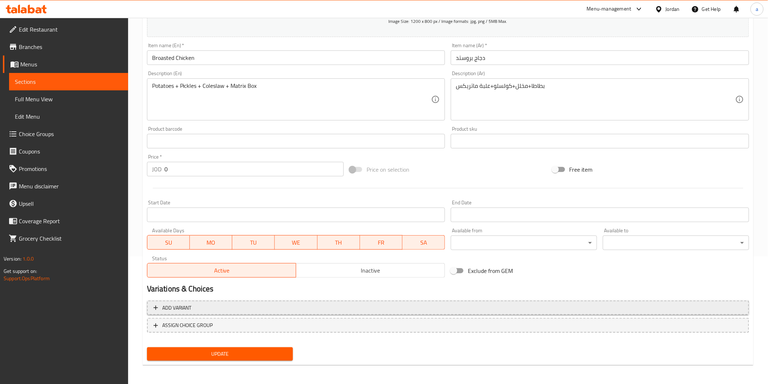
click at [237, 308] on span "Add variant" at bounding box center [448, 308] width 589 height 9
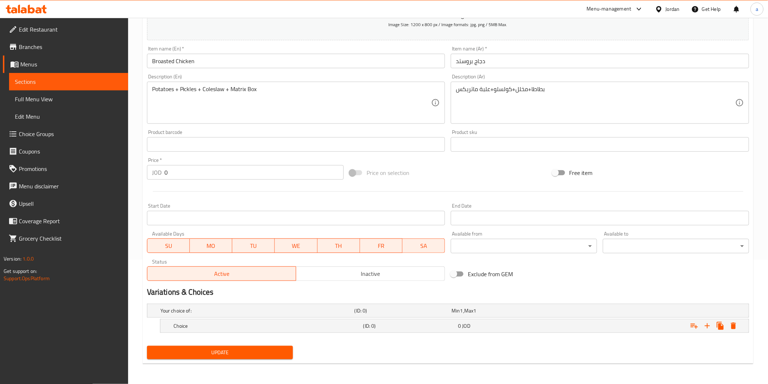
scroll to position [124, 0]
click at [249, 315] on h5 "Choice" at bounding box center [255, 311] width 191 height 7
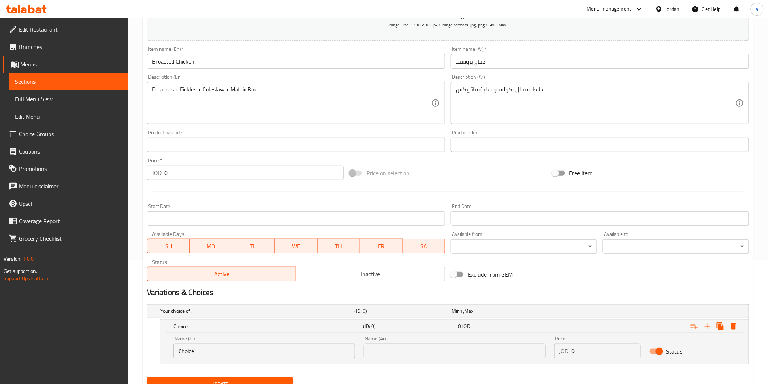
click at [227, 351] on input "Choice" at bounding box center [265, 351] width 182 height 15
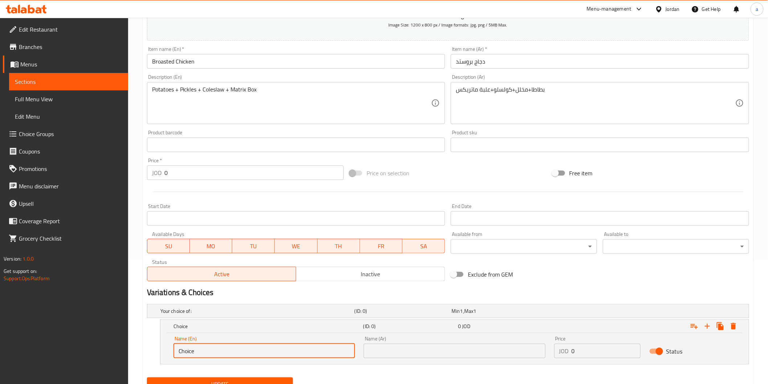
click at [227, 351] on input "Choice" at bounding box center [265, 351] width 182 height 15
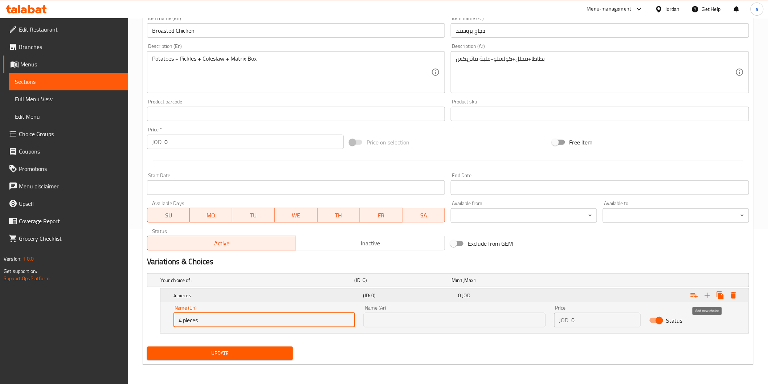
type input "4 pieces"
click at [710, 292] on icon "Expand" at bounding box center [707, 295] width 9 height 9
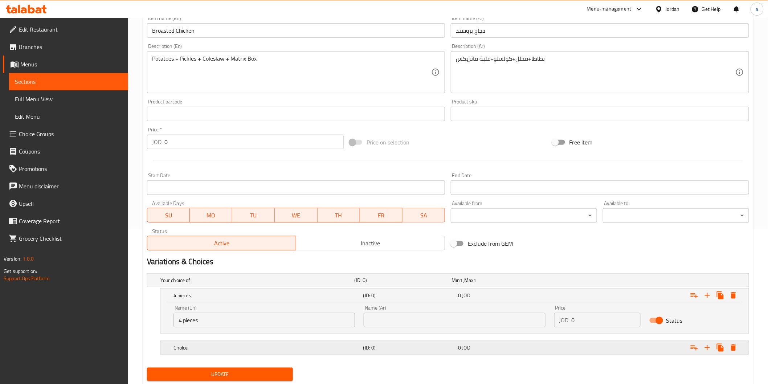
click at [265, 284] on h5 "Choice" at bounding box center [255, 280] width 191 height 7
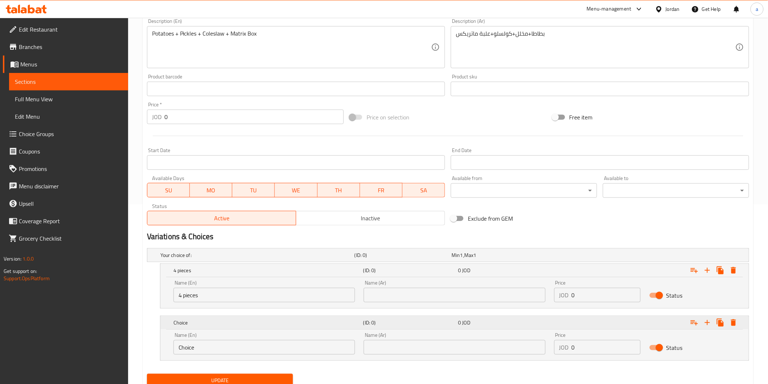
scroll to position [207, 0]
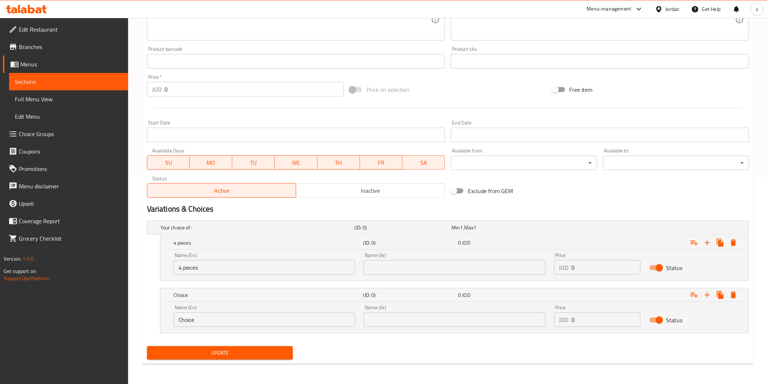
click at [211, 314] on input "Choice" at bounding box center [265, 320] width 182 height 15
click at [194, 266] on input "4 pieces" at bounding box center [265, 267] width 182 height 15
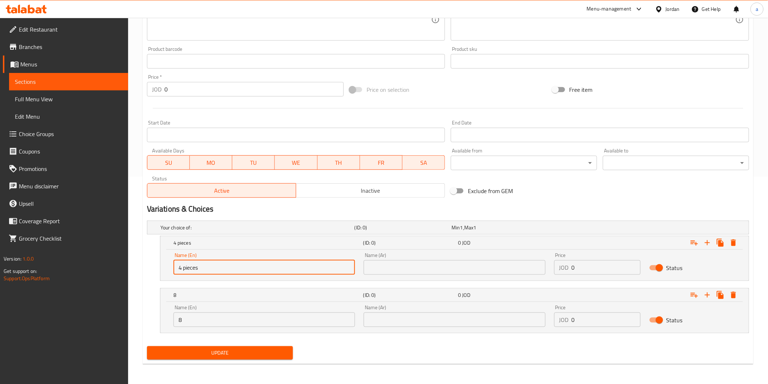
click at [194, 266] on input "4 pieces" at bounding box center [265, 267] width 182 height 15
click at [227, 322] on input "8" at bounding box center [265, 320] width 182 height 15
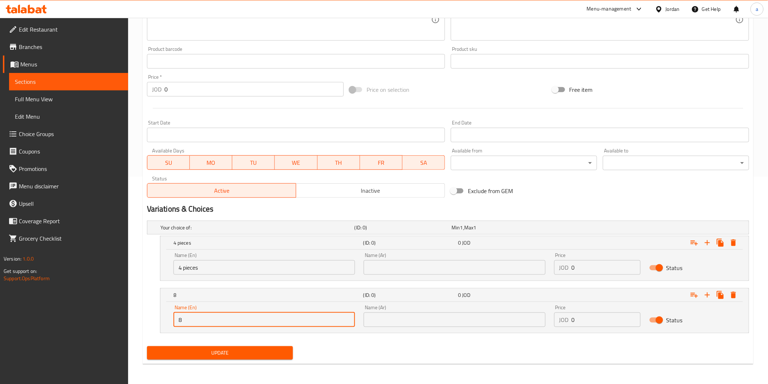
paste input "pieces"
click at [180, 322] on input "8pieces" at bounding box center [265, 320] width 182 height 15
type input "8 pieces"
click at [704, 247] on icon "Expand" at bounding box center [707, 243] width 9 height 9
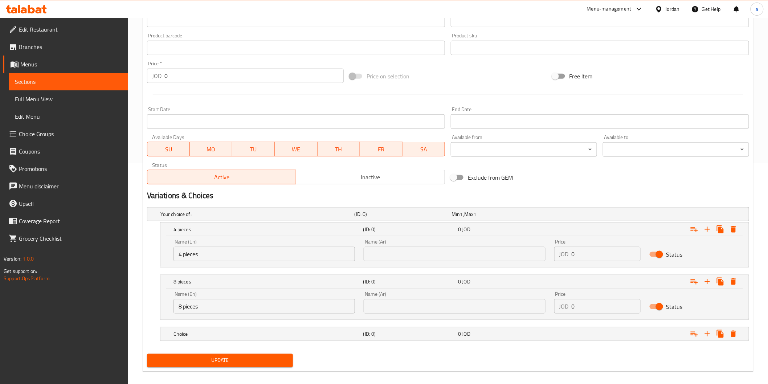
scroll to position [228, 0]
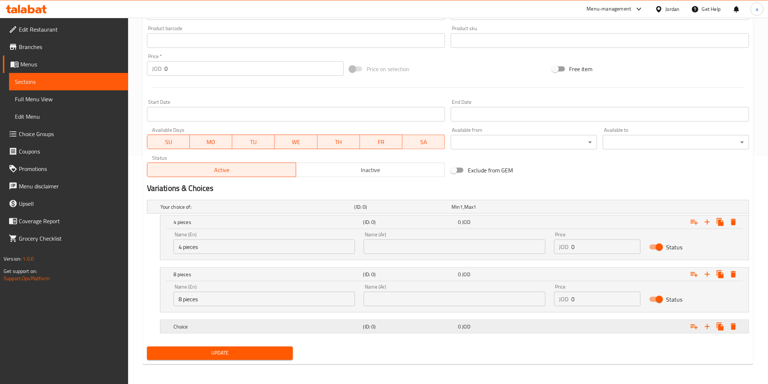
click at [236, 211] on h5 "Choice" at bounding box center [255, 206] width 191 height 7
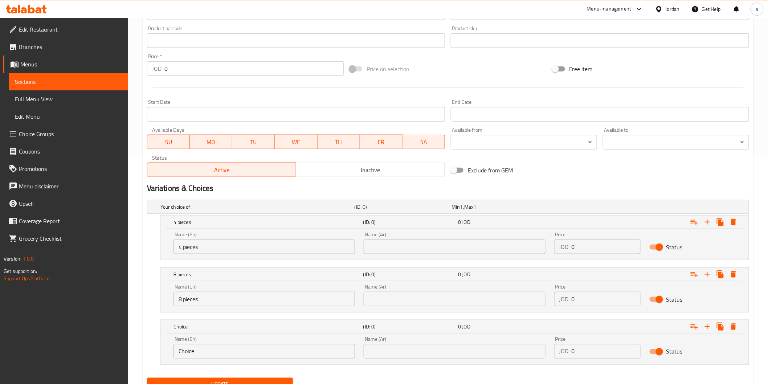
click at [222, 356] on input "Choice" at bounding box center [265, 351] width 182 height 15
paste input "pieces"
type input "12 pieces"
click at [707, 326] on icon "Expand" at bounding box center [707, 326] width 5 height 5
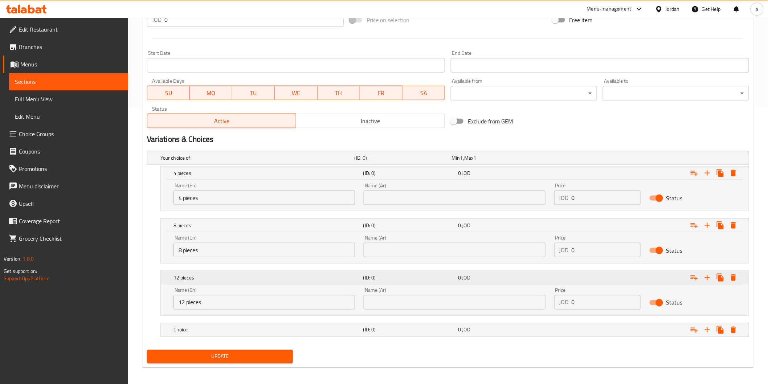
scroll to position [281, 0]
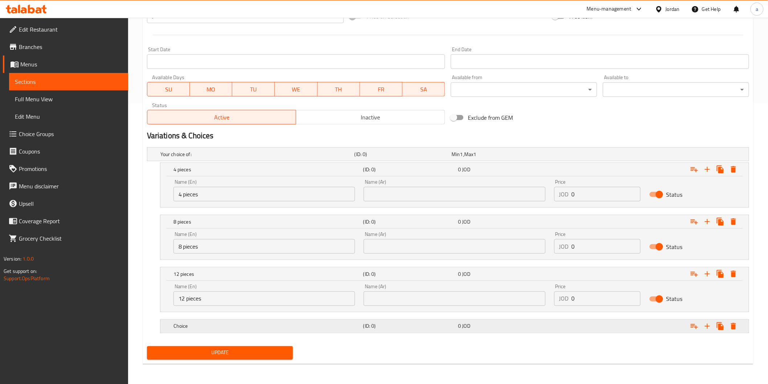
click at [260, 158] on h5 "Choice" at bounding box center [255, 154] width 191 height 7
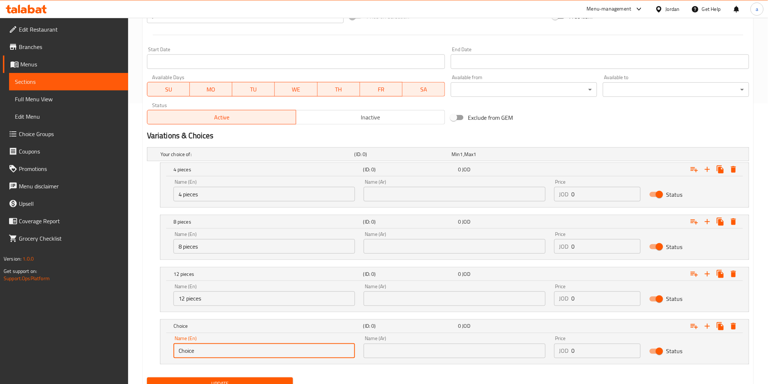
click at [237, 350] on input "Choice" at bounding box center [265, 351] width 182 height 15
paste input "pieces"
type input "16 pieces"
click at [709, 328] on icon "Expand" at bounding box center [707, 326] width 9 height 9
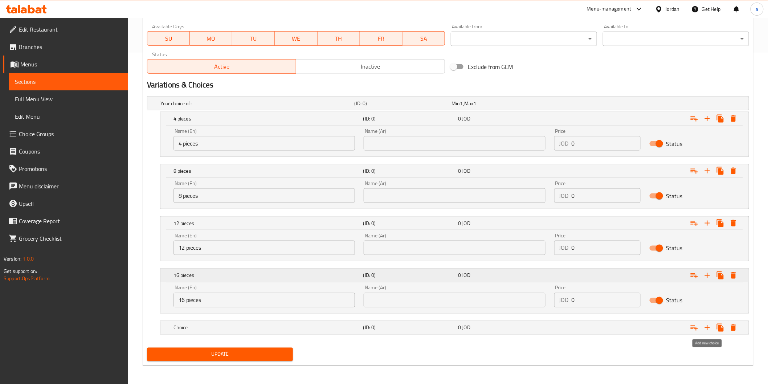
scroll to position [333, 0]
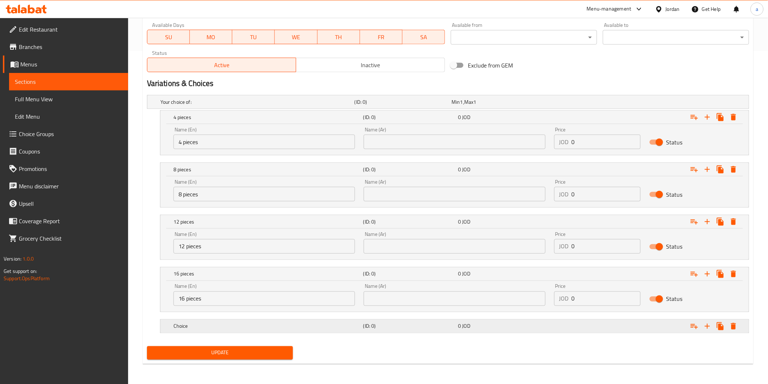
click at [311, 106] on h5 "Choice" at bounding box center [255, 101] width 191 height 7
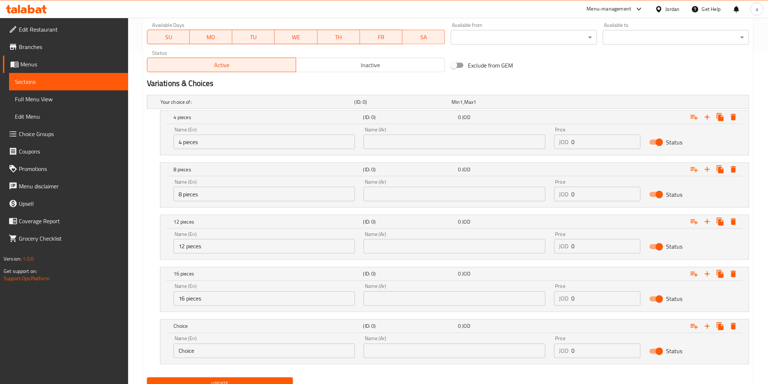
click at [233, 351] on input "Choice" at bounding box center [265, 351] width 182 height 15
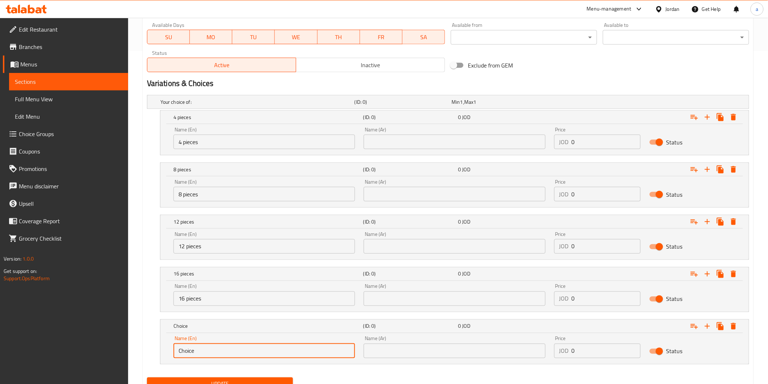
click at [233, 351] on input "Choice" at bounding box center [265, 351] width 182 height 15
paste input "pieces"
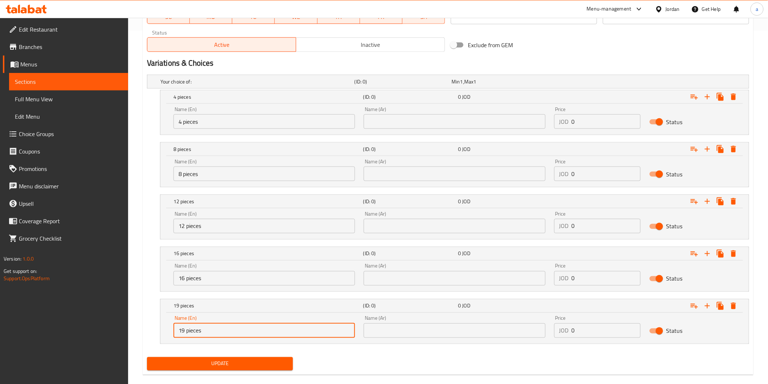
scroll to position [364, 0]
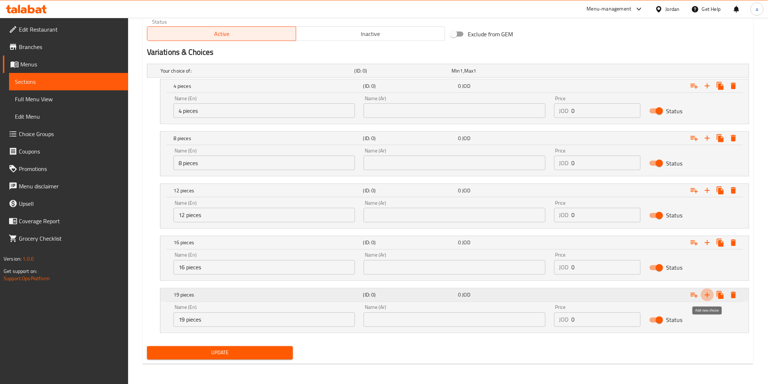
click at [710, 297] on icon "Expand" at bounding box center [707, 295] width 9 height 9
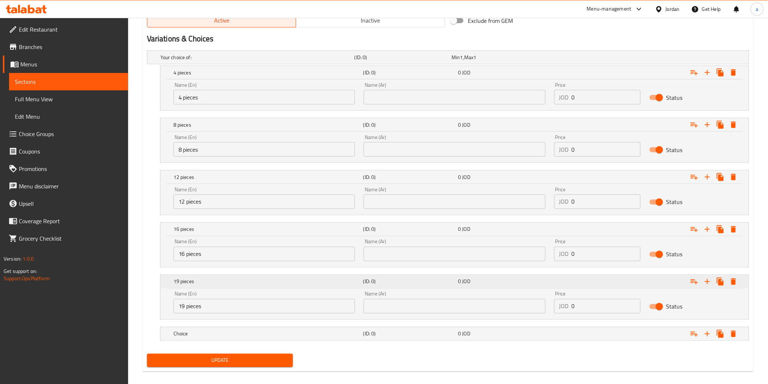
scroll to position [385, 0]
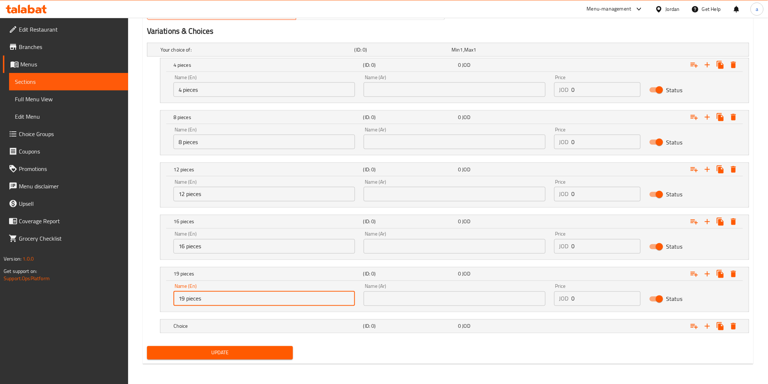
drag, startPoint x: 184, startPoint y: 296, endPoint x: 177, endPoint y: 299, distance: 7.7
click at [177, 299] on input "19 pieces" at bounding box center [265, 299] width 182 height 15
type input "24 pieces"
click at [227, 53] on h5 "Choice" at bounding box center [255, 49] width 191 height 7
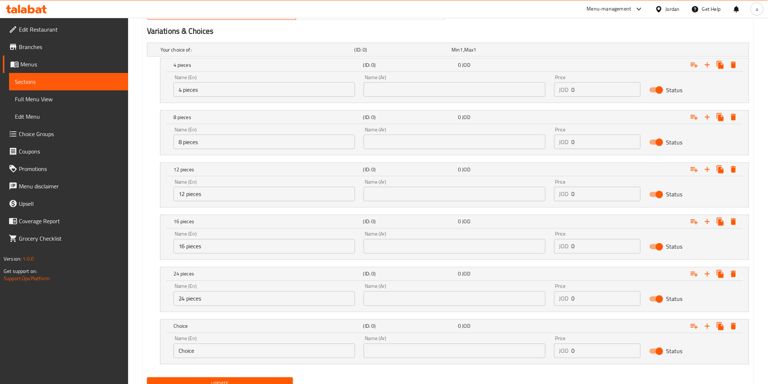
click at [221, 345] on input "Choice" at bounding box center [265, 351] width 182 height 15
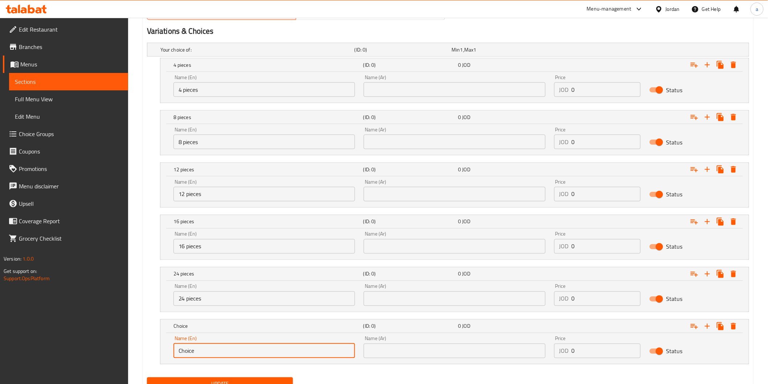
click at [221, 345] on input "Choice" at bounding box center [265, 351] width 182 height 15
paste input "pieces"
type input "28 pieces"
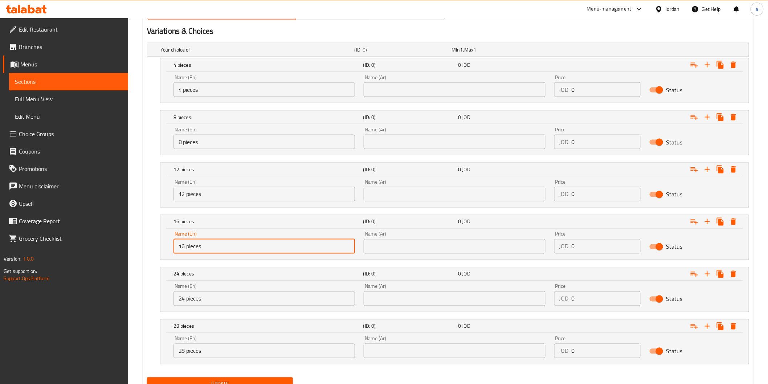
drag, startPoint x: 183, startPoint y: 248, endPoint x: 170, endPoint y: 251, distance: 14.1
click at [170, 251] on div "Name (En) 16 pieces Name (En)" at bounding box center [264, 242] width 190 height 31
type input "20 pieces"
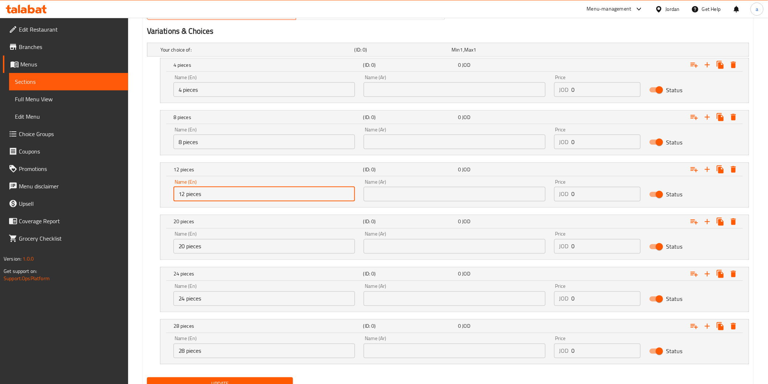
drag, startPoint x: 184, startPoint y: 195, endPoint x: 163, endPoint y: 201, distance: 21.9
click at [163, 201] on div "Name (En) 12 pieces Name (En) Name (Ar) Name (Ar) Price JOD 0 Price Status" at bounding box center [454, 191] width 589 height 31
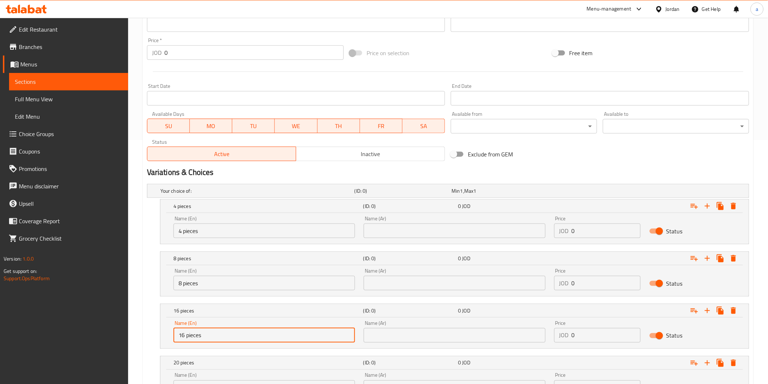
scroll to position [296, 0]
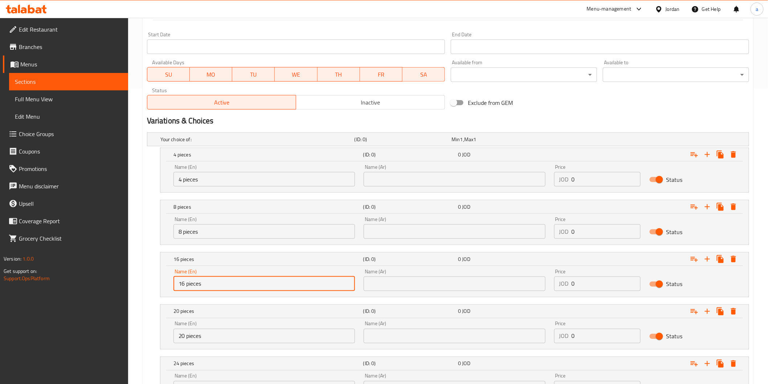
drag, startPoint x: 184, startPoint y: 288, endPoint x: 174, endPoint y: 290, distance: 11.3
click at [174, 290] on input "16 pieces" at bounding box center [265, 284] width 182 height 15
type input "12 pieces"
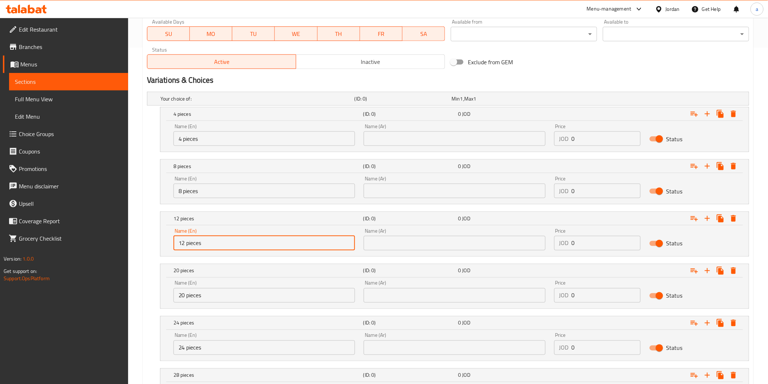
scroll to position [376, 0]
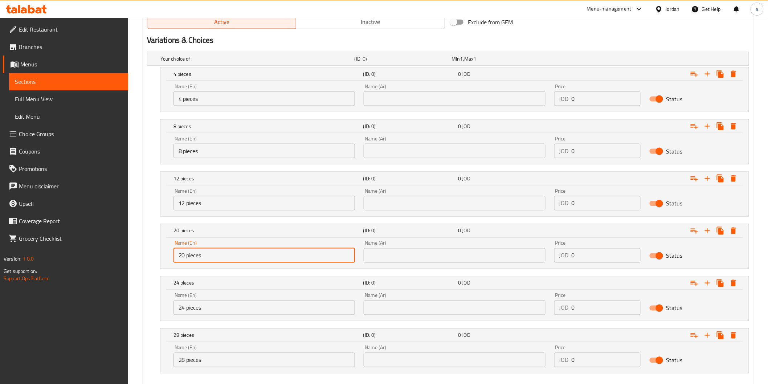
drag, startPoint x: 183, startPoint y: 258, endPoint x: 178, endPoint y: 259, distance: 5.2
click at [178, 259] on input "20 pieces" at bounding box center [265, 255] width 182 height 15
click at [180, 259] on input "20 pieces" at bounding box center [265, 255] width 182 height 15
drag, startPoint x: 184, startPoint y: 257, endPoint x: 176, endPoint y: 259, distance: 8.2
click at [176, 259] on input "20 pieces" at bounding box center [265, 255] width 182 height 15
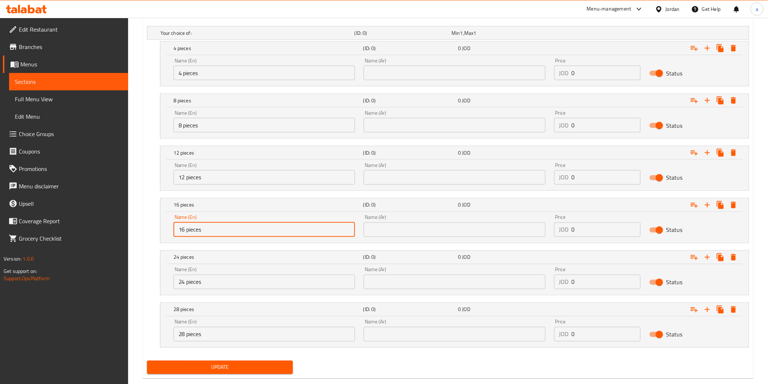
scroll to position [416, 0]
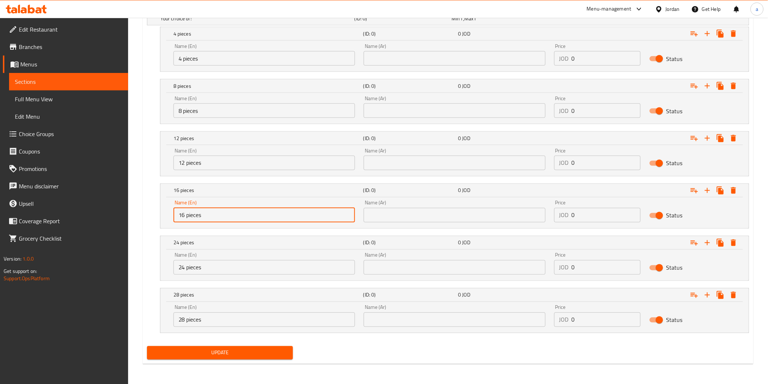
type input "16 pieces"
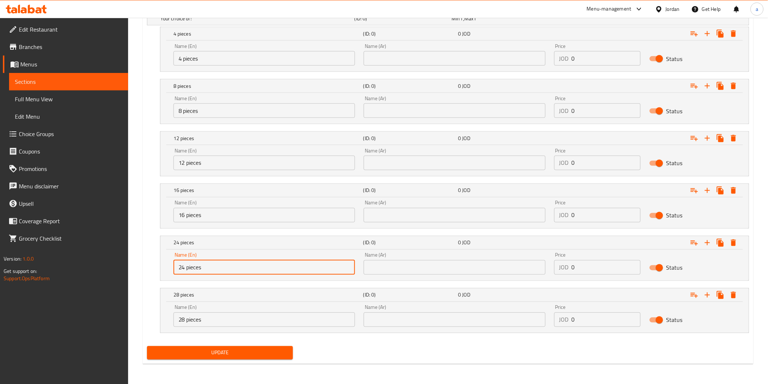
drag, startPoint x: 184, startPoint y: 268, endPoint x: 171, endPoint y: 272, distance: 13.4
click at [171, 272] on div "Name (En) 24 pieces Name (En)" at bounding box center [264, 263] width 190 height 31
type input "20 pieces"
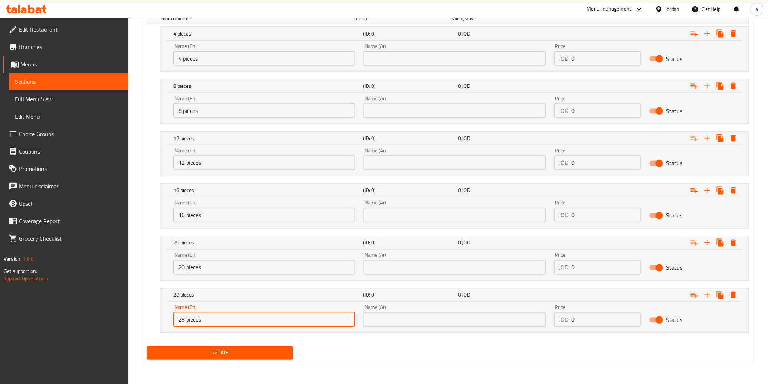
drag, startPoint x: 184, startPoint y: 320, endPoint x: 172, endPoint y: 324, distance: 13.3
click at [172, 324] on div "Name (En) 28 pieces Name (En)" at bounding box center [264, 316] width 190 height 31
type input "24 pieces"
click at [705, 294] on icon "Expand" at bounding box center [707, 295] width 9 height 9
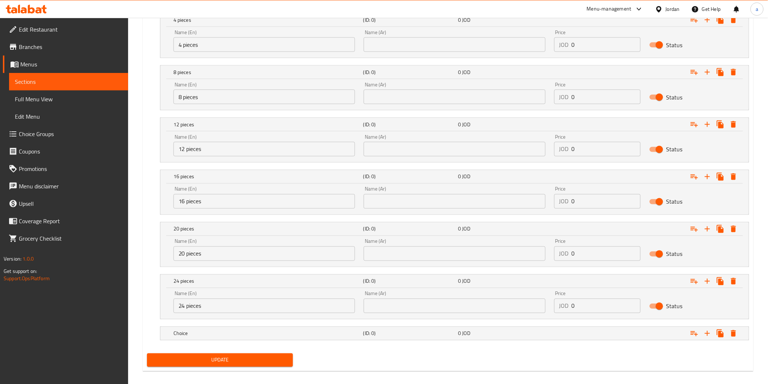
scroll to position [438, 0]
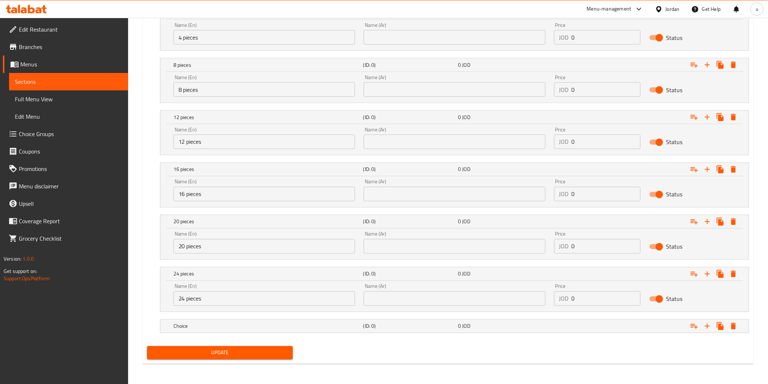
click at [413, 335] on nav at bounding box center [448, 338] width 602 height 6
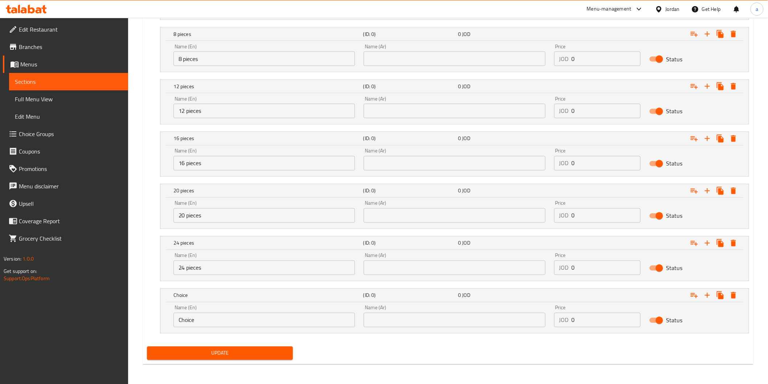
scroll to position [469, 0]
drag, startPoint x: 272, startPoint y: 321, endPoint x: 261, endPoint y: 325, distance: 10.8
click at [262, 324] on input "Choice" at bounding box center [265, 320] width 182 height 15
click at [261, 325] on input "Choice" at bounding box center [265, 320] width 182 height 15
type input "C"
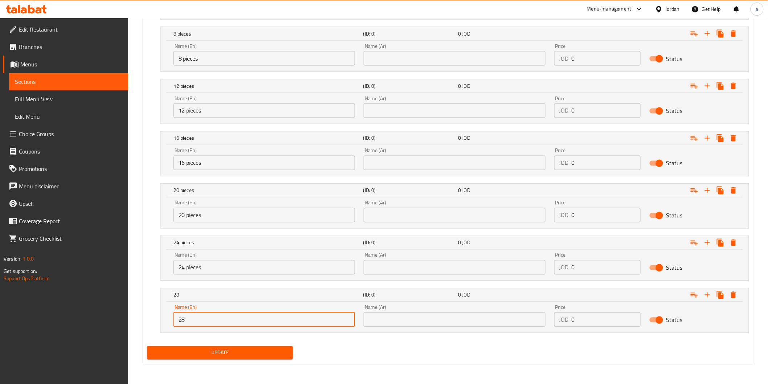
paste input "pieces"
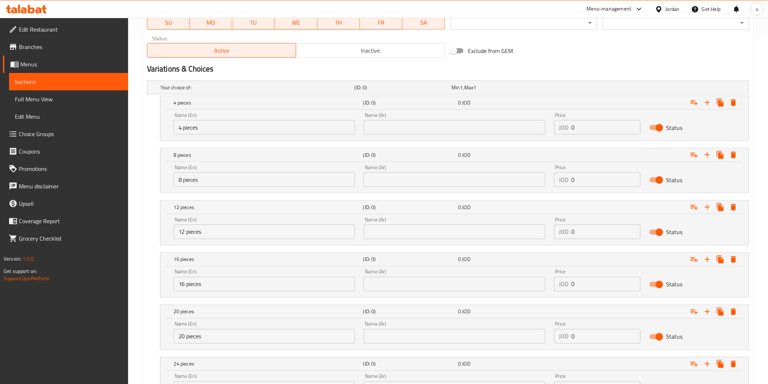
scroll to position [307, 0]
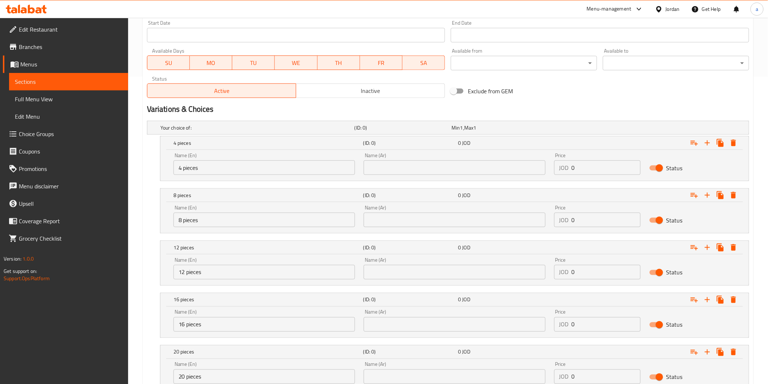
type input "28 pieces"
click at [429, 166] on input "text" at bounding box center [455, 167] width 182 height 15
type input "4 قطع"
click at [425, 219] on input "text" at bounding box center [455, 220] width 182 height 15
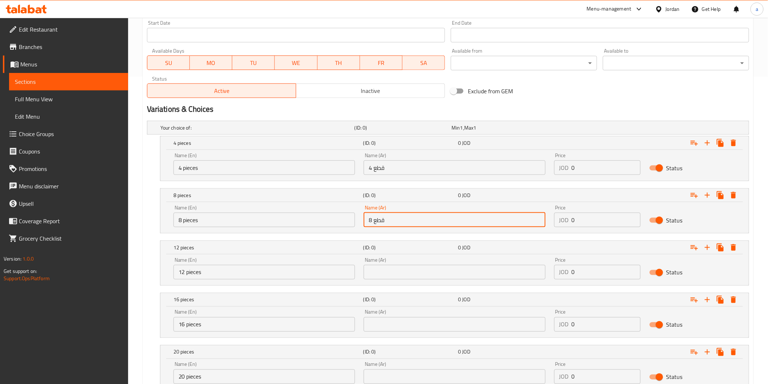
type input "8 قطع"
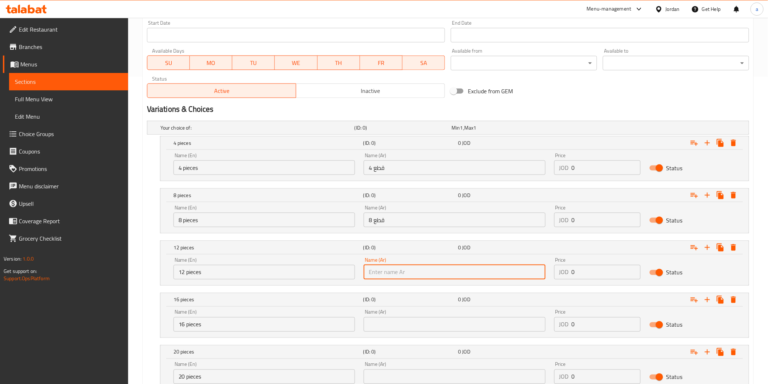
click at [419, 273] on input "text" at bounding box center [455, 272] width 182 height 15
type input "12 قطع"
click at [401, 325] on input "text" at bounding box center [455, 324] width 182 height 15
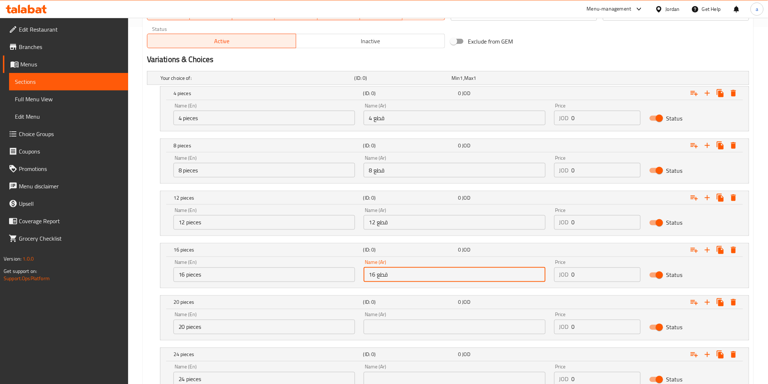
scroll to position [428, 0]
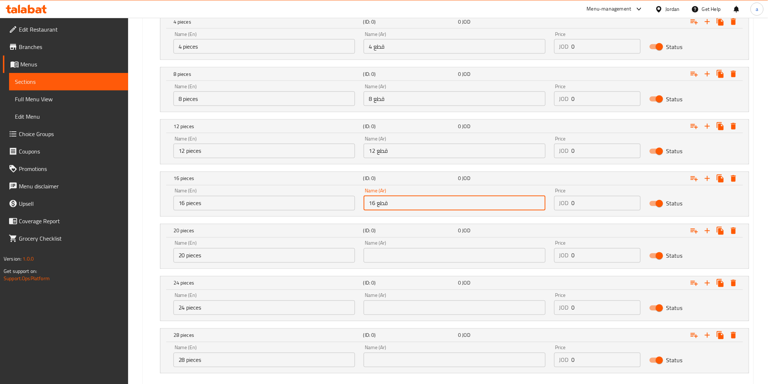
type input "16 قطع"
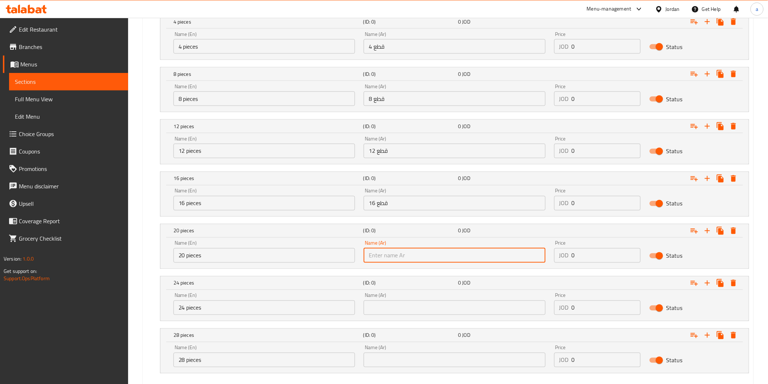
click at [400, 256] on input "text" at bounding box center [455, 255] width 182 height 15
type input "20 قطع"
click at [390, 305] on input "text" at bounding box center [455, 308] width 182 height 15
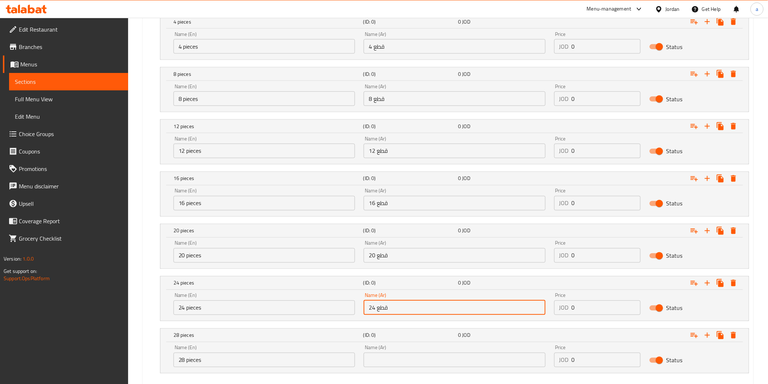
scroll to position [469, 0]
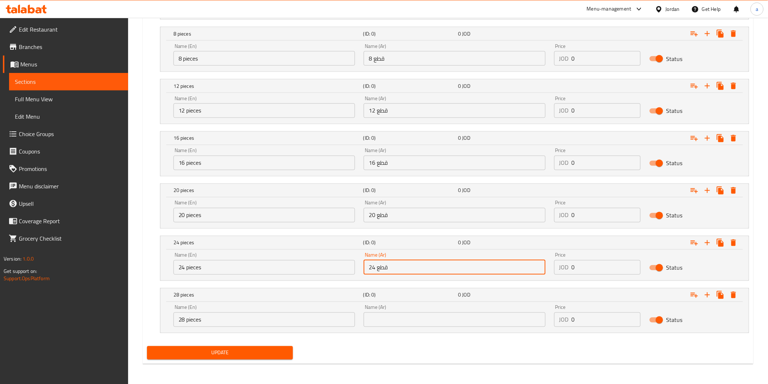
type input "24 قطع"
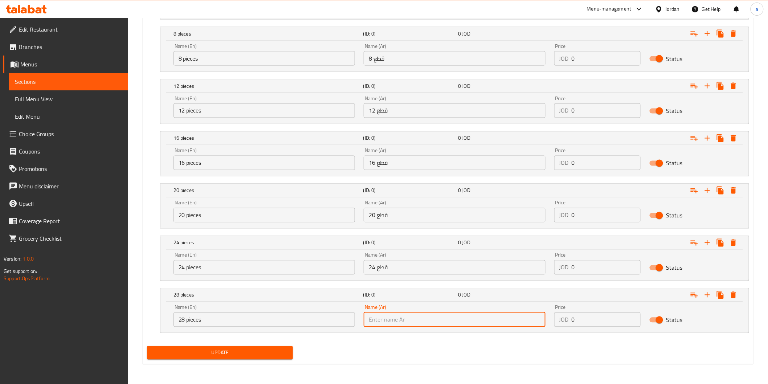
click at [390, 320] on input "text" at bounding box center [455, 320] width 182 height 15
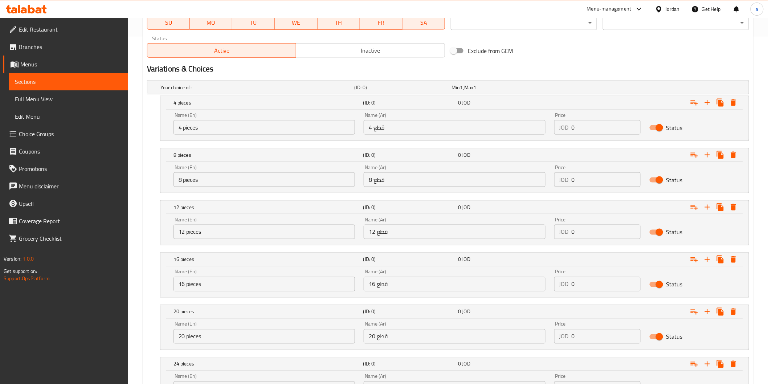
scroll to position [307, 0]
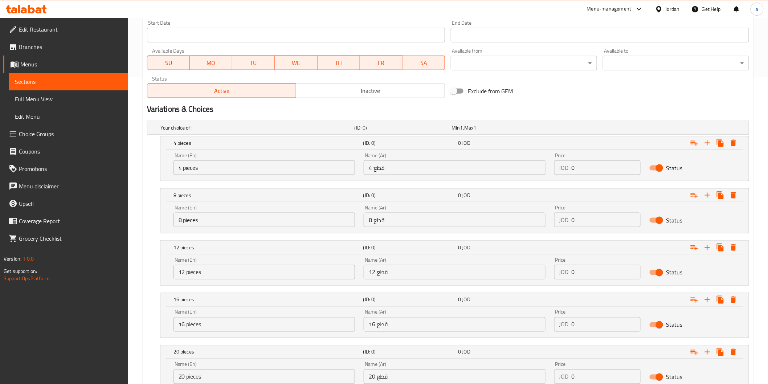
type input "28 قطع"
click at [604, 167] on input "0" at bounding box center [606, 167] width 69 height 15
click at [591, 168] on input "0" at bounding box center [606, 167] width 69 height 15
click at [580, 169] on input "0" at bounding box center [606, 167] width 69 height 15
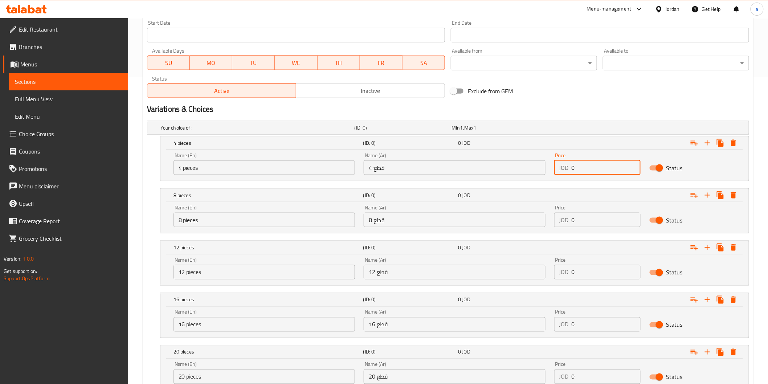
click at [577, 169] on input "0" at bounding box center [606, 167] width 69 height 15
click at [574, 169] on input "0" at bounding box center [606, 167] width 69 height 15
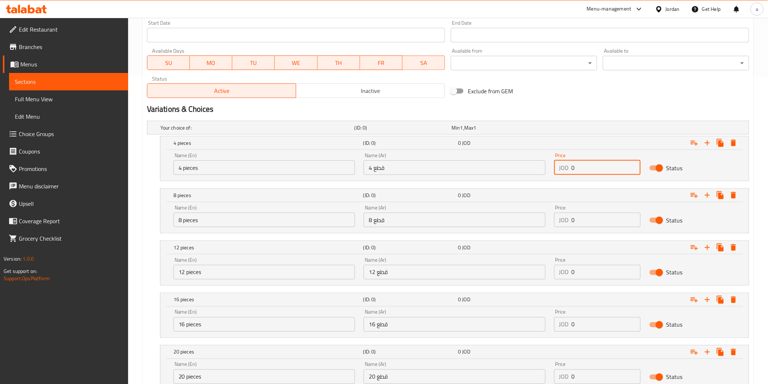
click at [571, 168] on div "JOD 0 Price" at bounding box center [597, 167] width 86 height 15
click at [574, 167] on input "0" at bounding box center [606, 167] width 69 height 15
click at [573, 167] on input "0" at bounding box center [606, 167] width 69 height 15
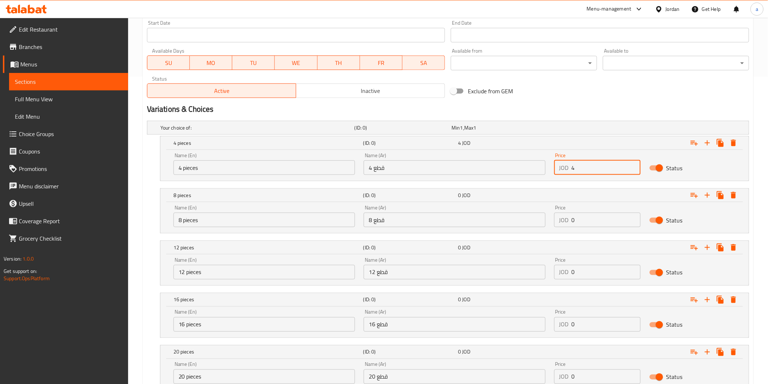
type input "4"
click at [573, 219] on input "0" at bounding box center [606, 220] width 69 height 15
type input "8"
click at [574, 272] on input "0" at bounding box center [606, 272] width 69 height 15
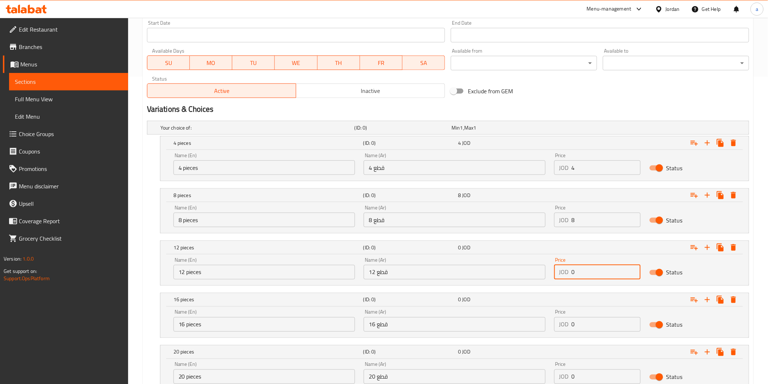
click at [574, 272] on input "0" at bounding box center [606, 272] width 69 height 15
click at [573, 272] on input "0" at bounding box center [606, 272] width 69 height 15
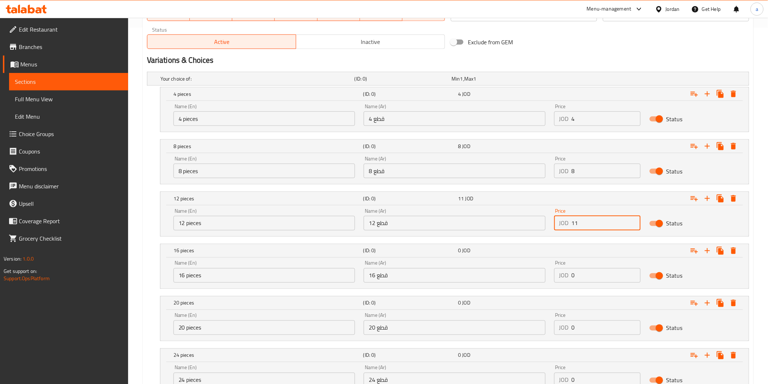
scroll to position [388, 0]
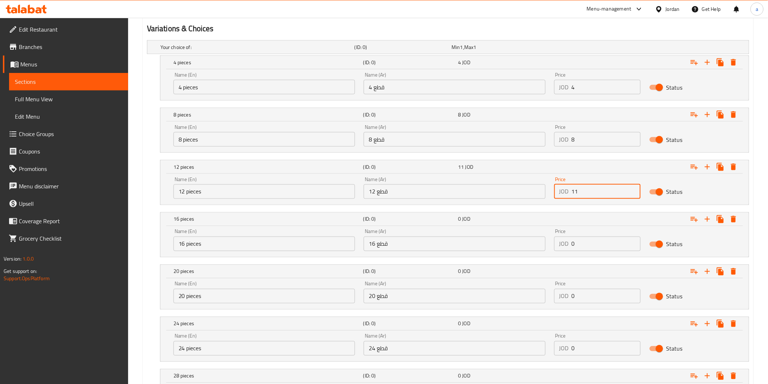
type input "11"
click at [572, 243] on input "0" at bounding box center [606, 244] width 69 height 15
click at [574, 243] on input "0" at bounding box center [606, 244] width 69 height 15
click at [572, 244] on input "0" at bounding box center [606, 244] width 69 height 15
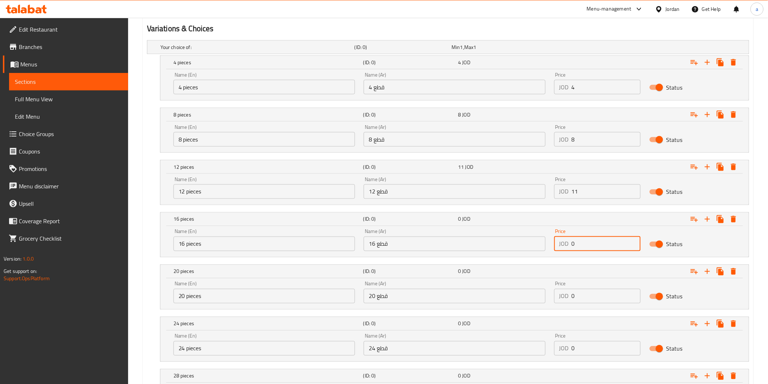
click at [573, 244] on input "0" at bounding box center [606, 244] width 69 height 15
type input "14"
click at [574, 295] on input "0" at bounding box center [606, 296] width 69 height 15
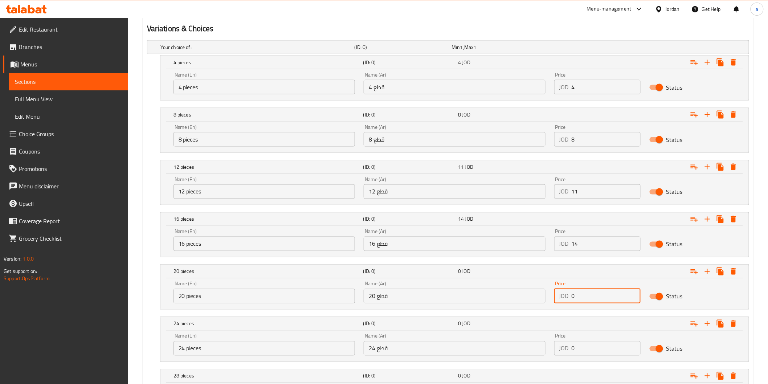
click at [574, 295] on input "0" at bounding box center [606, 296] width 69 height 15
click at [573, 295] on input "0" at bounding box center [606, 296] width 69 height 15
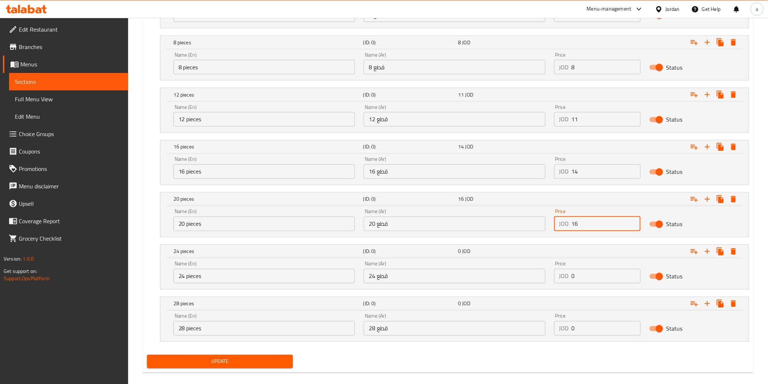
scroll to position [469, 0]
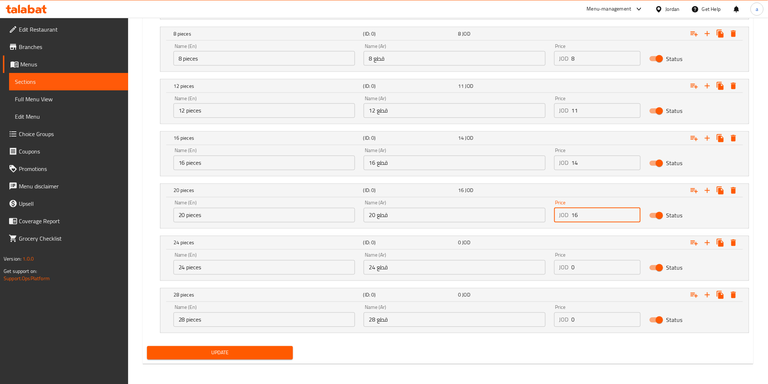
type input "16"
click at [573, 269] on input "0" at bounding box center [606, 267] width 69 height 15
type input "19"
click at [573, 321] on input "0" at bounding box center [606, 320] width 69 height 15
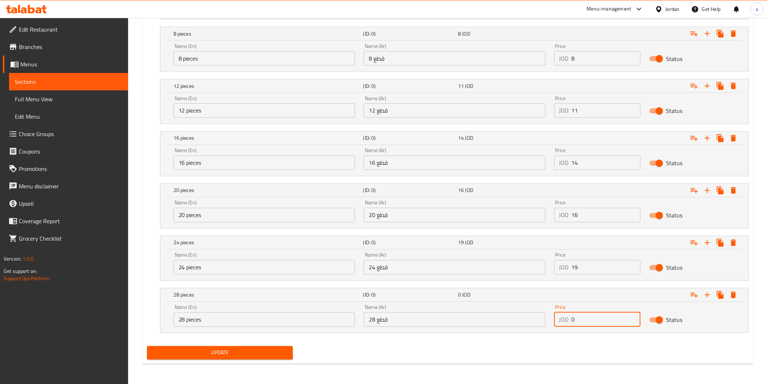
click at [574, 321] on input "0" at bounding box center [606, 320] width 69 height 15
type input "22"
click at [224, 351] on span "Update" at bounding box center [220, 353] width 135 height 9
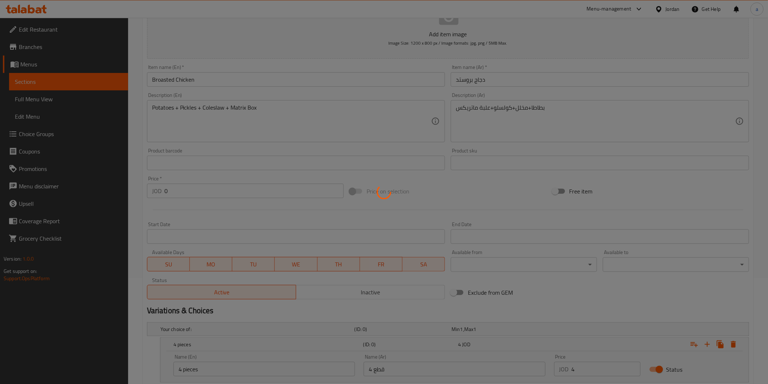
scroll to position [25, 0]
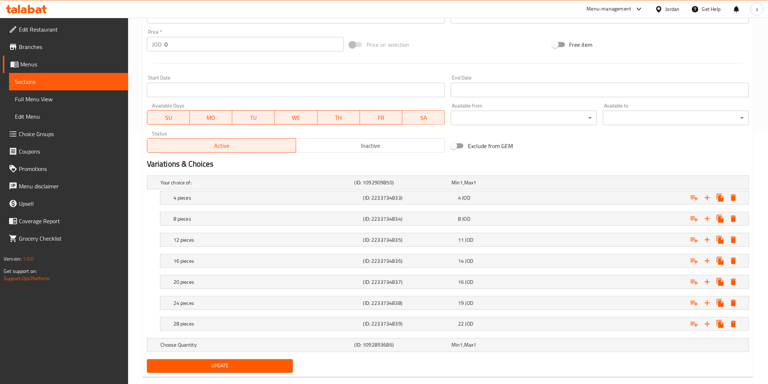
scroll to position [266, 0]
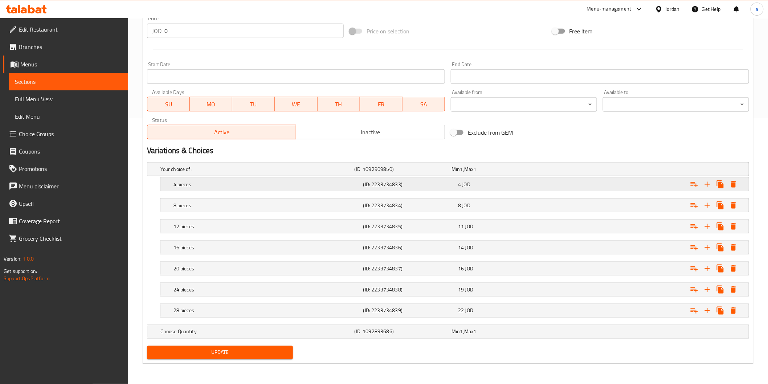
click at [300, 173] on h5 "4 pieces" at bounding box center [255, 169] width 191 height 7
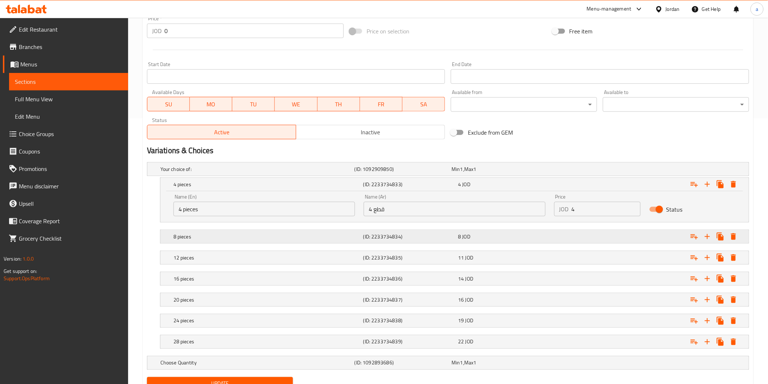
click at [301, 173] on h5 "8 pieces" at bounding box center [255, 169] width 191 height 7
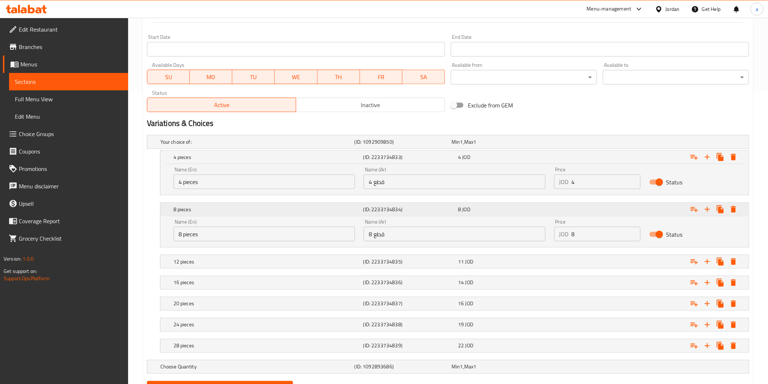
scroll to position [328, 0]
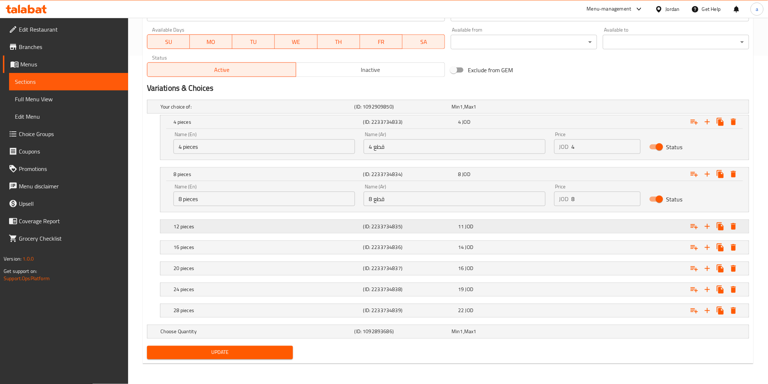
click at [303, 115] on div "12 pieces (ID: 2233734835) 11 JOD" at bounding box center [450, 107] width 583 height 16
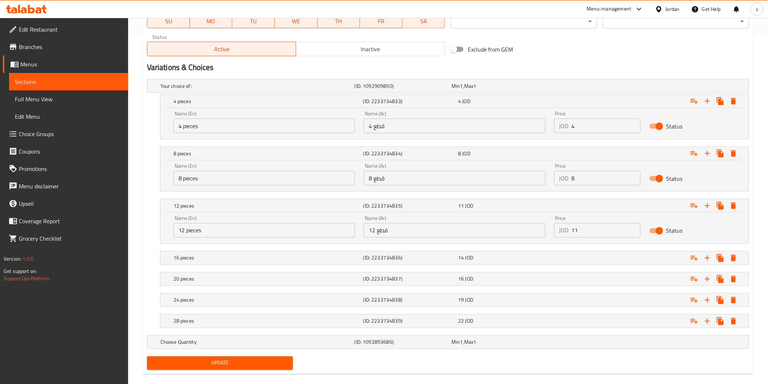
scroll to position [359, 0]
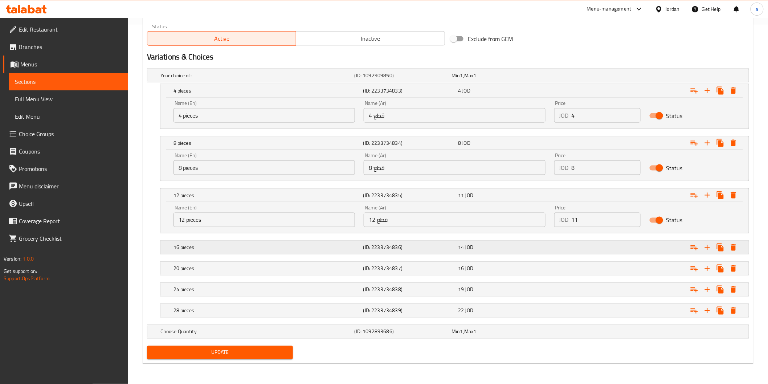
click at [300, 79] on h5 "16 pieces" at bounding box center [255, 75] width 191 height 7
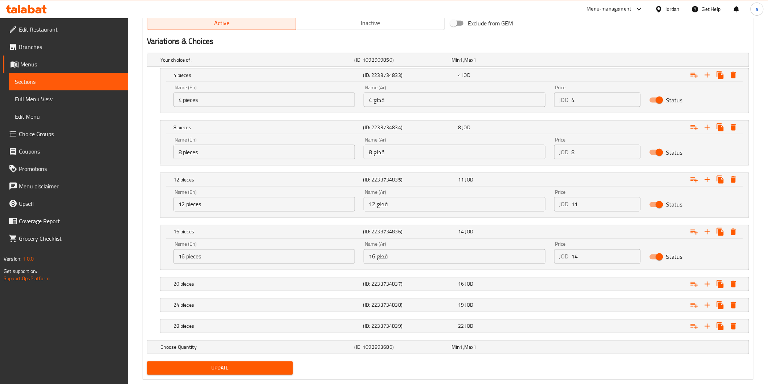
scroll to position [390, 0]
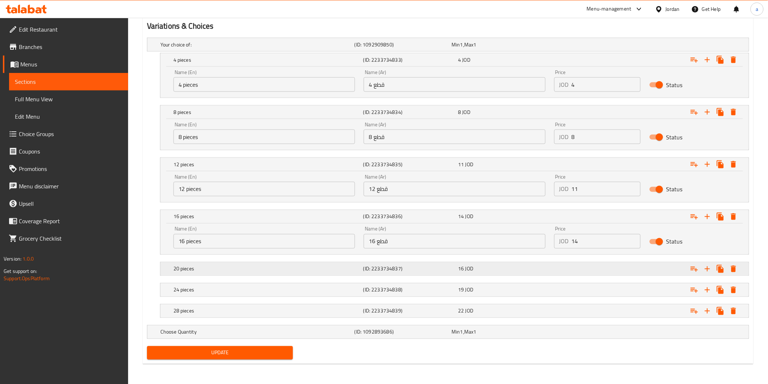
click at [297, 48] on h5 "20 pieces" at bounding box center [255, 44] width 191 height 7
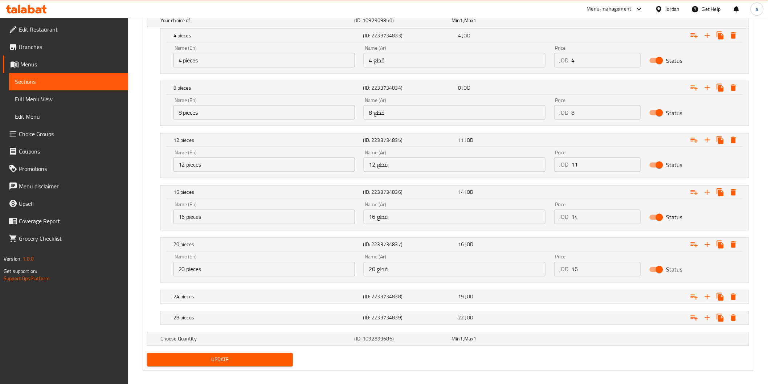
scroll to position [422, 0]
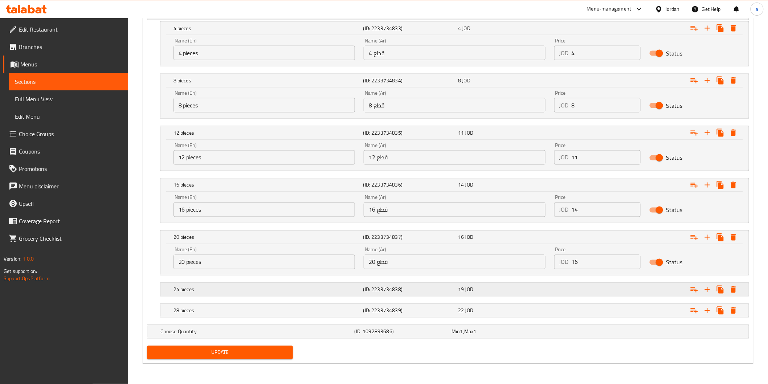
click at [301, 17] on h5 "24 pieces" at bounding box center [255, 12] width 191 height 7
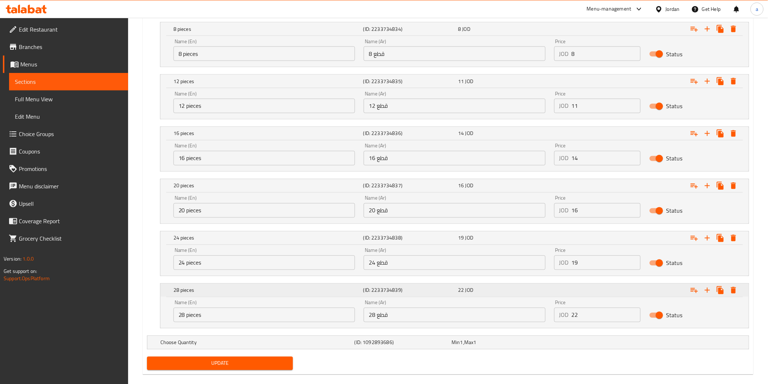
scroll to position [484, 0]
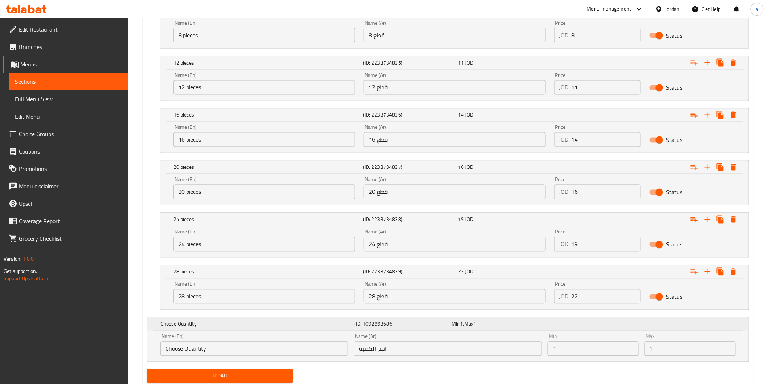
scroll to position [516, 0]
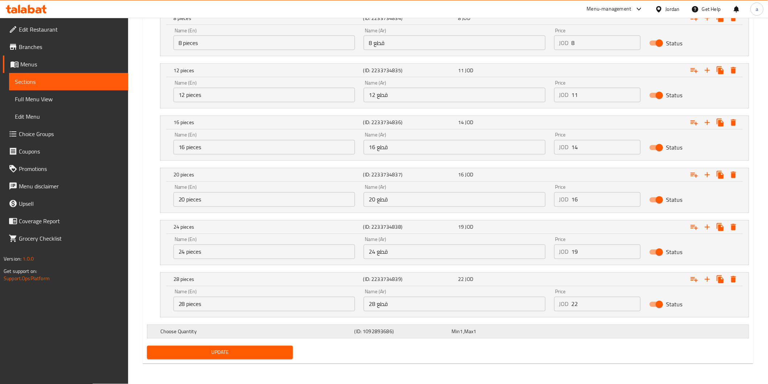
scroll to position [484, 0]
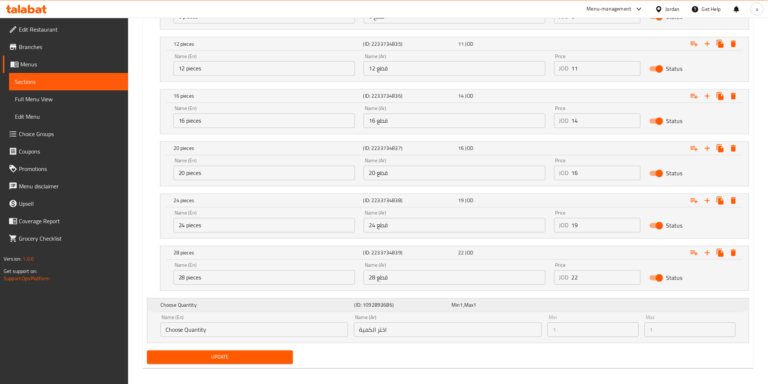
scroll to position [516, 0]
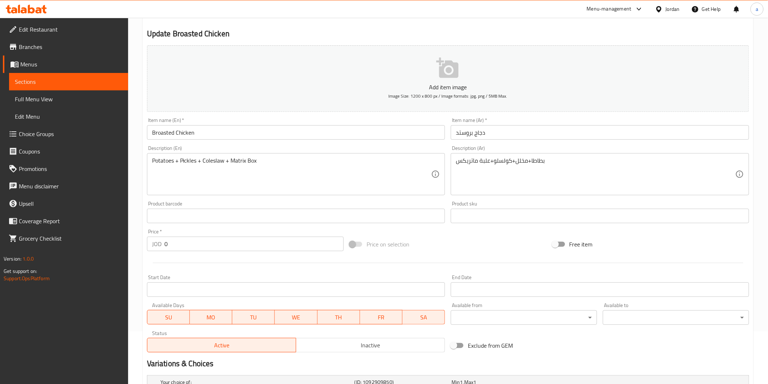
scroll to position [40, 0]
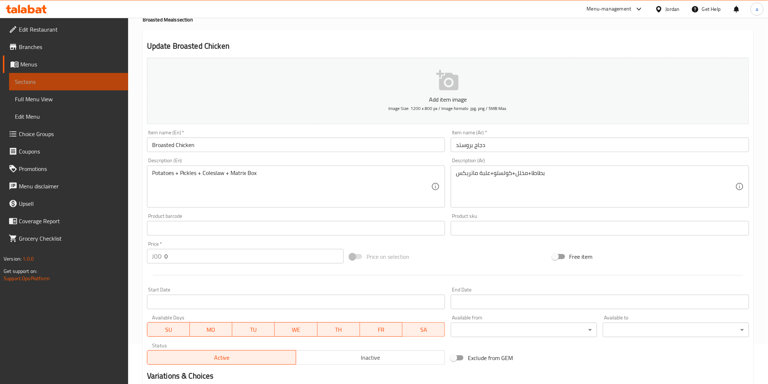
click at [81, 82] on span "Sections" at bounding box center [68, 81] width 107 height 9
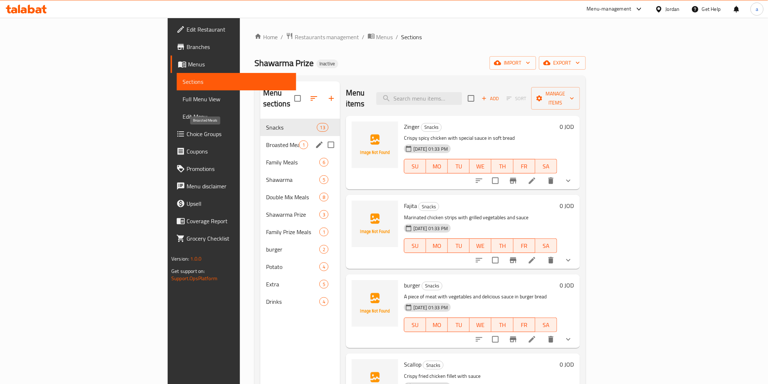
click at [266, 141] on span "Broasted Meals" at bounding box center [282, 145] width 33 height 9
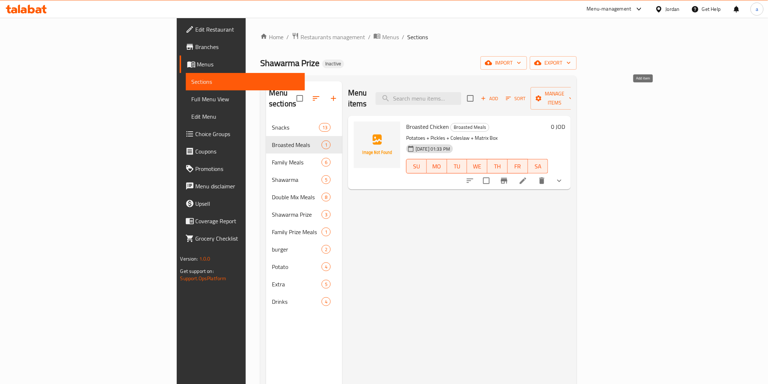
click at [500, 95] on span "Add" at bounding box center [490, 98] width 20 height 8
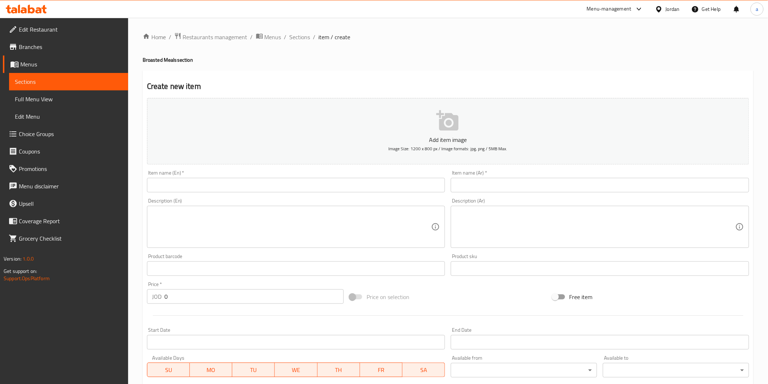
click at [358, 190] on input "text" at bounding box center [296, 185] width 298 height 15
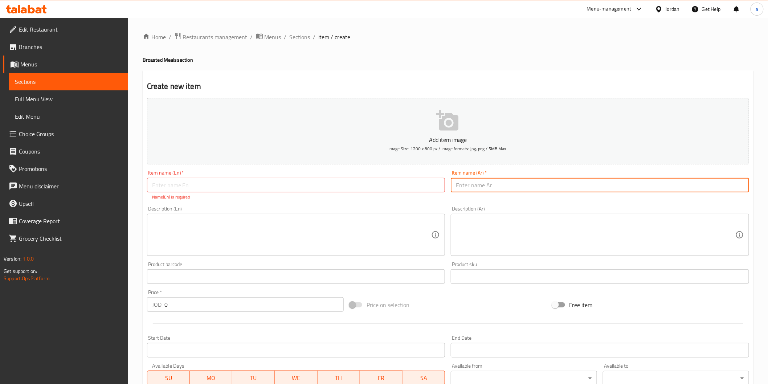
click at [479, 186] on input "text" at bounding box center [600, 185] width 298 height 15
type input "وجبه ميكس"
click at [404, 183] on input "text" at bounding box center [296, 185] width 298 height 15
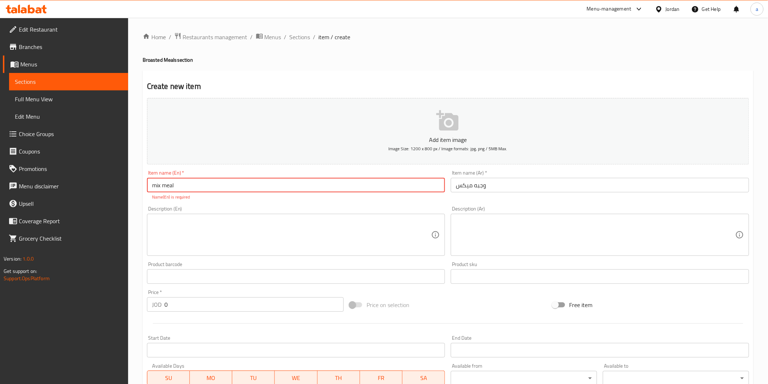
type input "mix meal"
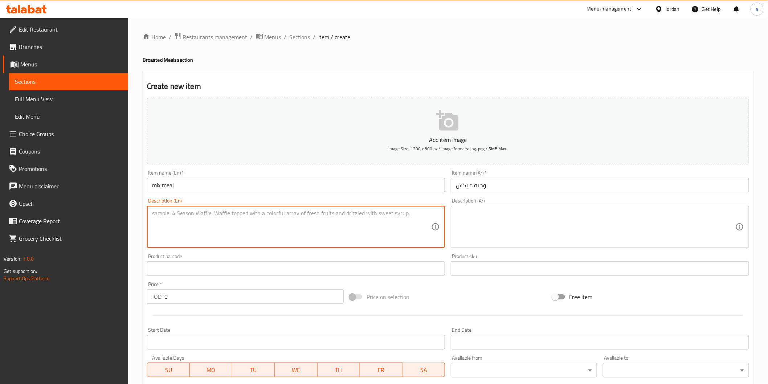
click at [172, 227] on textarea at bounding box center [292, 227] width 280 height 34
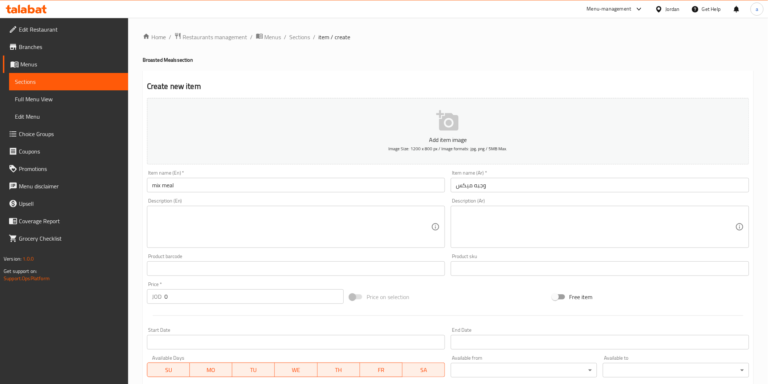
click at [595, 218] on textarea at bounding box center [596, 227] width 280 height 34
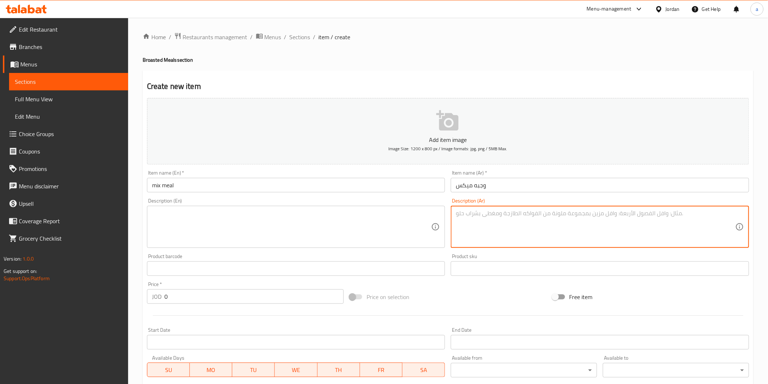
paste textarea "8قطع دجاج بروستد+8قطع ايطالي+16قطعة شاورما+4مخلل+4مثومة+1صوص حار+1سلطة+خبز+2لتر…"
type textarea "8قطع دجاج بروستد+8قطع ايطالي+16قطعة شاورما+4مخلل+4مثومة+1صوص حار+1سلطة+خبز+2لتر…"
click at [334, 219] on textarea at bounding box center [292, 227] width 280 height 34
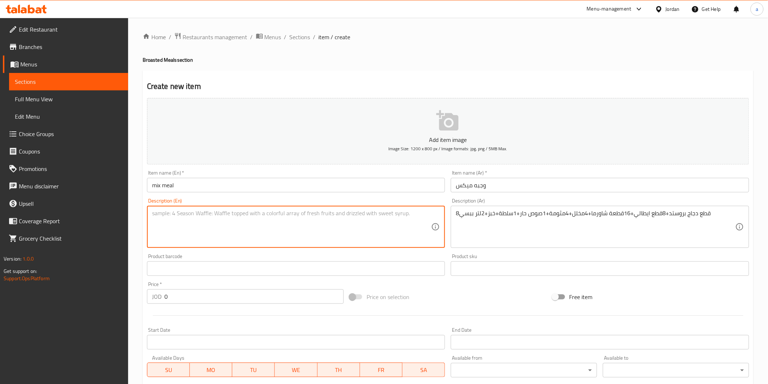
paste textarea "8 pieces of broasted chicken + 8 pieces of Italian + 16 pieces of shawarma + 4 …"
drag, startPoint x: 369, startPoint y: 215, endPoint x: 396, endPoint y: 213, distance: 27.3
click at [396, 213] on textarea "8 pieces of broasted chicken + 8 pieces of Italian + 16 pieces of shawarma + 4 …" at bounding box center [292, 227] width 280 height 34
drag, startPoint x: 382, startPoint y: 216, endPoint x: 388, endPoint y: 236, distance: 20.8
click at [388, 236] on textarea "8 pieces of broasted chicken + 8 pieces of Italian + 16 pieces of shawarma + 4 …" at bounding box center [292, 227] width 280 height 34
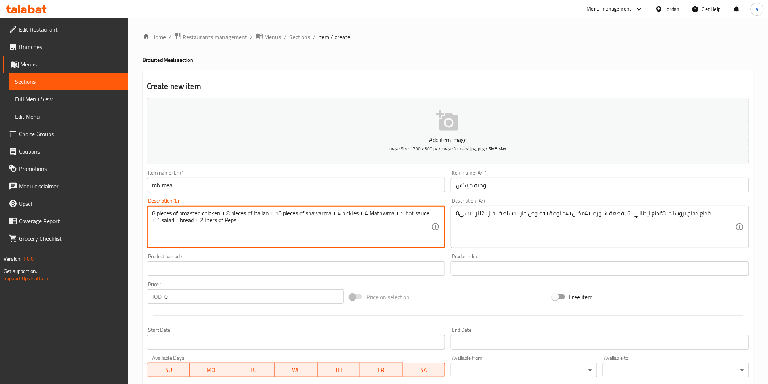
drag, startPoint x: 404, startPoint y: 214, endPoint x: 412, endPoint y: 214, distance: 7.3
click at [412, 214] on textarea "8 pieces of broasted chicken + 8 pieces of Italian + 16 pieces of shawarma + 4 …" at bounding box center [292, 227] width 280 height 34
type textarea "8 pieces of broasted chicken + 8 pieces of Italian + 16 pieces of shawarma + 4 …"
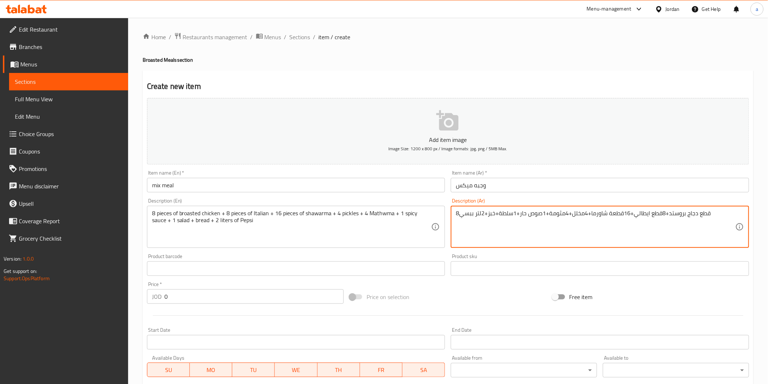
click at [462, 214] on textarea "8قطع دجاج بروستد+8قطع ايطالي+16قطعة شاورما+4مخلل+4مثومة+1صوص حار+1سلطة+خبز+2لتر…" at bounding box center [596, 227] width 280 height 34
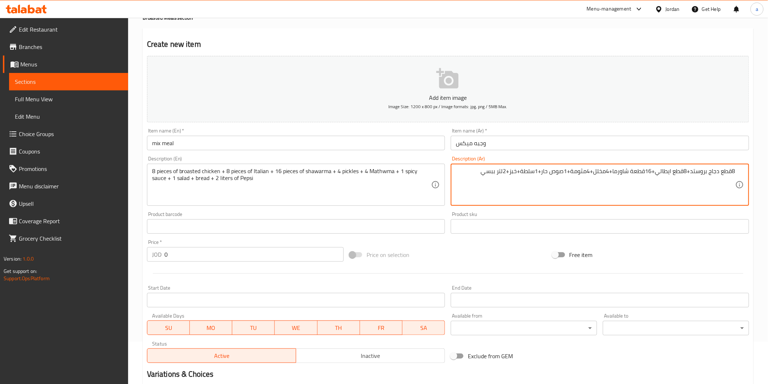
scroll to position [127, 0]
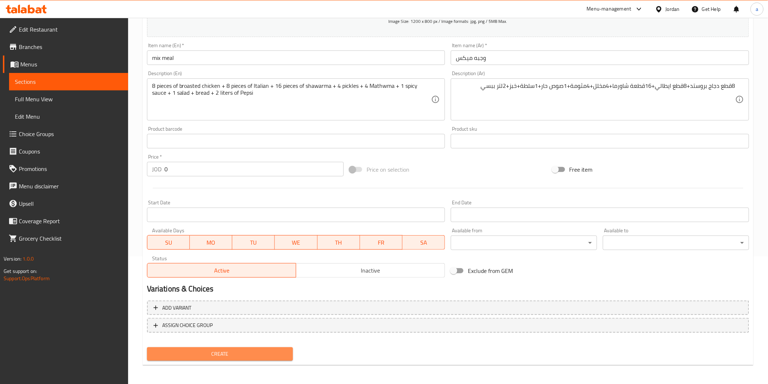
click at [245, 350] on span "Create" at bounding box center [220, 354] width 135 height 9
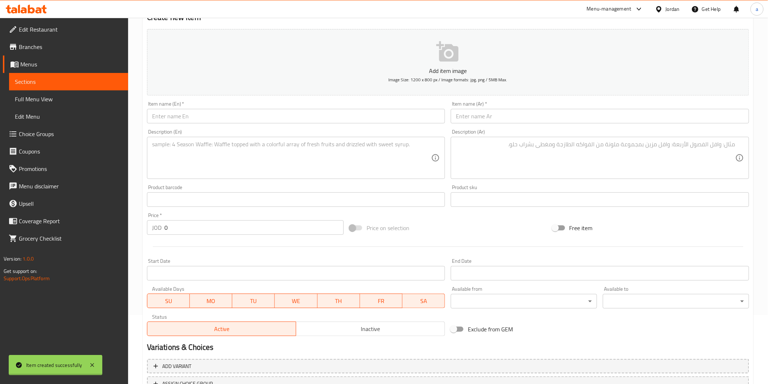
scroll to position [0, 0]
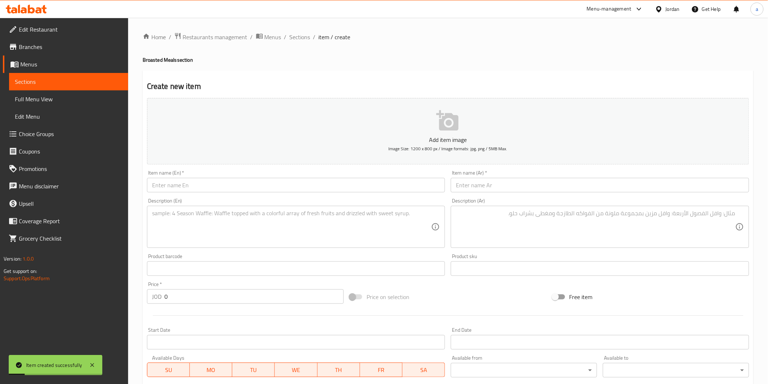
click at [42, 87] on link "Sections" at bounding box center [68, 81] width 119 height 17
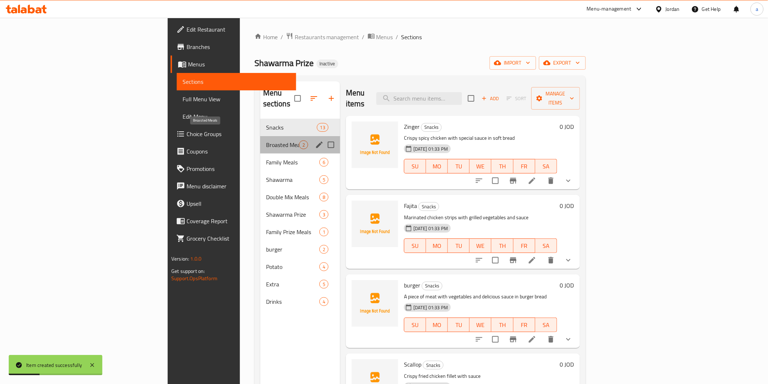
click at [266, 141] on span "Broasted Meals" at bounding box center [282, 145] width 33 height 9
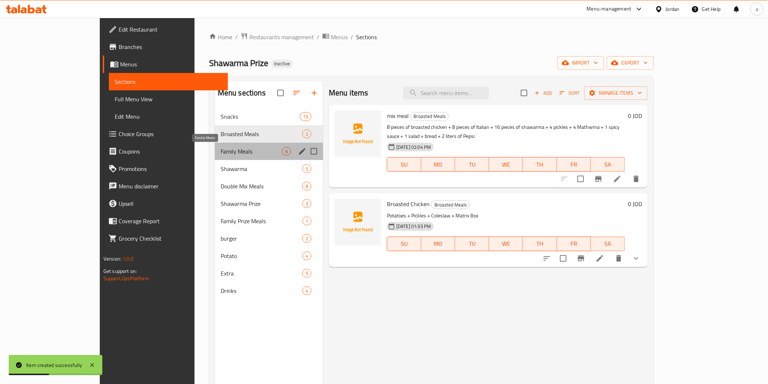
click at [221, 153] on span "Family Meals" at bounding box center [251, 151] width 61 height 9
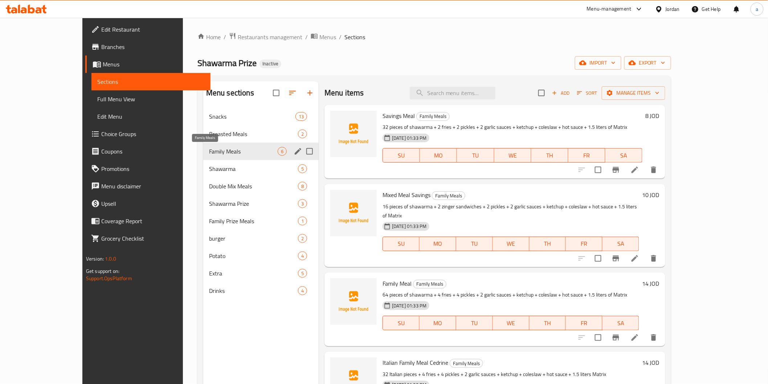
click at [219, 154] on span "Family Meals" at bounding box center [243, 151] width 69 height 9
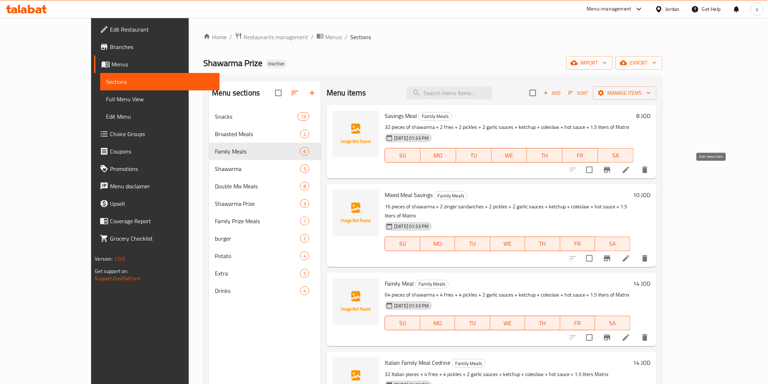
click at [631, 173] on icon at bounding box center [626, 170] width 9 height 9
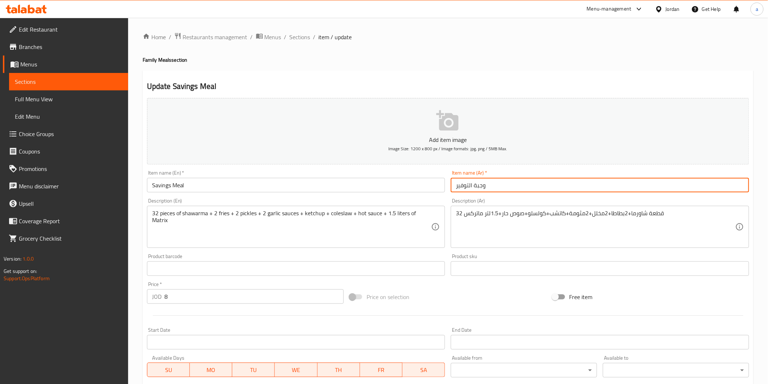
click at [463, 187] on input "وجبة التوفير" at bounding box center [600, 185] width 298 height 15
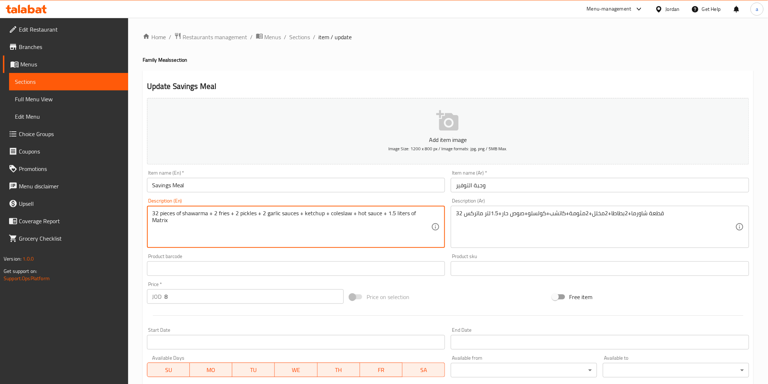
drag, startPoint x: 267, startPoint y: 216, endPoint x: 298, endPoint y: 215, distance: 30.9
click at [298, 215] on textarea "32 pieces of shawarma + 2 fries + 2 pickles + 2 garlic sauces + ketchup + coles…" at bounding box center [292, 227] width 280 height 34
paste textarea "Mtawameh"
drag, startPoint x: 361, startPoint y: 214, endPoint x: 351, endPoint y: 217, distance: 10.0
click at [351, 217] on textarea "32 pieces of shawarma + 2 fries + 2 pickles + 2 Mtawameh + ketchup + coleslaw +…" at bounding box center [292, 227] width 280 height 34
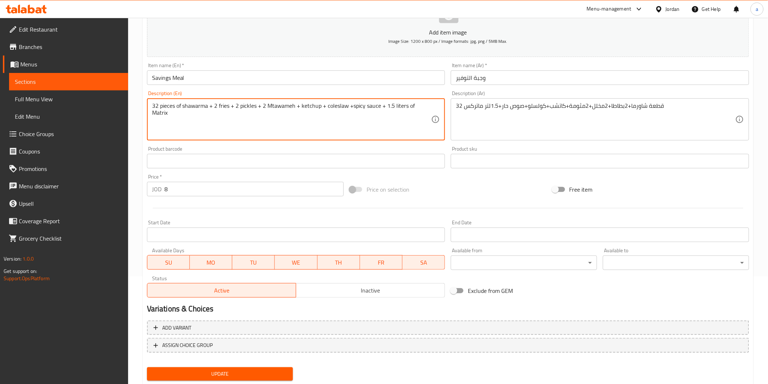
scroll to position [127, 0]
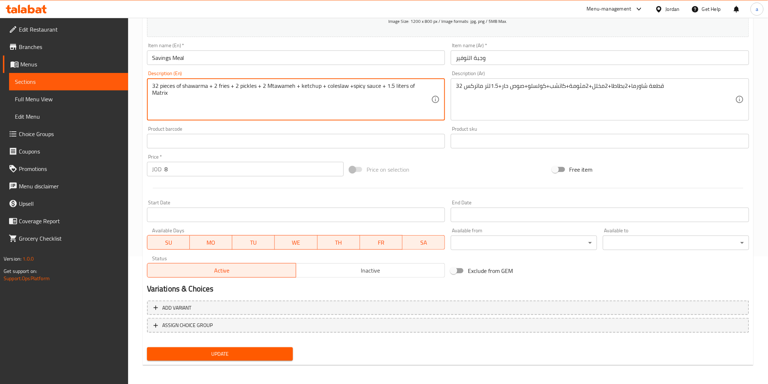
type textarea "32 pieces of shawarma + 2 fries + 2 pickles + 2 Mtawameh + ketchup + coleslaw +…"
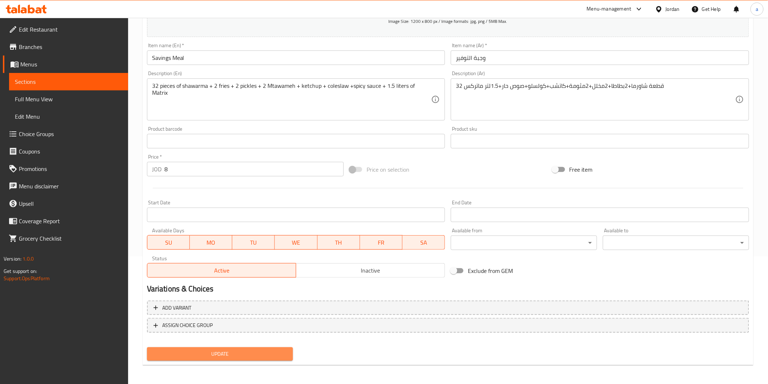
click at [280, 356] on span "Update" at bounding box center [220, 354] width 135 height 9
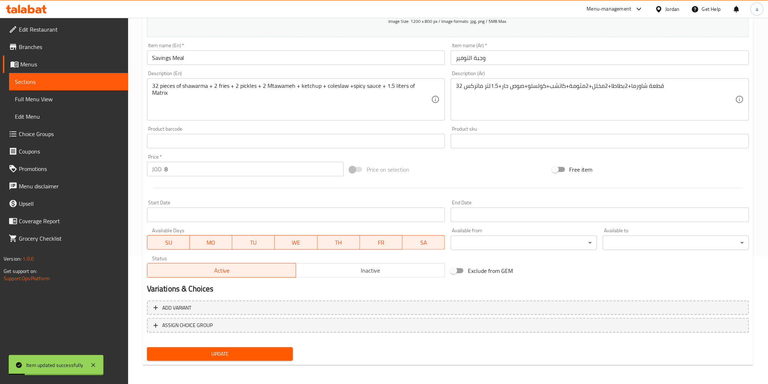
click at [66, 78] on span "Sections" at bounding box center [68, 81] width 107 height 9
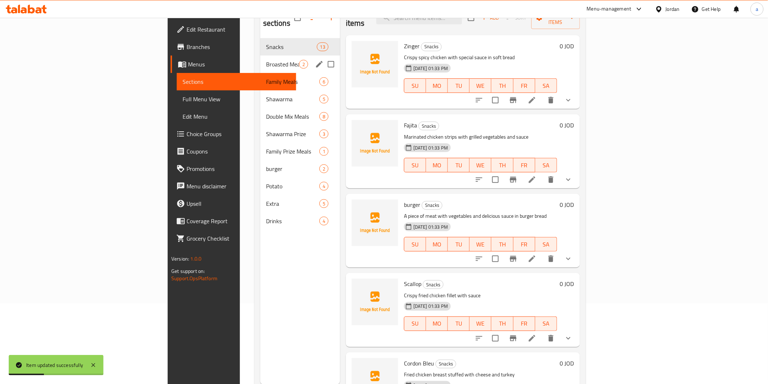
scroll to position [61, 0]
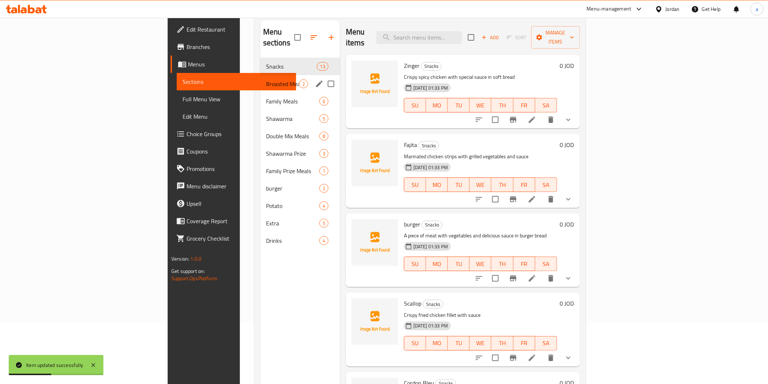
click at [260, 75] on div "Broasted Meals 2" at bounding box center [300, 83] width 80 height 17
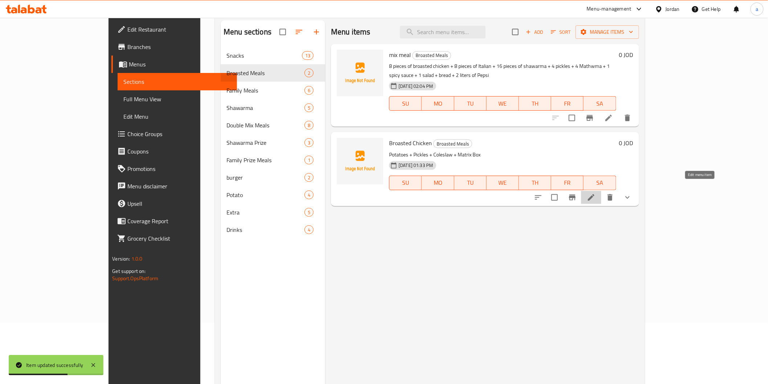
click at [596, 193] on icon at bounding box center [591, 197] width 9 height 9
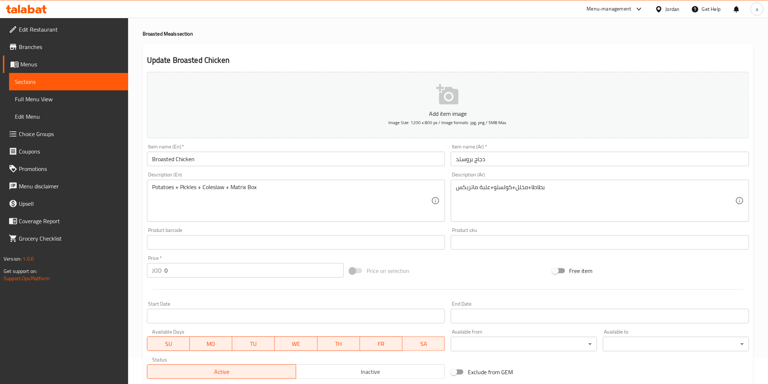
scroll to position [24, 0]
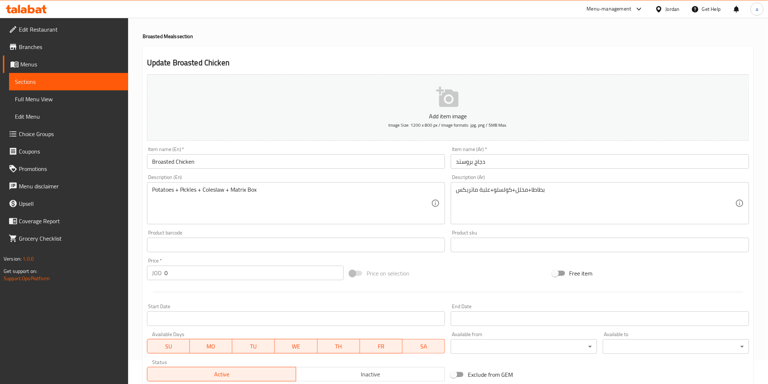
click at [58, 80] on span "Sections" at bounding box center [68, 81] width 107 height 9
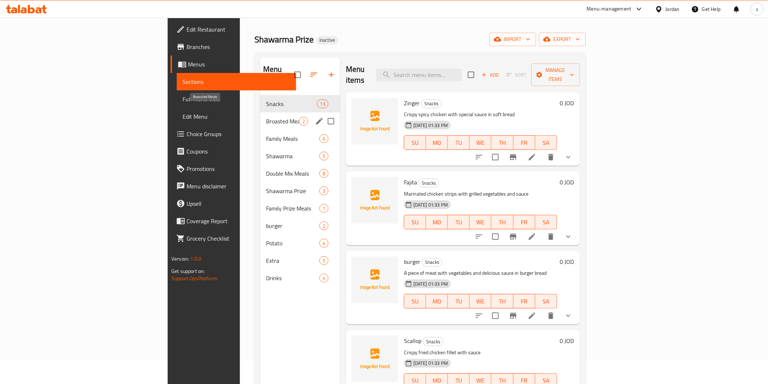
click at [266, 117] on span "Broasted Meals" at bounding box center [282, 121] width 33 height 9
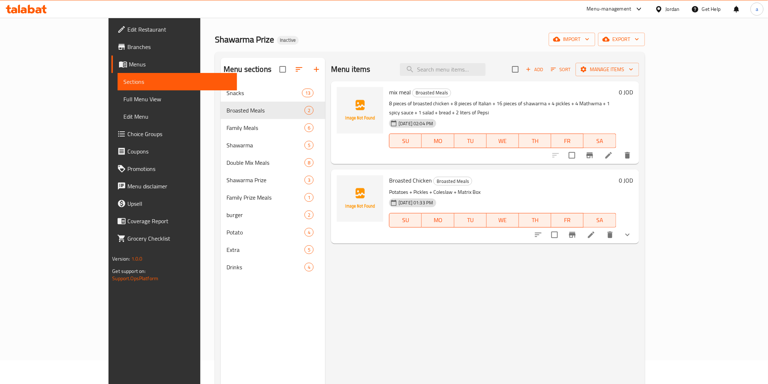
click at [619, 151] on li at bounding box center [609, 155] width 20 height 13
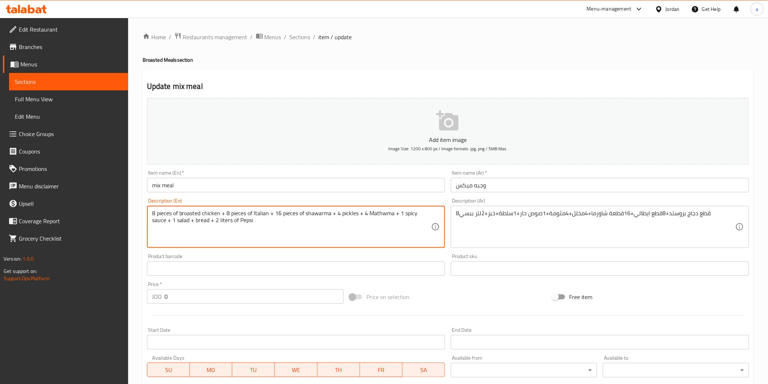
click at [375, 215] on textarea "8 pieces of broasted chicken + 8 pieces of Italian + 16 pieces of shawarma + 4 …" at bounding box center [292, 227] width 280 height 34
paste textarea "tawameh"
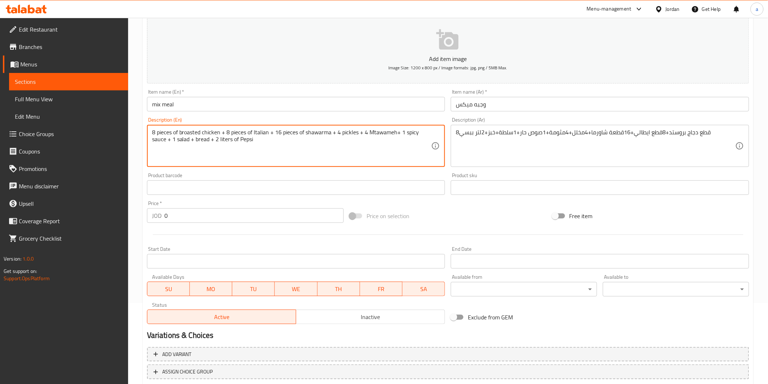
scroll to position [127, 0]
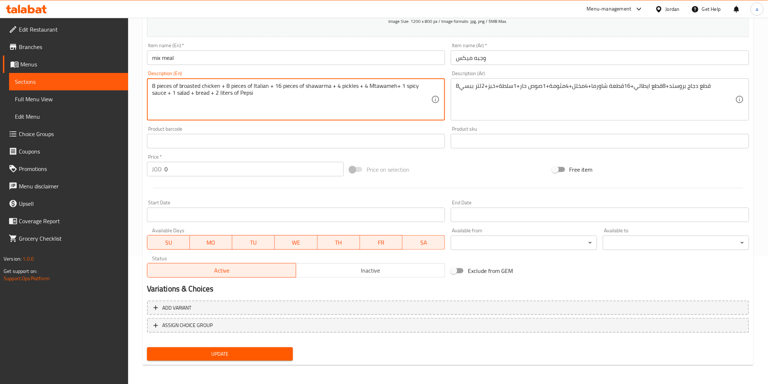
type textarea "8 pieces of broasted chicken + 8 pieces of Italian + 16 pieces of shawarma + 4 …"
click at [267, 351] on span "Update" at bounding box center [220, 354] width 135 height 9
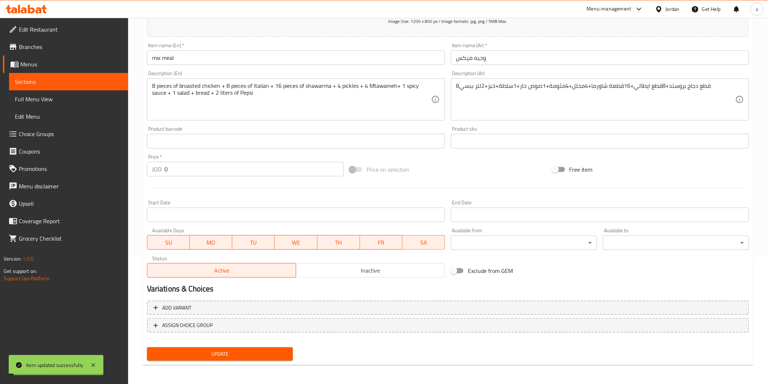
click at [90, 80] on span "Sections" at bounding box center [68, 81] width 107 height 9
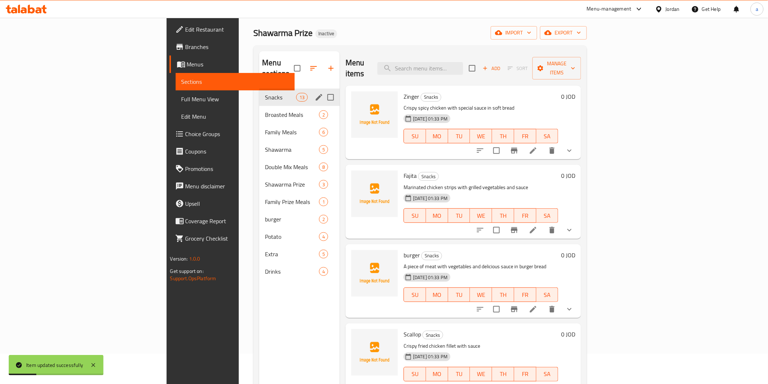
scroll to position [21, 0]
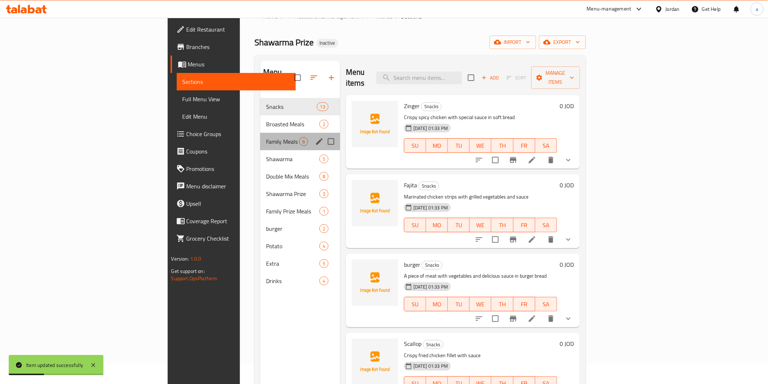
click at [260, 133] on div "Family Meals 6" at bounding box center [300, 141] width 80 height 17
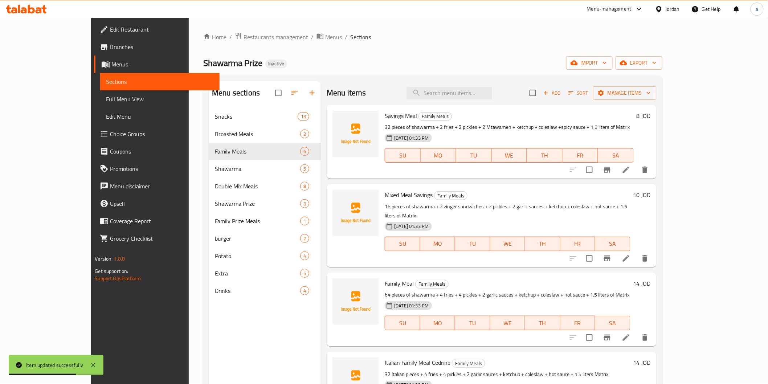
click at [631, 254] on icon at bounding box center [626, 258] width 9 height 9
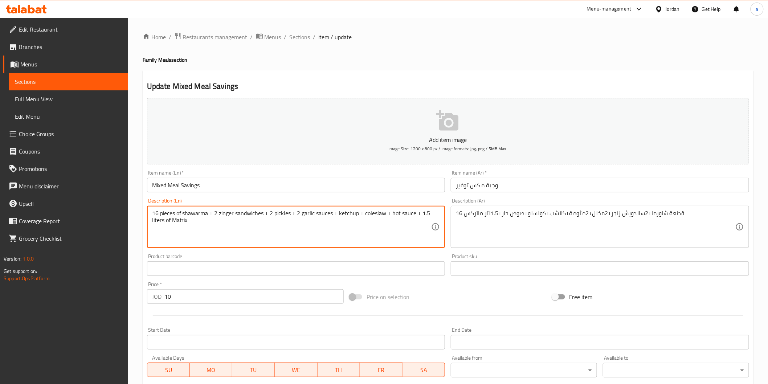
click at [314, 212] on textarea "16 pieces of shawarma + 2 zinger sandwiches + 2 pickles + 2 garlic sauces + ket…" at bounding box center [292, 227] width 280 height 34
drag, startPoint x: 301, startPoint y: 217, endPoint x: 332, endPoint y: 217, distance: 30.5
click at [332, 217] on textarea "16 pieces of shawarma + 2 zinger sandwiches + 2 pickles + 2 garlic sauces + ket…" at bounding box center [292, 227] width 280 height 34
paste textarea "Mtawameh"
drag, startPoint x: 394, startPoint y: 215, endPoint x: 387, endPoint y: 216, distance: 7.1
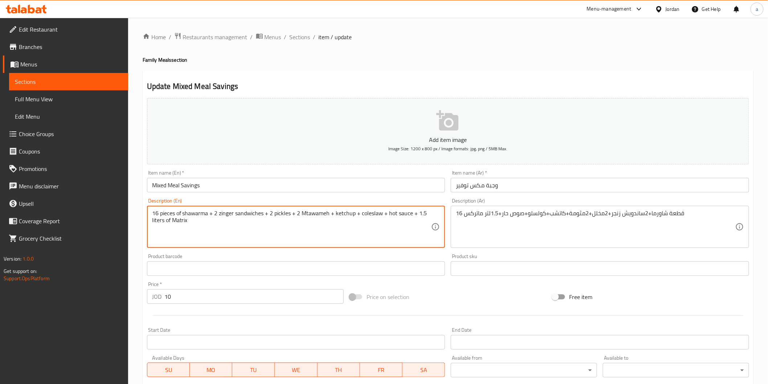
click at [387, 216] on textarea "16 pieces of shawarma + 2 zinger sandwiches + 2 pickles + 2 Mtawameh + ketchup …" at bounding box center [292, 227] width 280 height 34
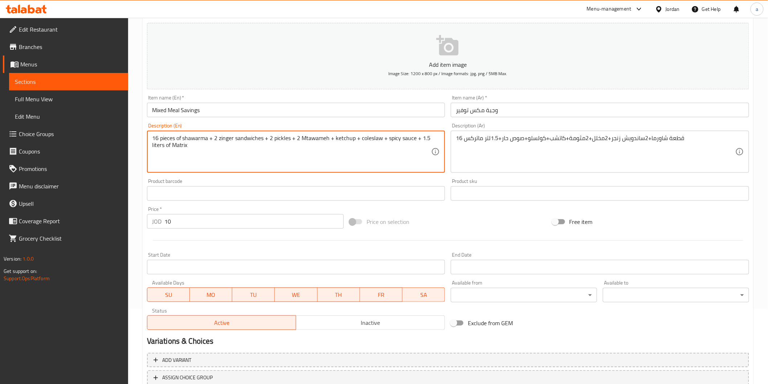
scroll to position [121, 0]
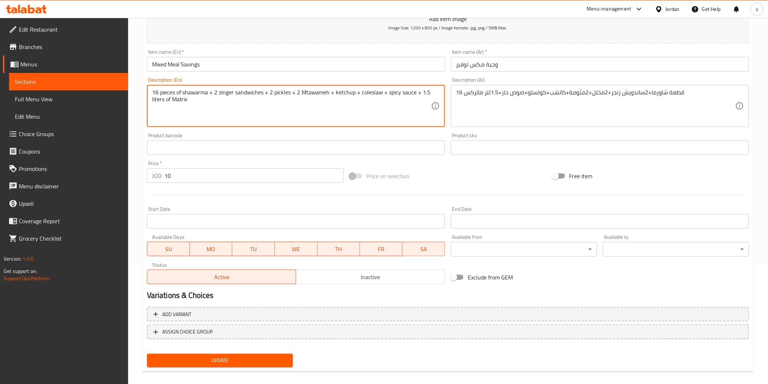
type textarea "16 pieces of shawarma + 2 zinger sandwiches + 2 pickles + 2 Mtawameh + ketchup …"
click at [248, 358] on span "Update" at bounding box center [220, 360] width 135 height 9
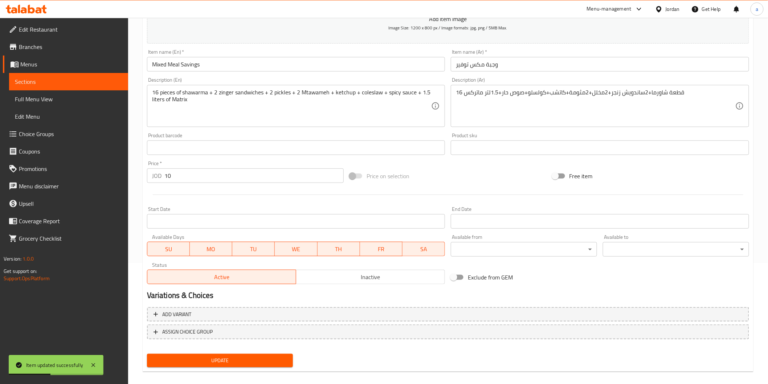
click at [97, 81] on span "Sections" at bounding box center [68, 81] width 107 height 9
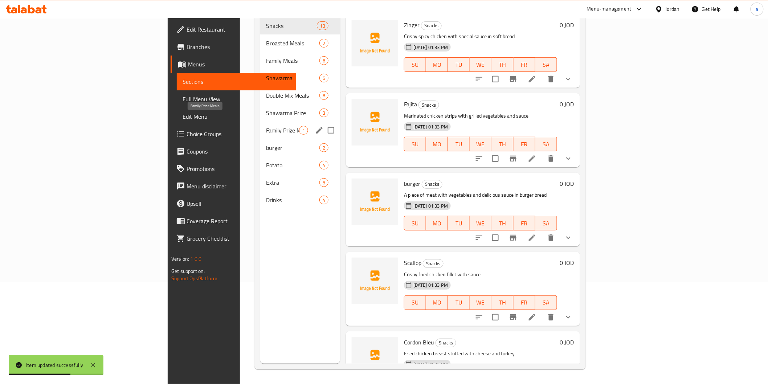
scroll to position [21, 0]
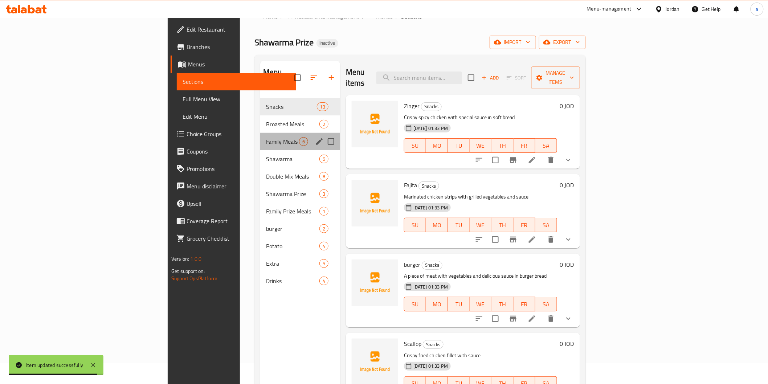
click at [260, 136] on div "Family Meals 6" at bounding box center [300, 141] width 80 height 17
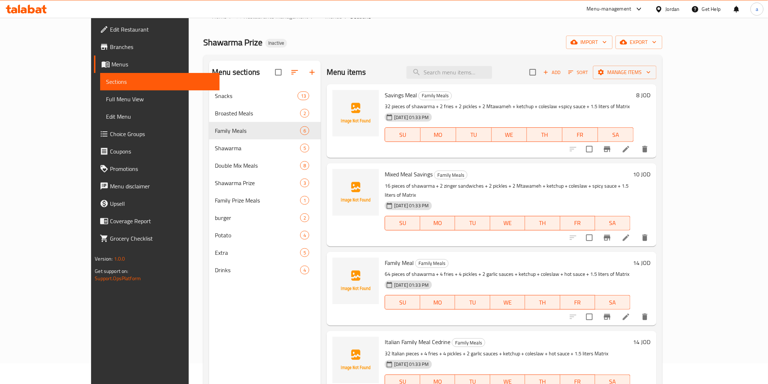
scroll to position [40, 0]
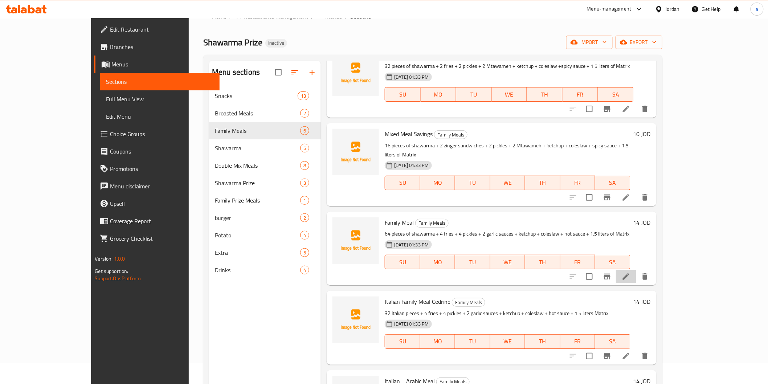
click at [637, 270] on li at bounding box center [626, 276] width 20 height 13
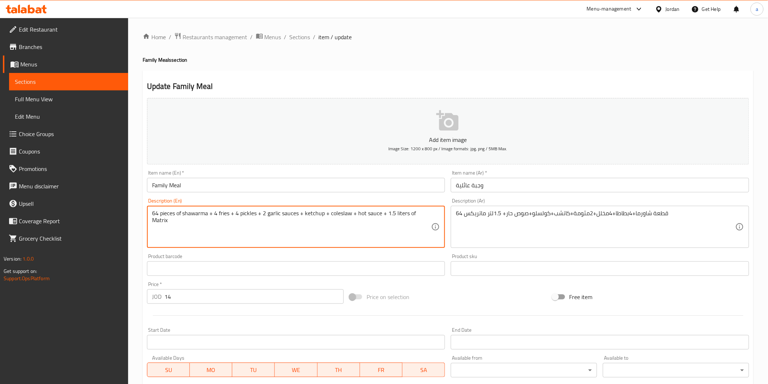
drag, startPoint x: 267, startPoint y: 215, endPoint x: 298, endPoint y: 215, distance: 30.5
paste textarea "Mtawameh"
drag, startPoint x: 353, startPoint y: 216, endPoint x: 360, endPoint y: 216, distance: 6.9
click at [360, 216] on textarea "64 pieces of shawarma + 4 fries + 4 pickles + 2 Mtawameh + ketchup + coleslaw +…" at bounding box center [292, 227] width 280 height 34
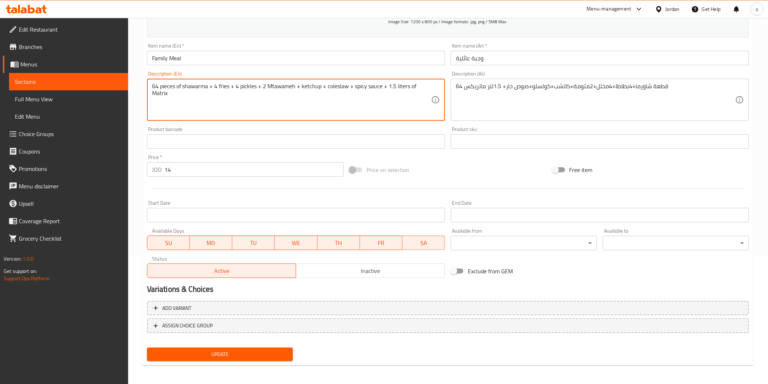
scroll to position [127, 0]
type textarea "64 pieces of shawarma + 4 fries + 4 pickles + 2 Mtawameh + ketchup + coleslaw +…"
click at [204, 354] on span "Update" at bounding box center [220, 354] width 135 height 9
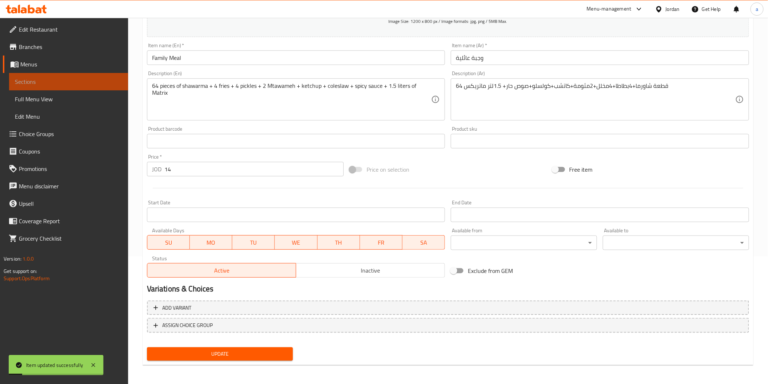
click at [73, 86] on link "Sections" at bounding box center [68, 81] width 119 height 17
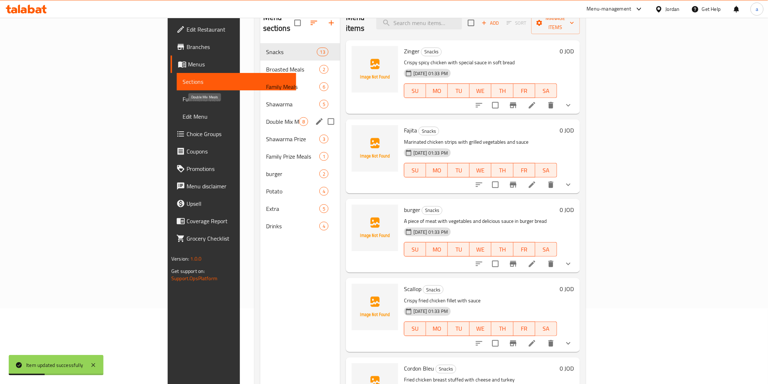
scroll to position [61, 0]
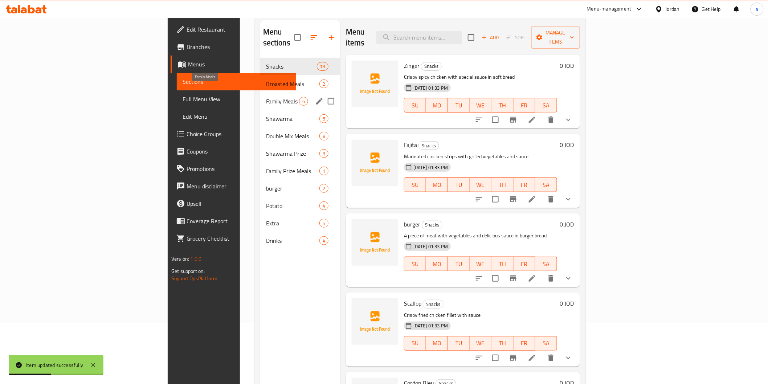
click at [266, 97] on span "Family Meals" at bounding box center [282, 101] width 33 height 9
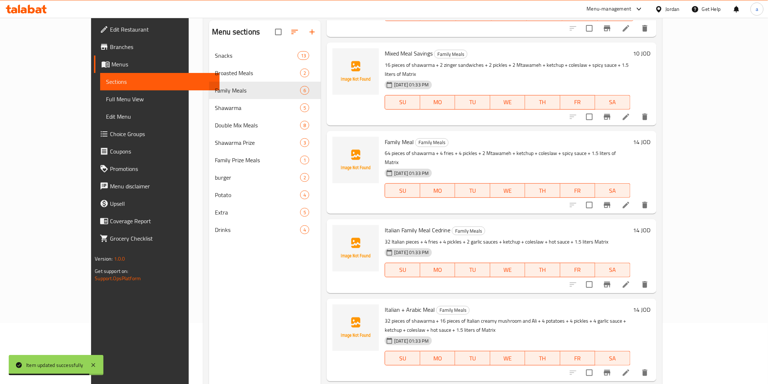
scroll to position [109, 0]
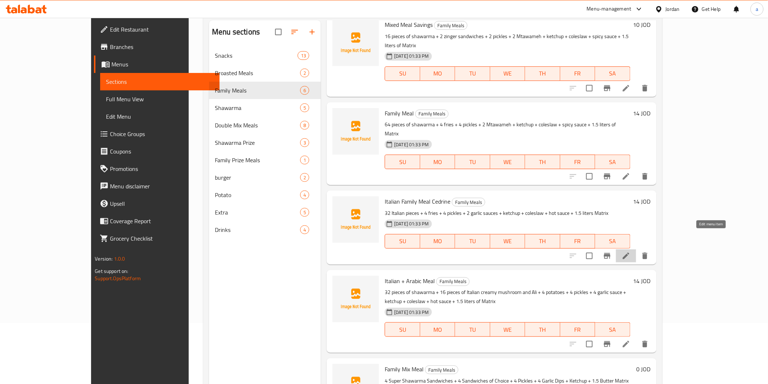
click at [631, 252] on icon at bounding box center [626, 256] width 9 height 9
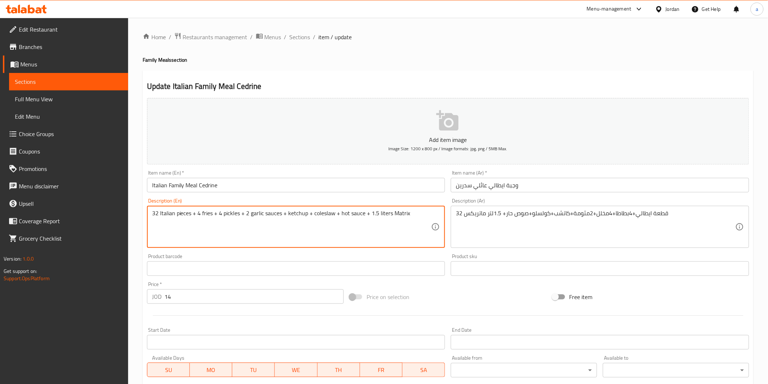
drag, startPoint x: 250, startPoint y: 216, endPoint x: 280, endPoint y: 217, distance: 30.2
click at [280, 217] on textarea "32 Italian pieces + 4 fries + 4 pickles + 2 garlic sauces + ketchup + coleslaw …" at bounding box center [292, 227] width 280 height 34
paste textarea "Mtawameh"
drag, startPoint x: 337, startPoint y: 216, endPoint x: 344, endPoint y: 216, distance: 7.3
click at [344, 216] on textarea "32 Italian pieces + 4 fries + 4 pickles + 2 Mtawameh + ketchup + coleslaw + hot…" at bounding box center [292, 227] width 280 height 34
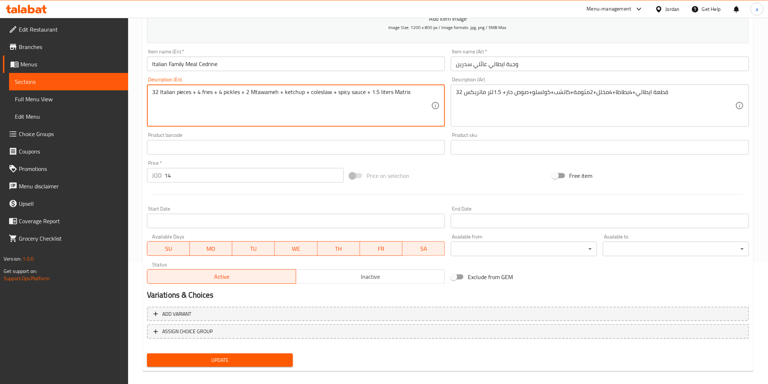
scroll to position [127, 0]
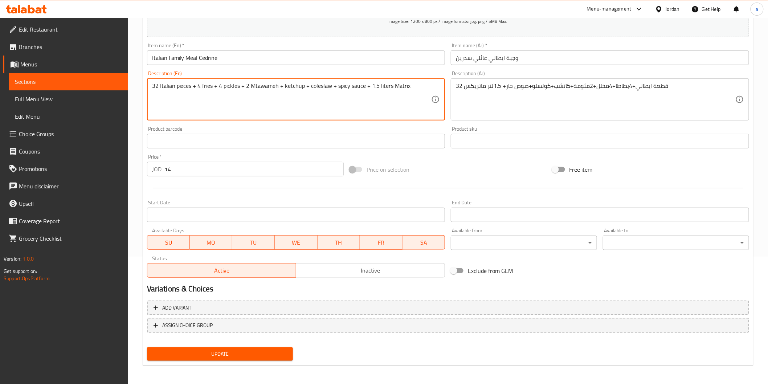
type textarea "32 Italian pieces + 4 fries + 4 pickles + 2 Mtawameh + ketchup + coleslaw + spi…"
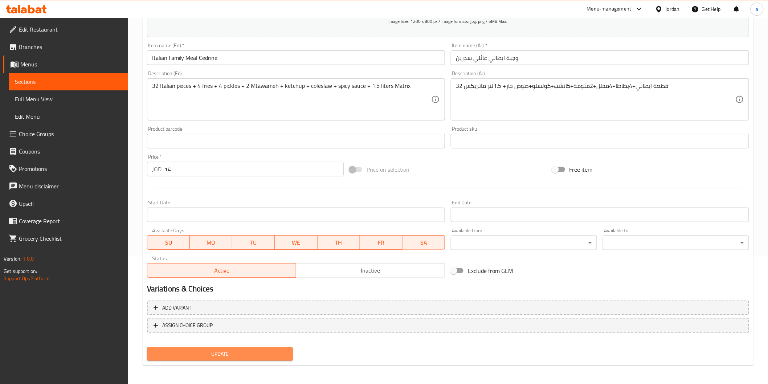
click at [224, 353] on span "Update" at bounding box center [220, 354] width 135 height 9
click at [223, 351] on span "Update" at bounding box center [220, 354] width 135 height 9
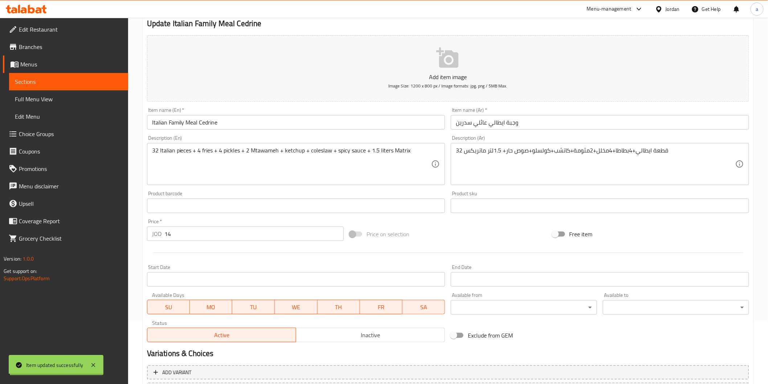
scroll to position [46, 0]
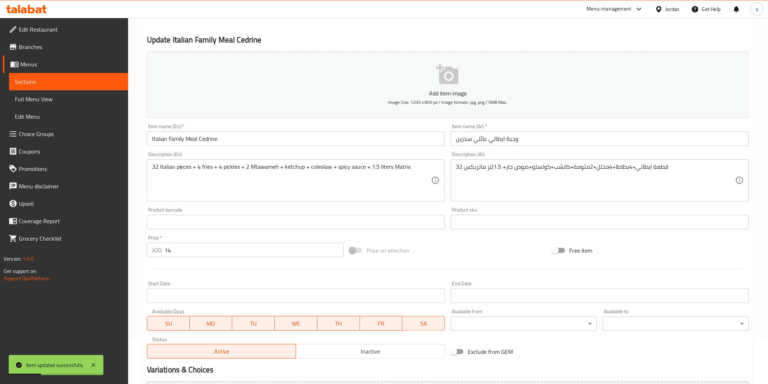
click at [91, 82] on span "Sections" at bounding box center [68, 81] width 107 height 9
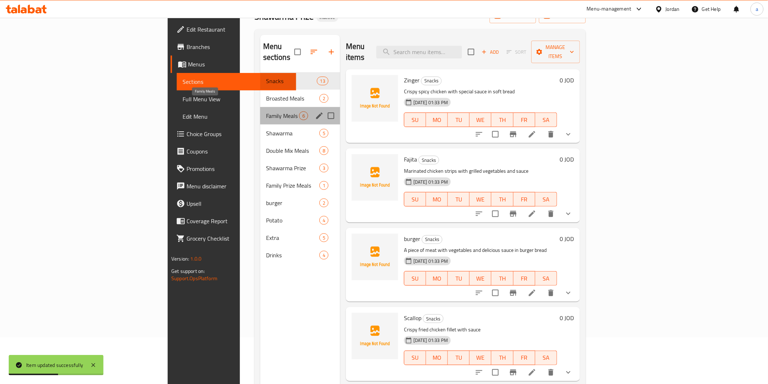
click at [266, 111] on span "Family Meals" at bounding box center [282, 115] width 33 height 9
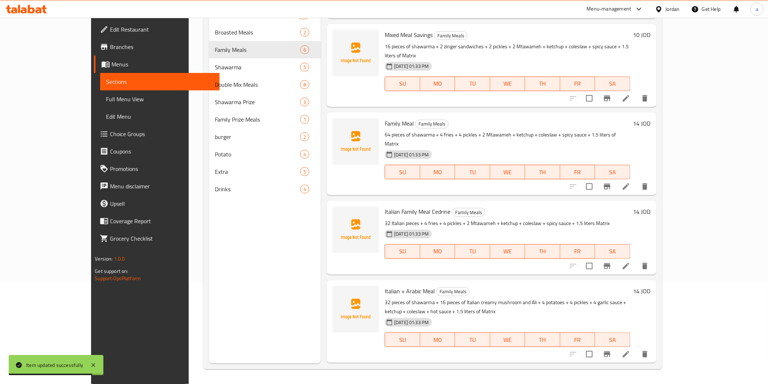
scroll to position [109, 0]
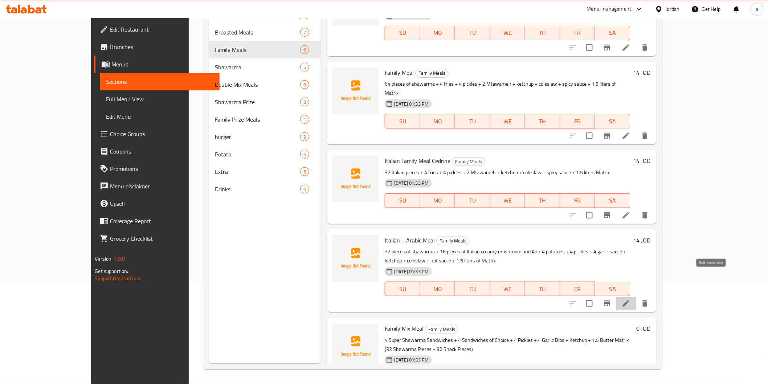
click at [631, 299] on icon at bounding box center [626, 303] width 9 height 9
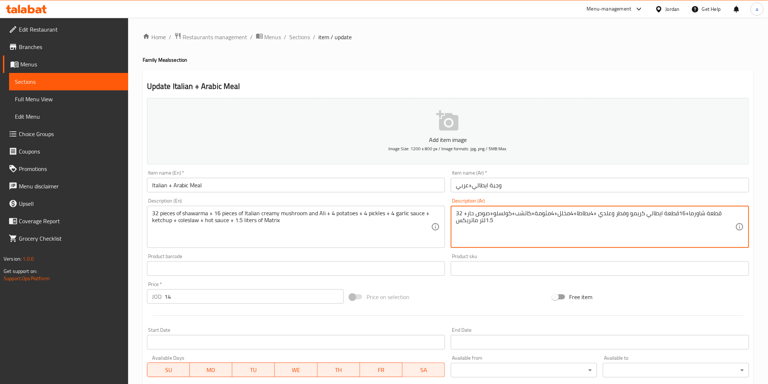
drag, startPoint x: 597, startPoint y: 215, endPoint x: 633, endPoint y: 218, distance: 35.7
click at [633, 218] on textarea "32 قطعة شاورما+16قطعة ايطالي كريمو وفطر وعلدي +4بطاطا+4مخلل+4مثومة+كاتشب+كولسلو…" at bounding box center [596, 227] width 280 height 34
type textarea "32 قطعة شاورما+16قطعة ايطالي كريمى كريمى مشروم وعادى+4بطاطا+4مخلل+4مثومة+كاتشب+…"
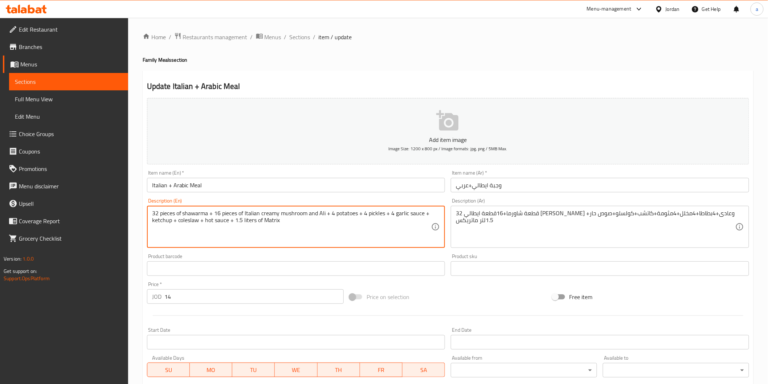
drag, startPoint x: 319, startPoint y: 213, endPoint x: 325, endPoint y: 215, distance: 6.3
drag, startPoint x: 404, startPoint y: 215, endPoint x: 166, endPoint y: 261, distance: 242.7
click at [166, 261] on div "Add item image Image Size: 1200 x 800 px / Image formats: jpg, png / 5MB Max. I…" at bounding box center [448, 251] width 608 height 313
paste textarea "Mtawameh"
drag, startPoint x: 248, startPoint y: 222, endPoint x: 243, endPoint y: 224, distance: 5.3
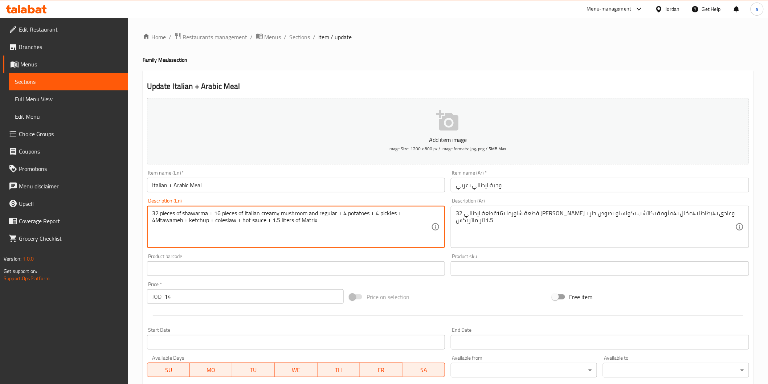
click at [243, 224] on textarea "32 pieces of shawarma + 16 pieces of Italian creamy mushroom and regular + 4 po…" at bounding box center [292, 227] width 280 height 34
click at [248, 222] on textarea "32 pieces of shawarma + 16 pieces of Italian creamy mushroom and regular + 4 po…" at bounding box center [292, 227] width 280 height 34
drag, startPoint x: 249, startPoint y: 222, endPoint x: 242, endPoint y: 223, distance: 7.1
click at [242, 223] on textarea "32 pieces of shawarma + 16 pieces of Italian creamy mushroom and regular + 4 po…" at bounding box center [292, 227] width 280 height 34
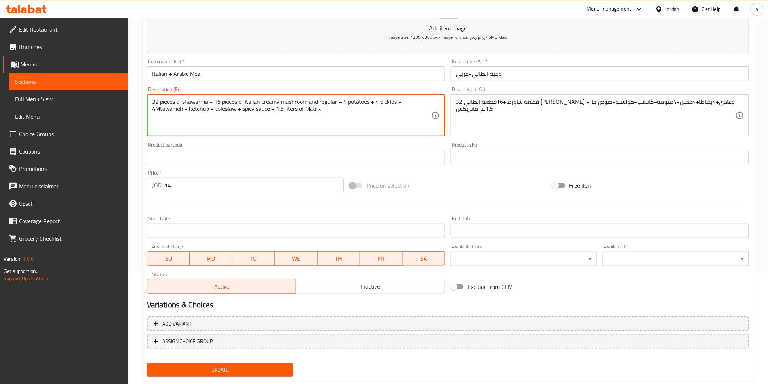
scroll to position [127, 0]
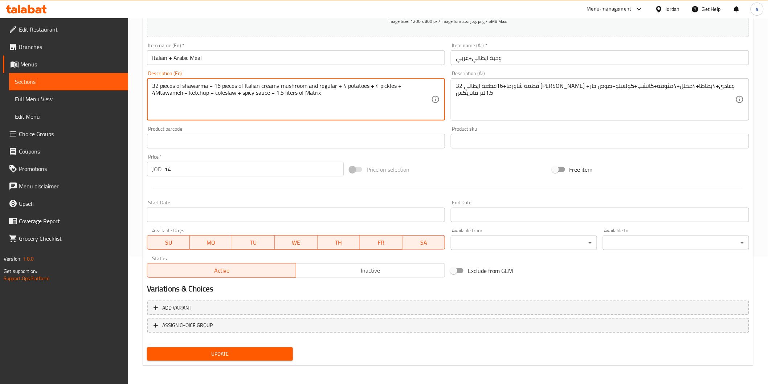
type textarea "32 pieces of shawarma + 16 pieces of Italian creamy mushroom and regular + 4 po…"
click at [277, 354] on span "Update" at bounding box center [220, 354] width 135 height 9
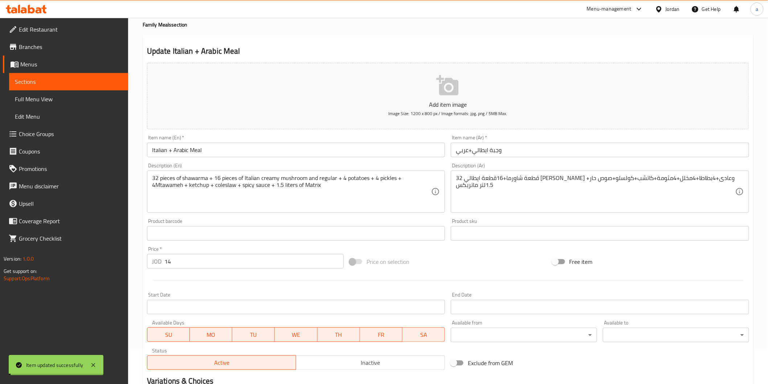
scroll to position [6, 0]
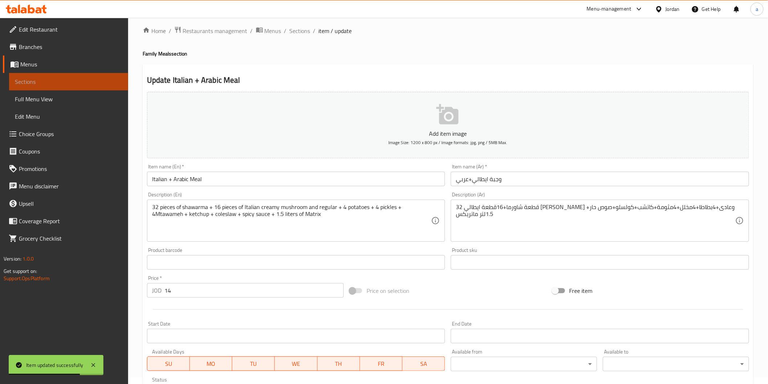
click at [74, 84] on span "Sections" at bounding box center [68, 81] width 107 height 9
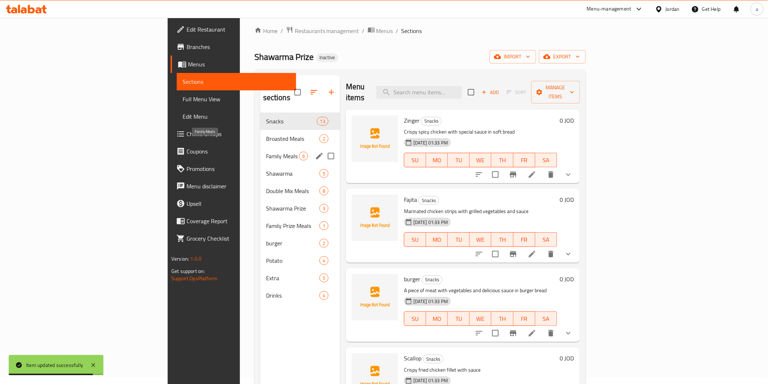
click at [266, 152] on span "Family Meals" at bounding box center [282, 156] width 33 height 9
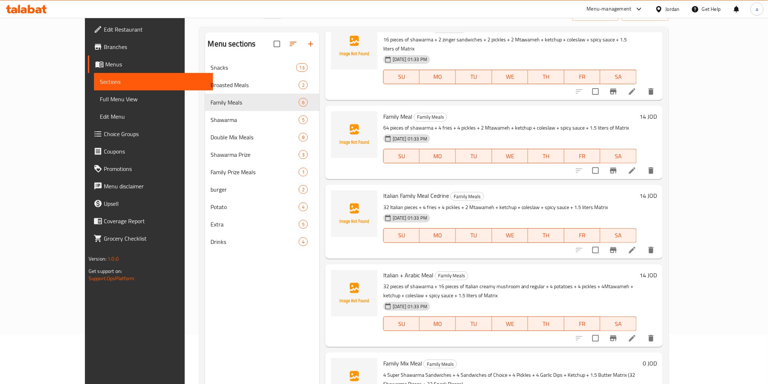
scroll to position [102, 0]
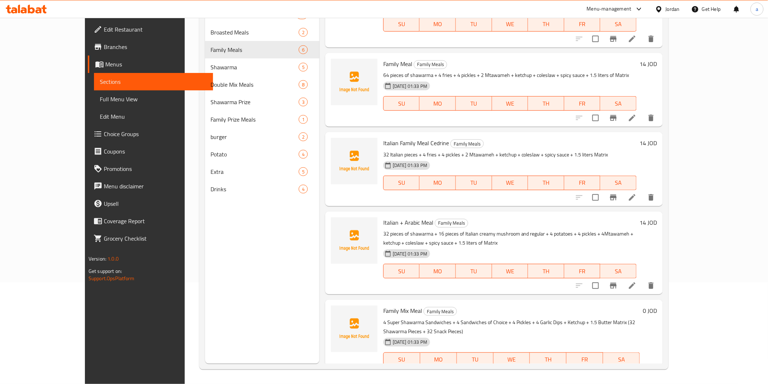
click at [625, 368] on li at bounding box center [615, 374] width 20 height 13
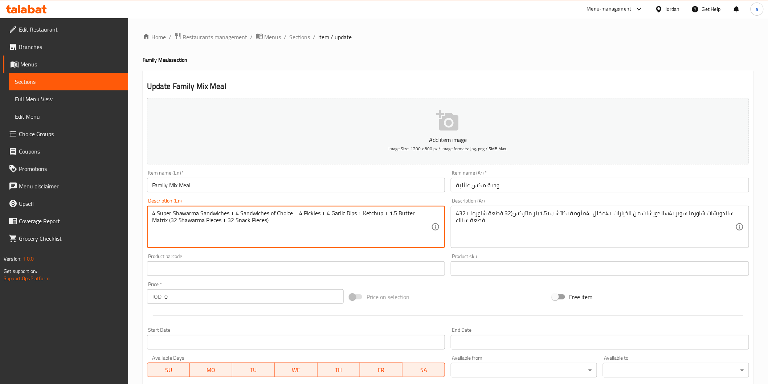
drag, startPoint x: 330, startPoint y: 215, endPoint x: 354, endPoint y: 217, distance: 24.1
paste textarea "Mtawameh"
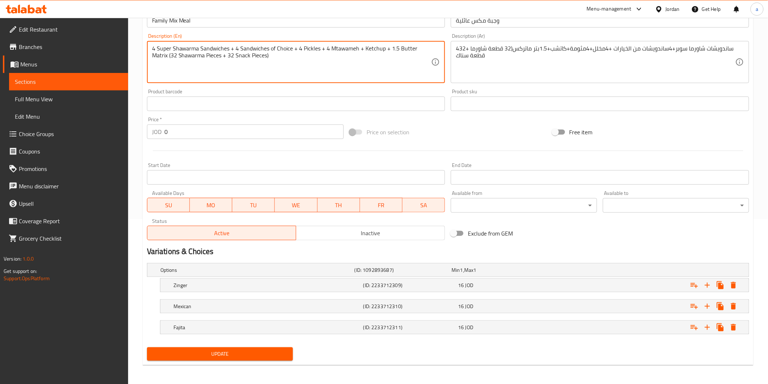
scroll to position [166, 0]
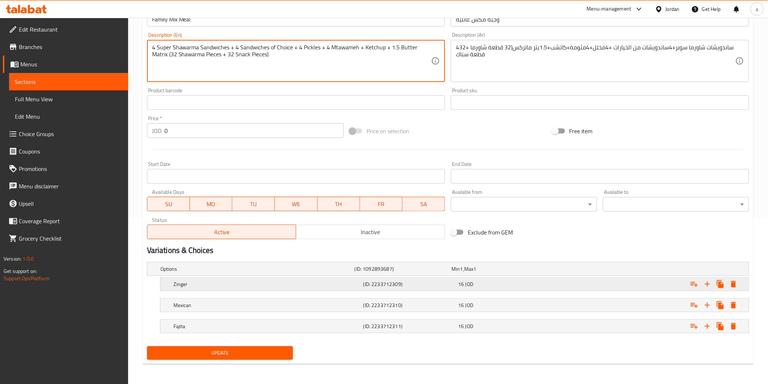
type textarea "4 Super Shawarma Sandwiches + 4 Sandwiches of Choice + 4 Pickles + 4 Mtawameh +…"
click at [300, 277] on div "Zinger (ID: 2233712309) 16 JOD" at bounding box center [450, 269] width 583 height 16
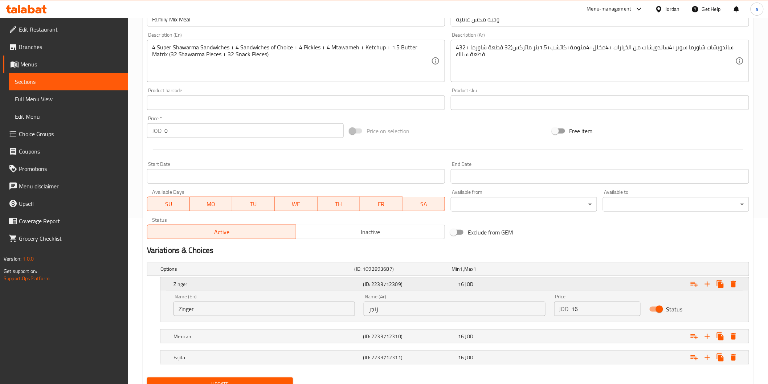
scroll to position [197, 0]
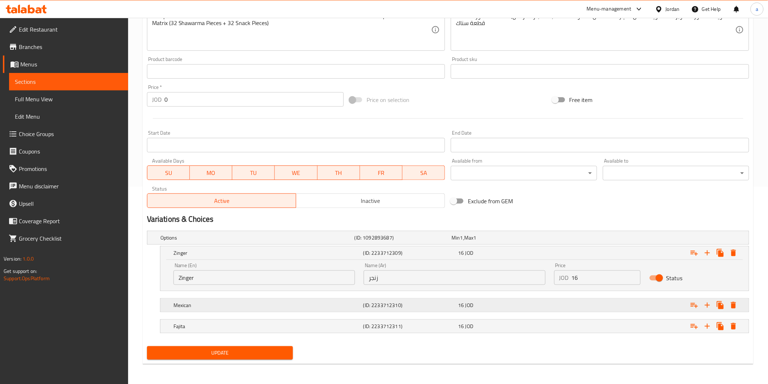
click at [309, 243] on div "Mexican" at bounding box center [256, 238] width 194 height 10
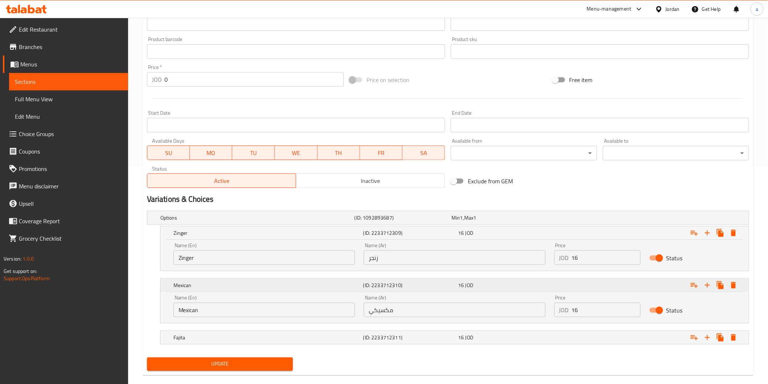
scroll to position [228, 0]
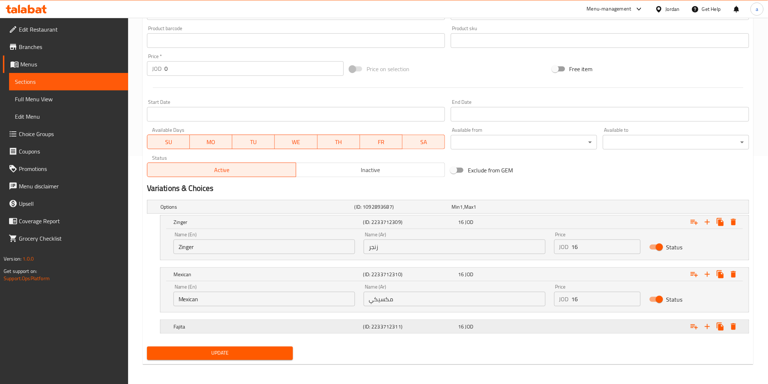
click at [321, 211] on h5 "Fajita" at bounding box center [255, 206] width 191 height 7
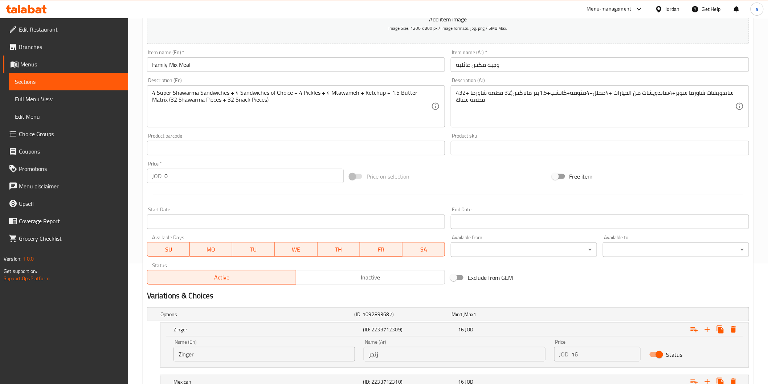
scroll to position [121, 0]
